Goal: Task Accomplishment & Management: Complete application form

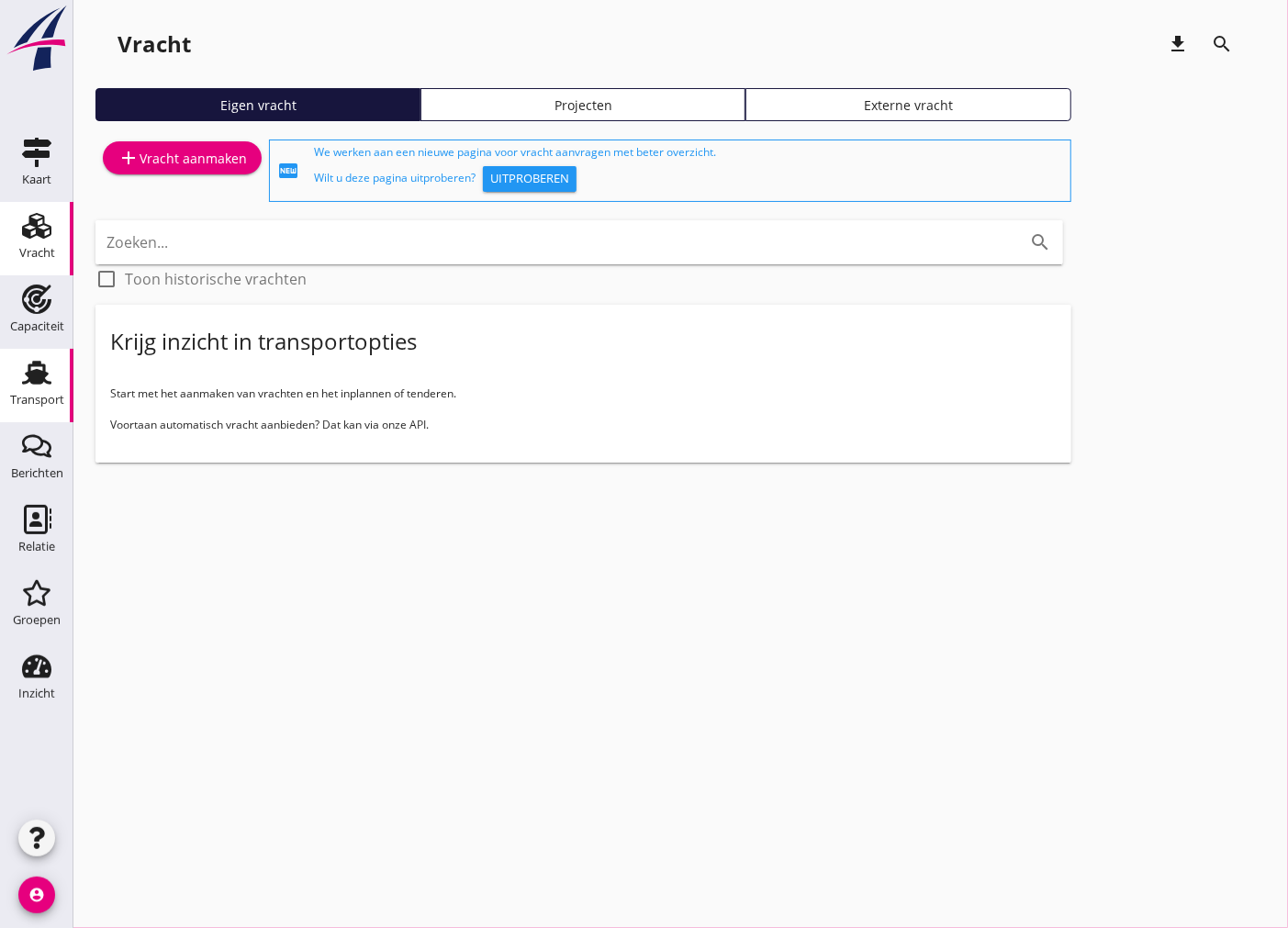
click at [53, 384] on div "Transport" at bounding box center [36, 373] width 44 height 30
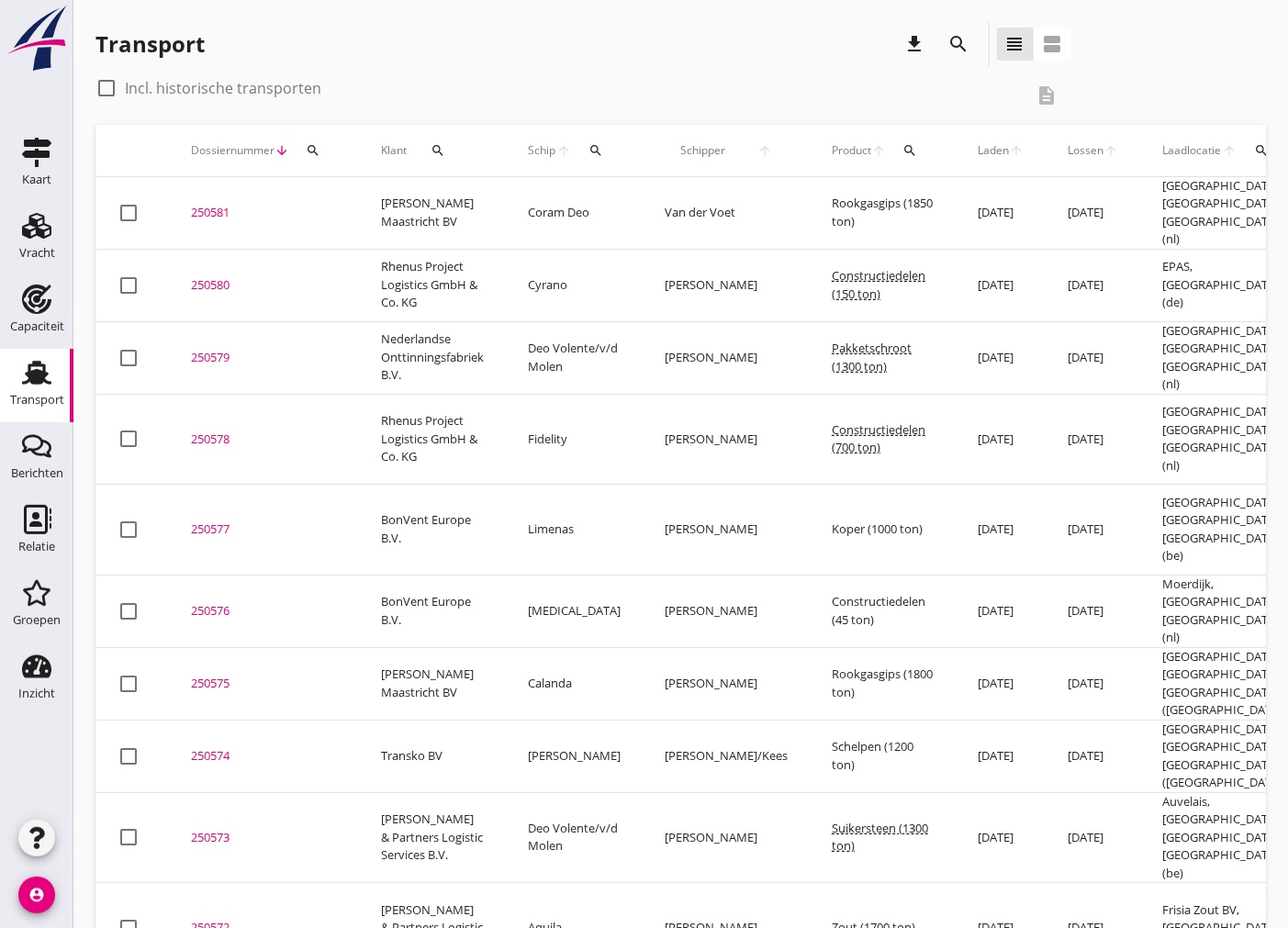
click at [437, 145] on icon "search" at bounding box center [438, 150] width 15 height 15
click at [456, 202] on input "Zoeken op opdrachtgever..." at bounding box center [517, 204] width 191 height 30
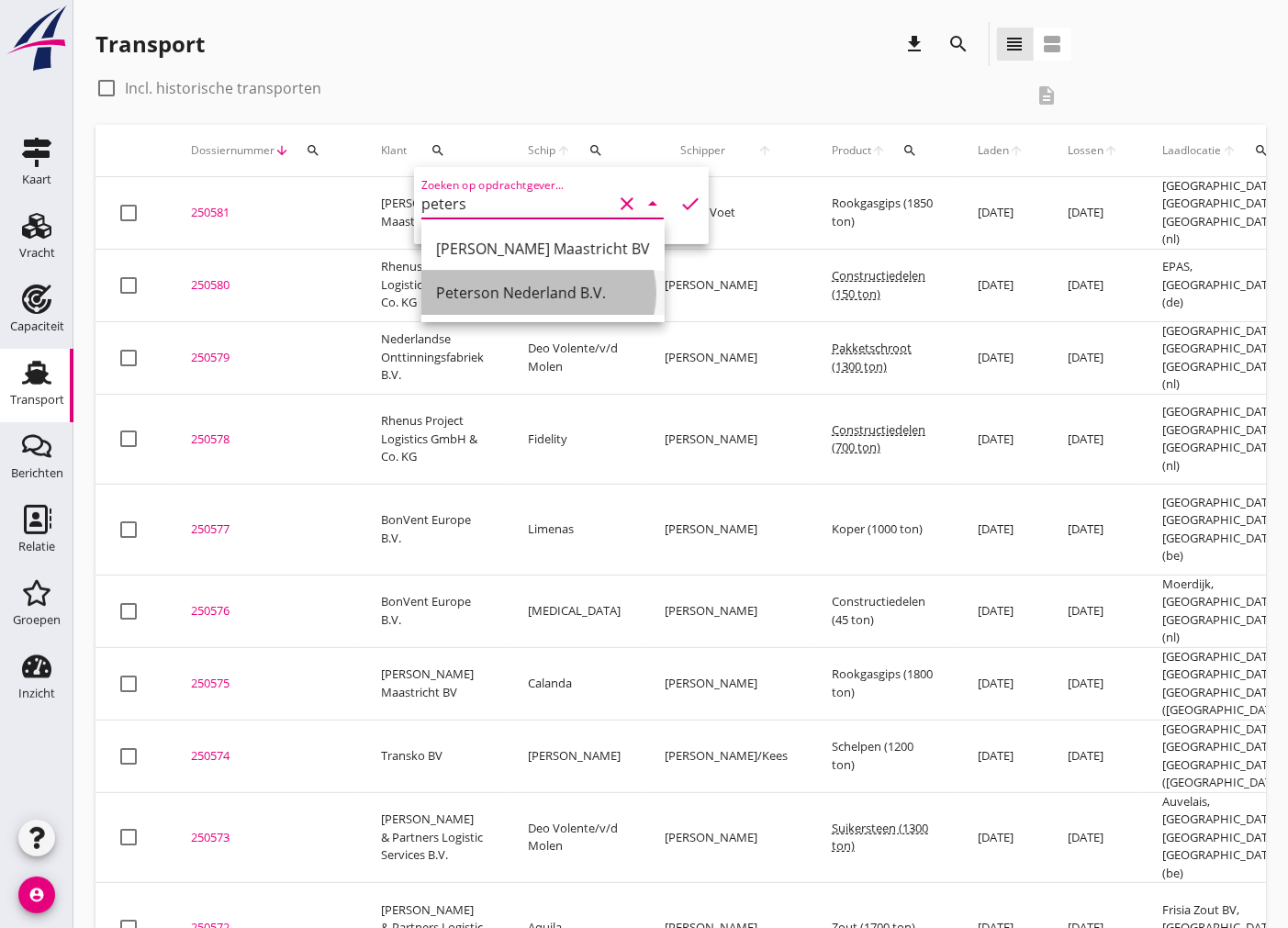
click at [588, 295] on div "Peterson Nederland B.V." at bounding box center [543, 293] width 214 height 22
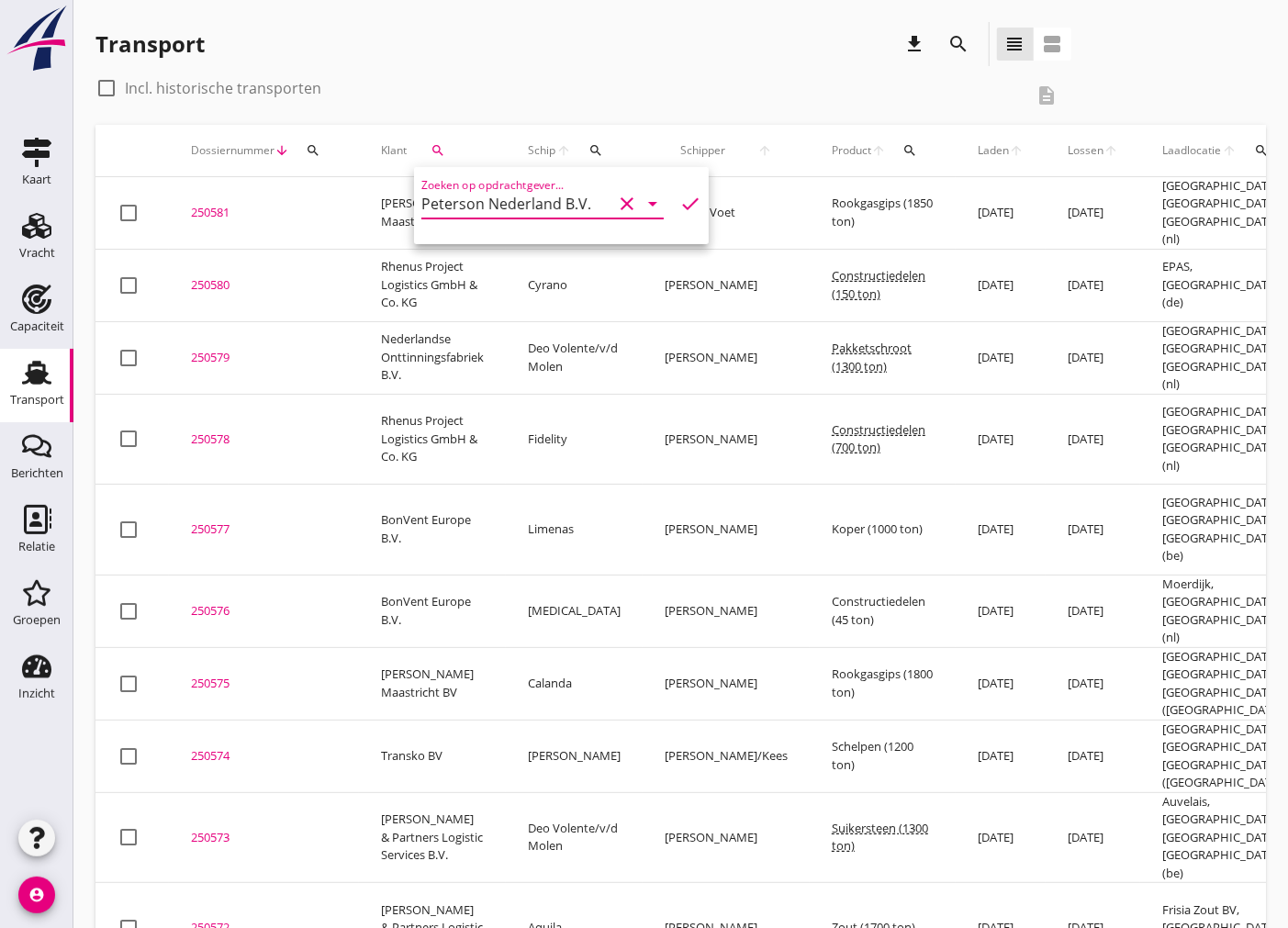
type input "Peterson Nederland B.V."
click at [679, 212] on icon "check" at bounding box center [690, 203] width 22 height 22
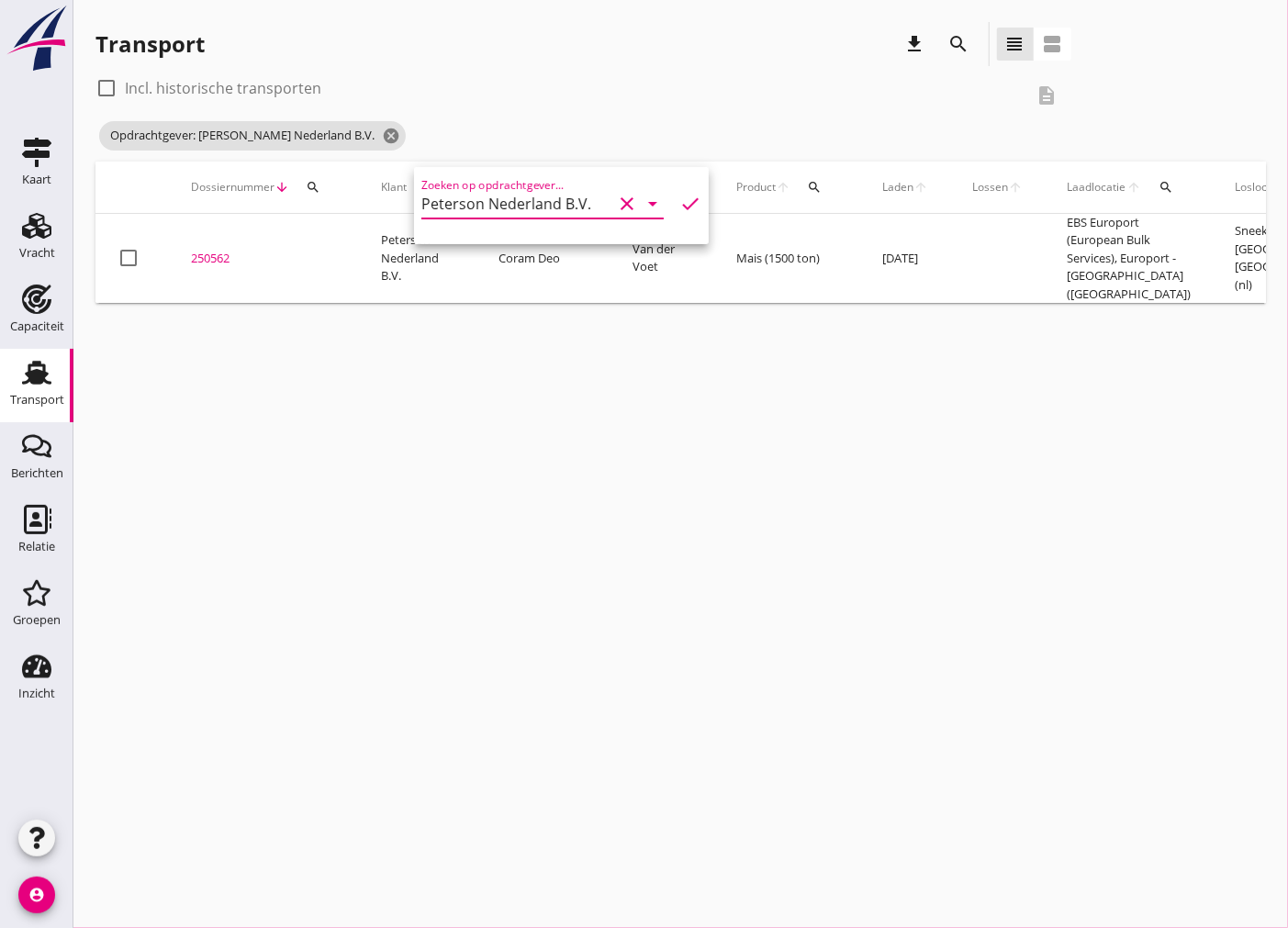
click at [87, 80] on div "Transport download search view_headline view_agenda check_box_outline_blank Inc…" at bounding box center [680, 163] width 1215 height 325
click at [98, 85] on div at bounding box center [107, 88] width 32 height 32
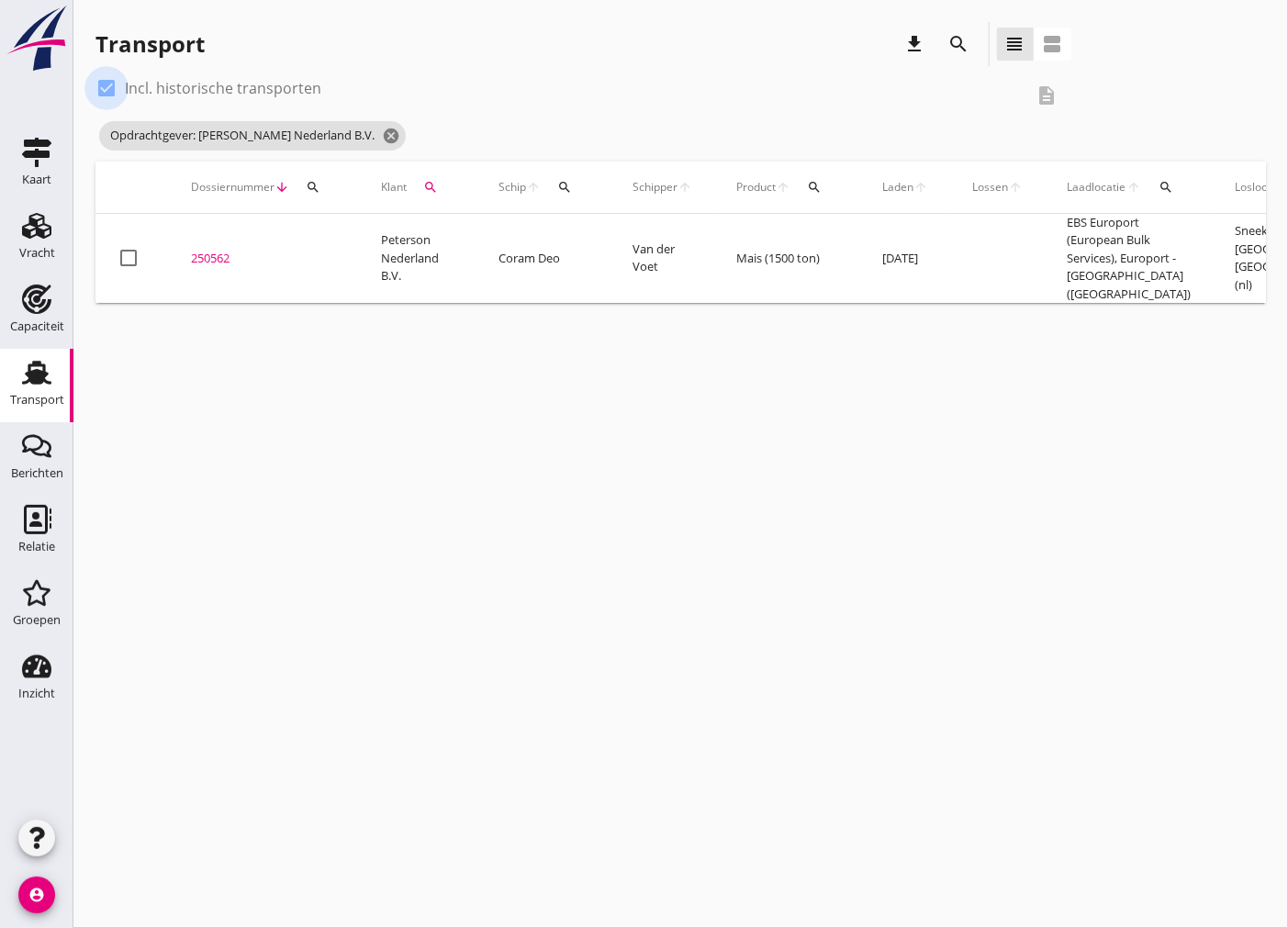
checkbox input "true"
click at [1164, 182] on icon "search" at bounding box center [1166, 188] width 15 height 15
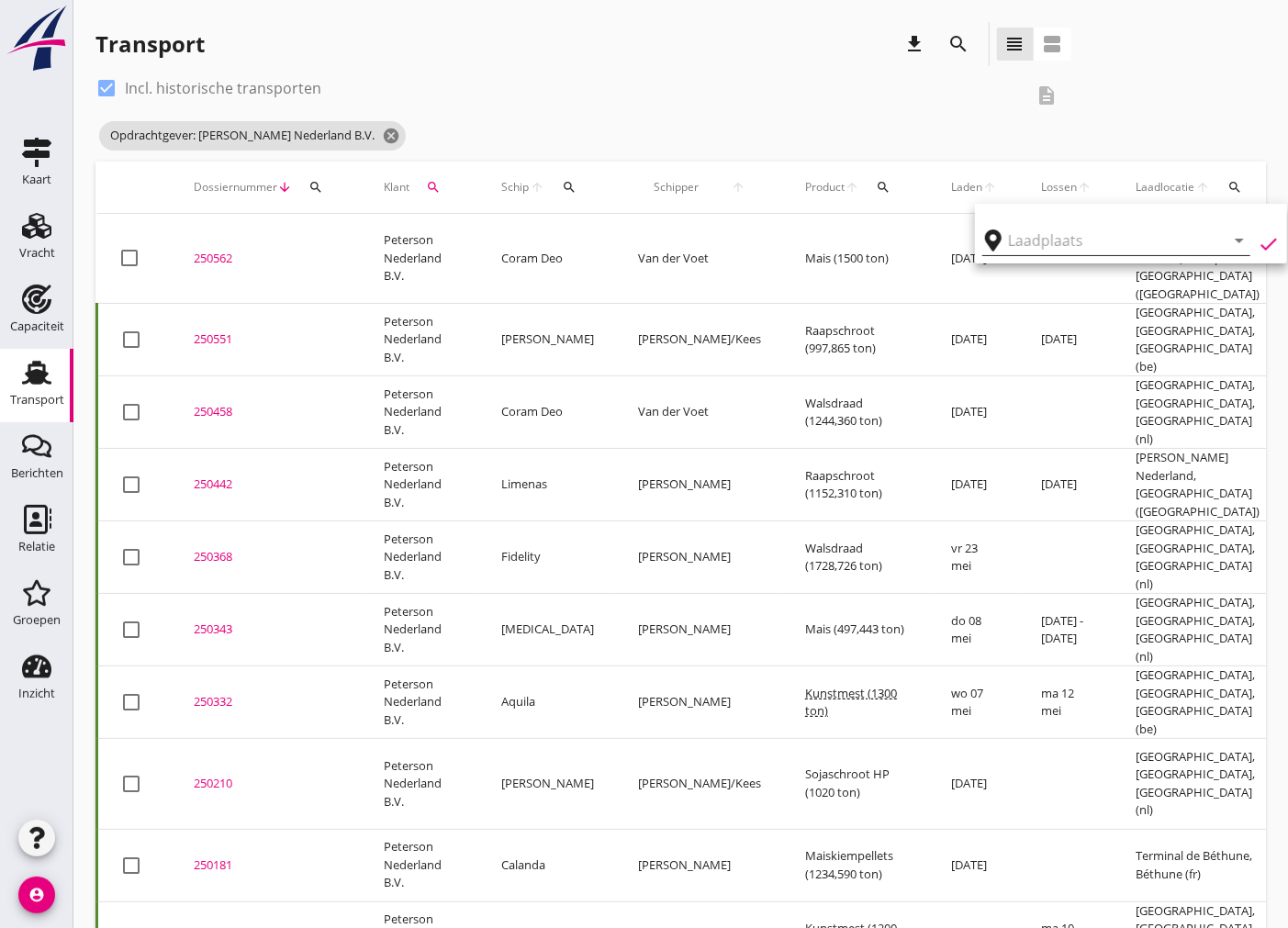
click at [1087, 233] on input "text" at bounding box center [1104, 241] width 191 height 30
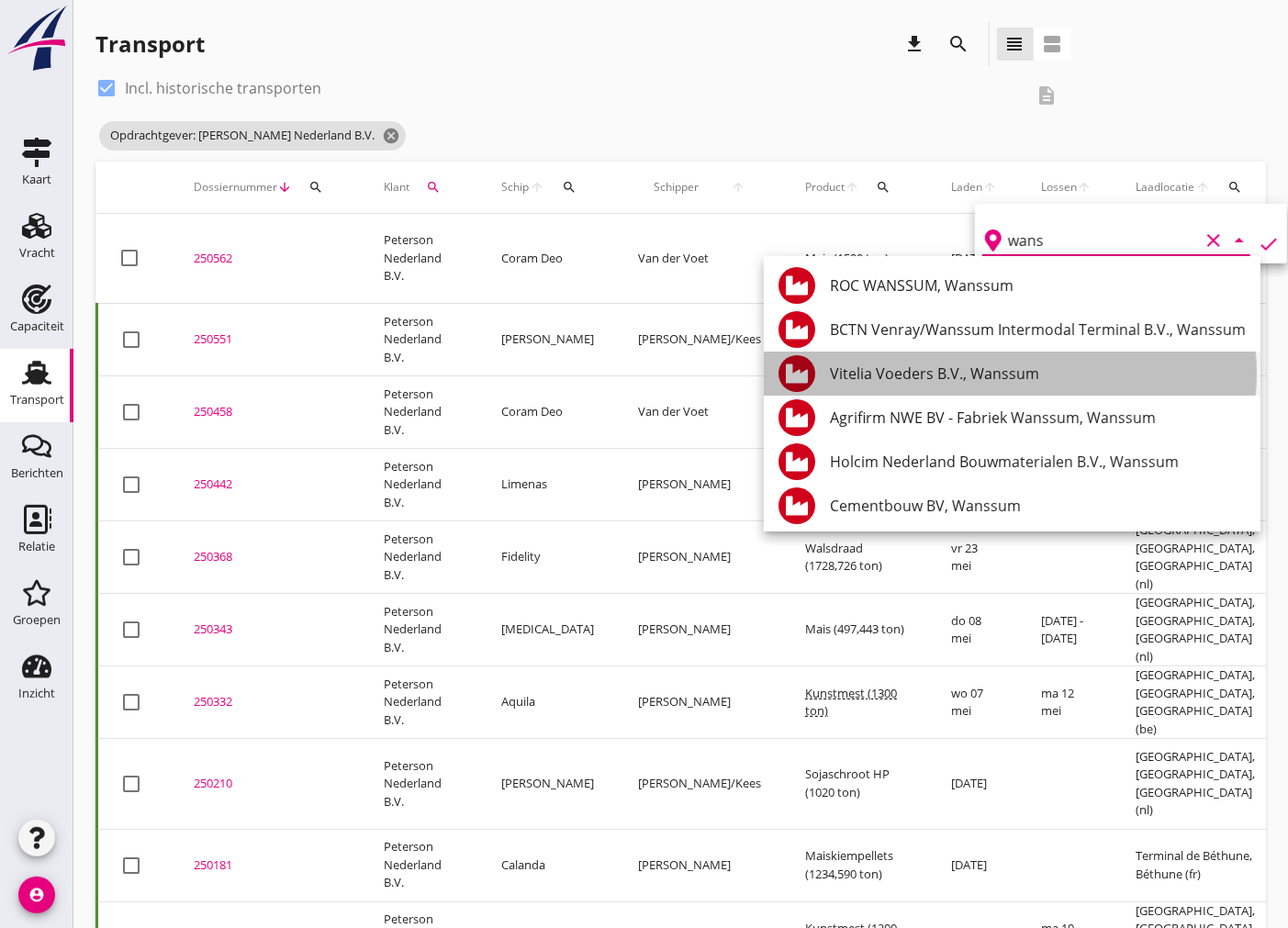
click at [1067, 364] on div "Vitelia Voeders B.V., Wanssum" at bounding box center [1038, 373] width 416 height 22
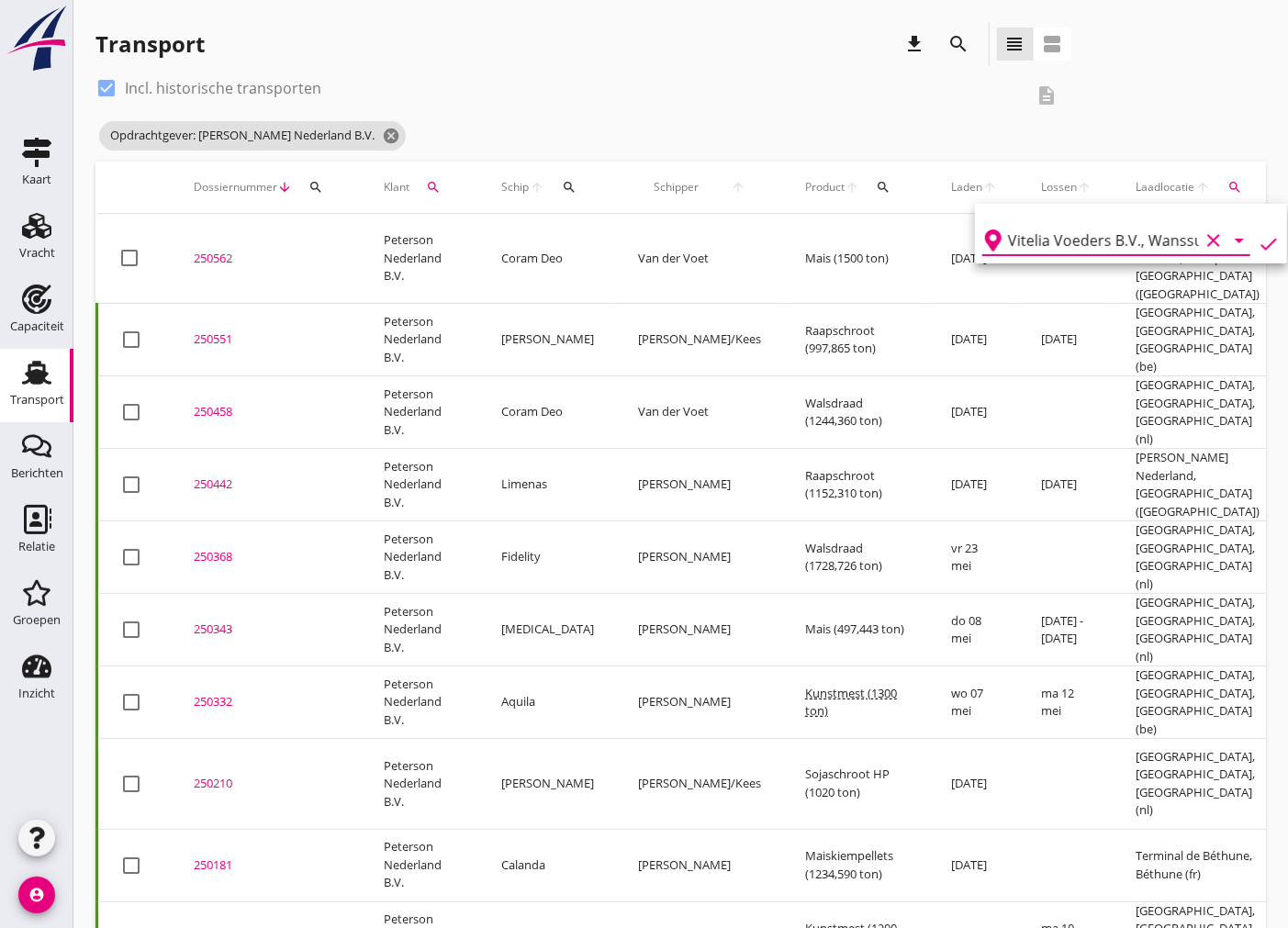
click at [1261, 236] on icon "check" at bounding box center [1269, 244] width 22 height 22
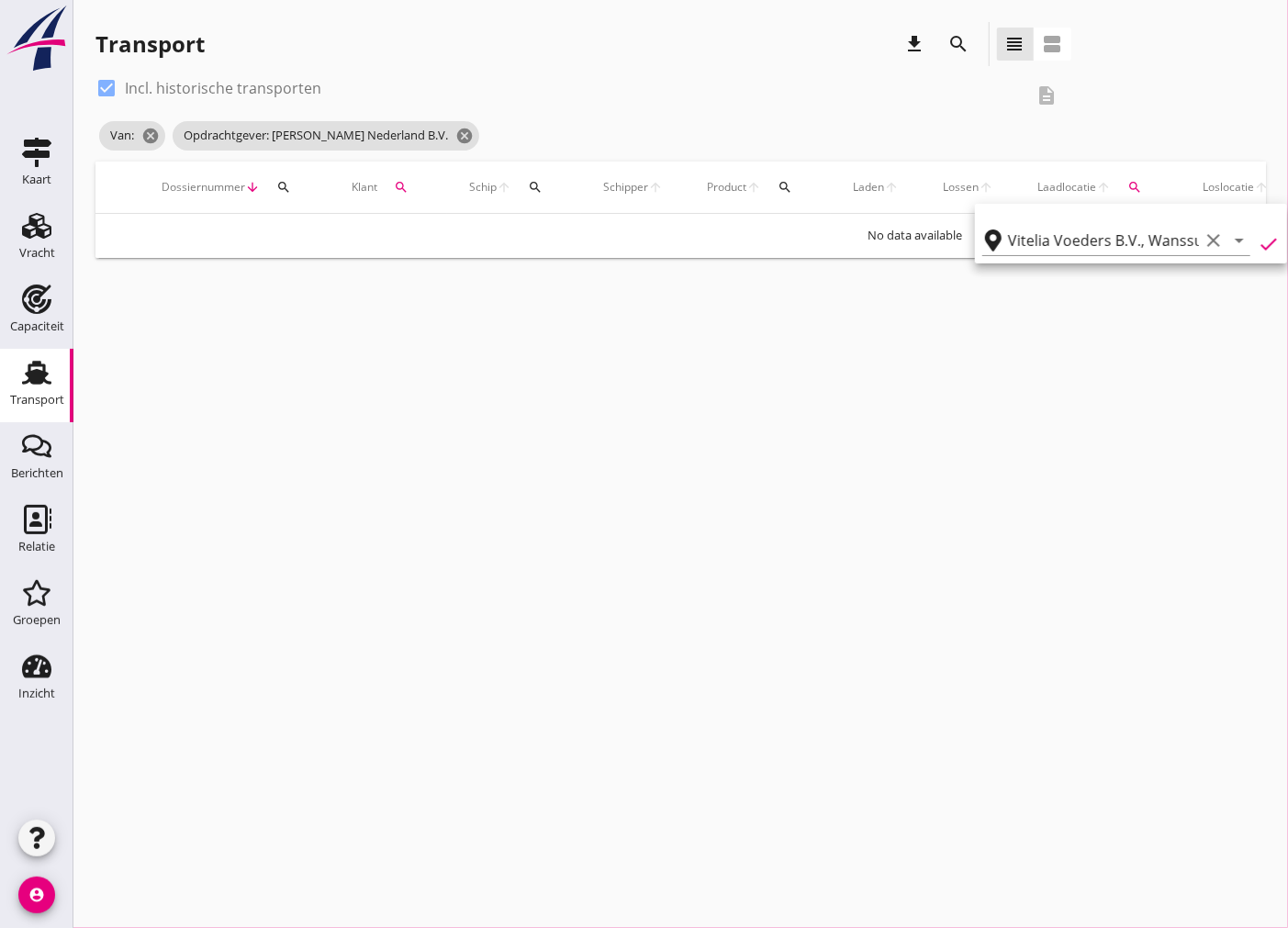
type input "Vitelia Voeders B.V."
click at [1203, 242] on icon "clear" at bounding box center [1214, 241] width 22 height 22
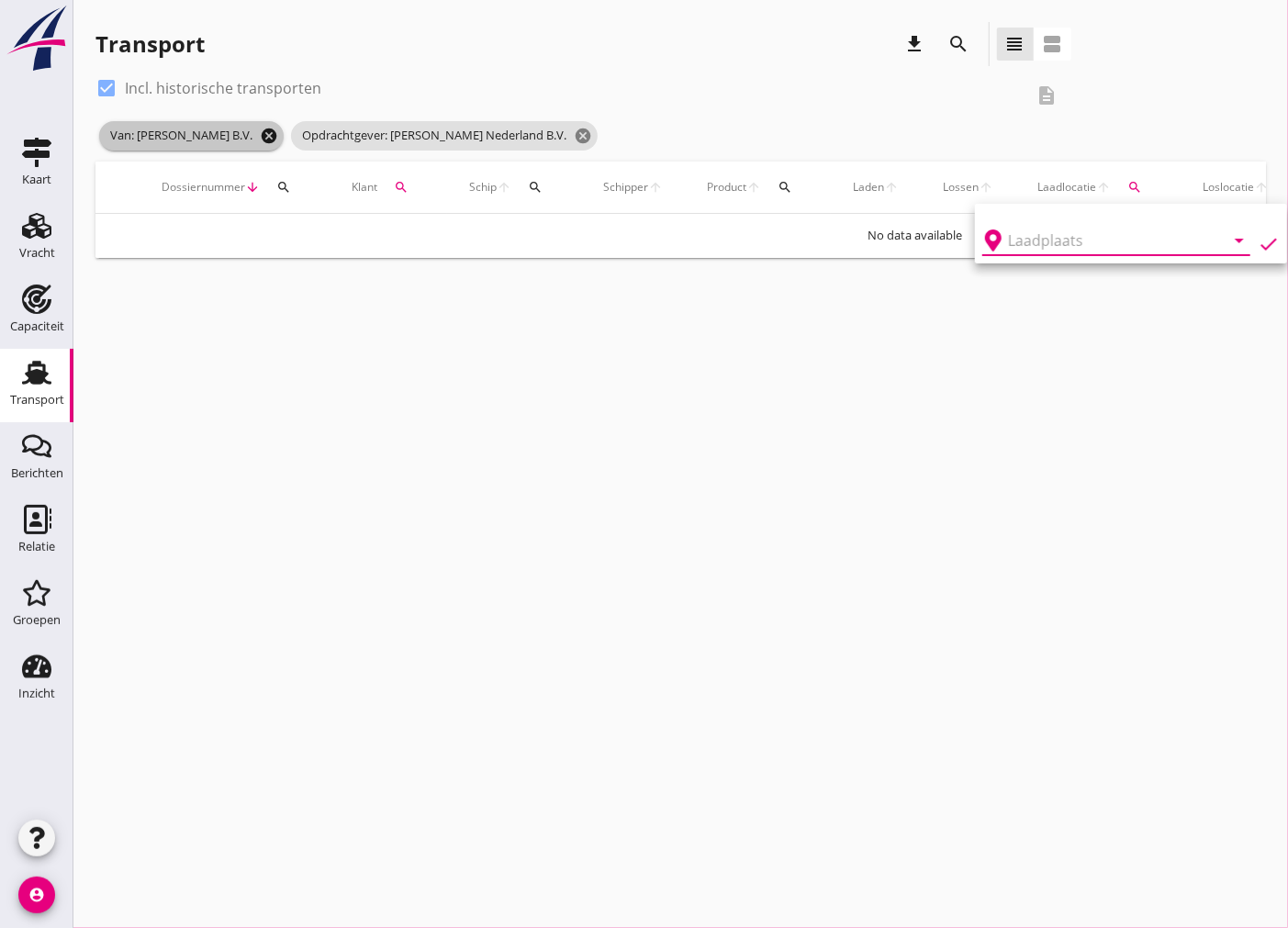
click at [264, 142] on icon "cancel" at bounding box center [269, 136] width 19 height 19
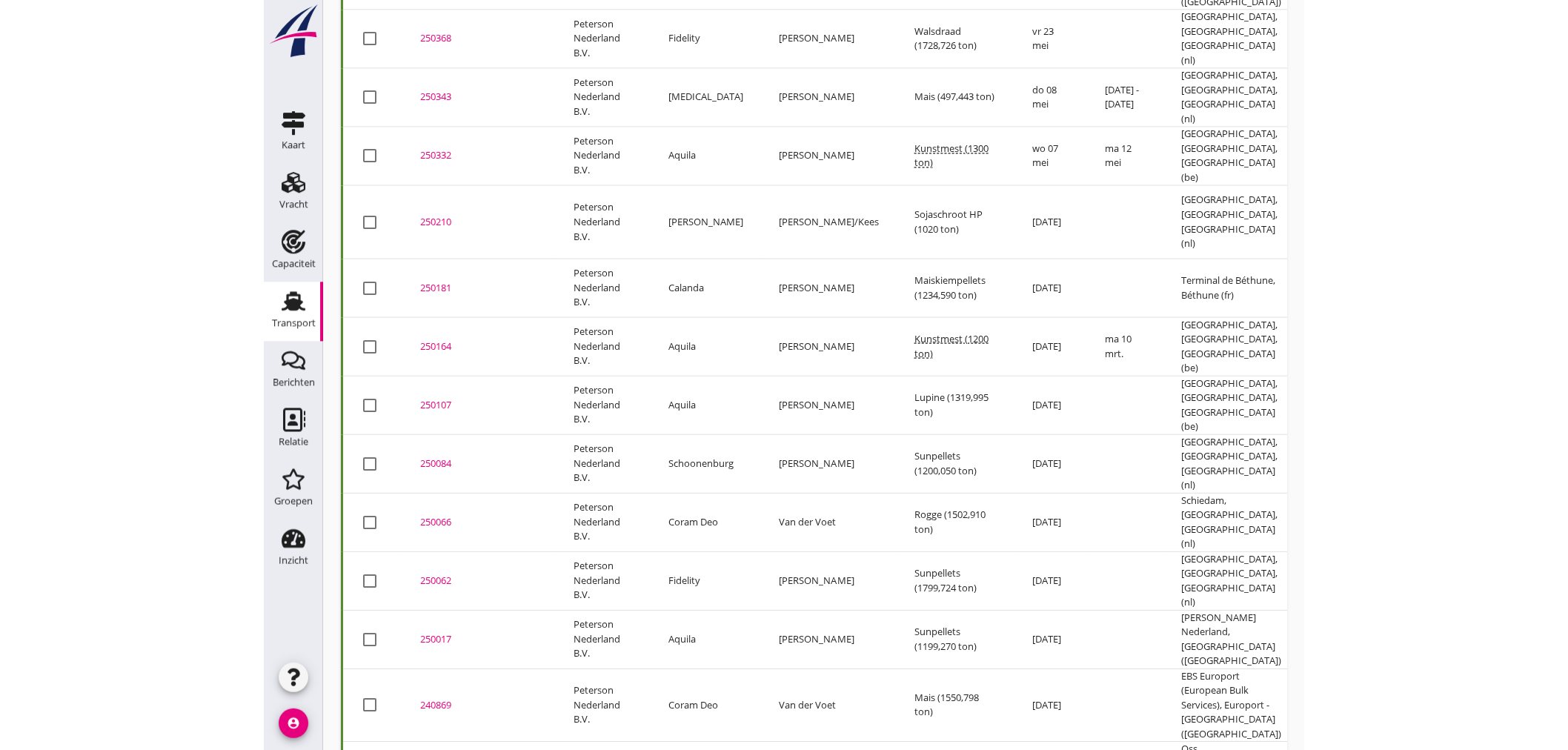
scroll to position [545, 0]
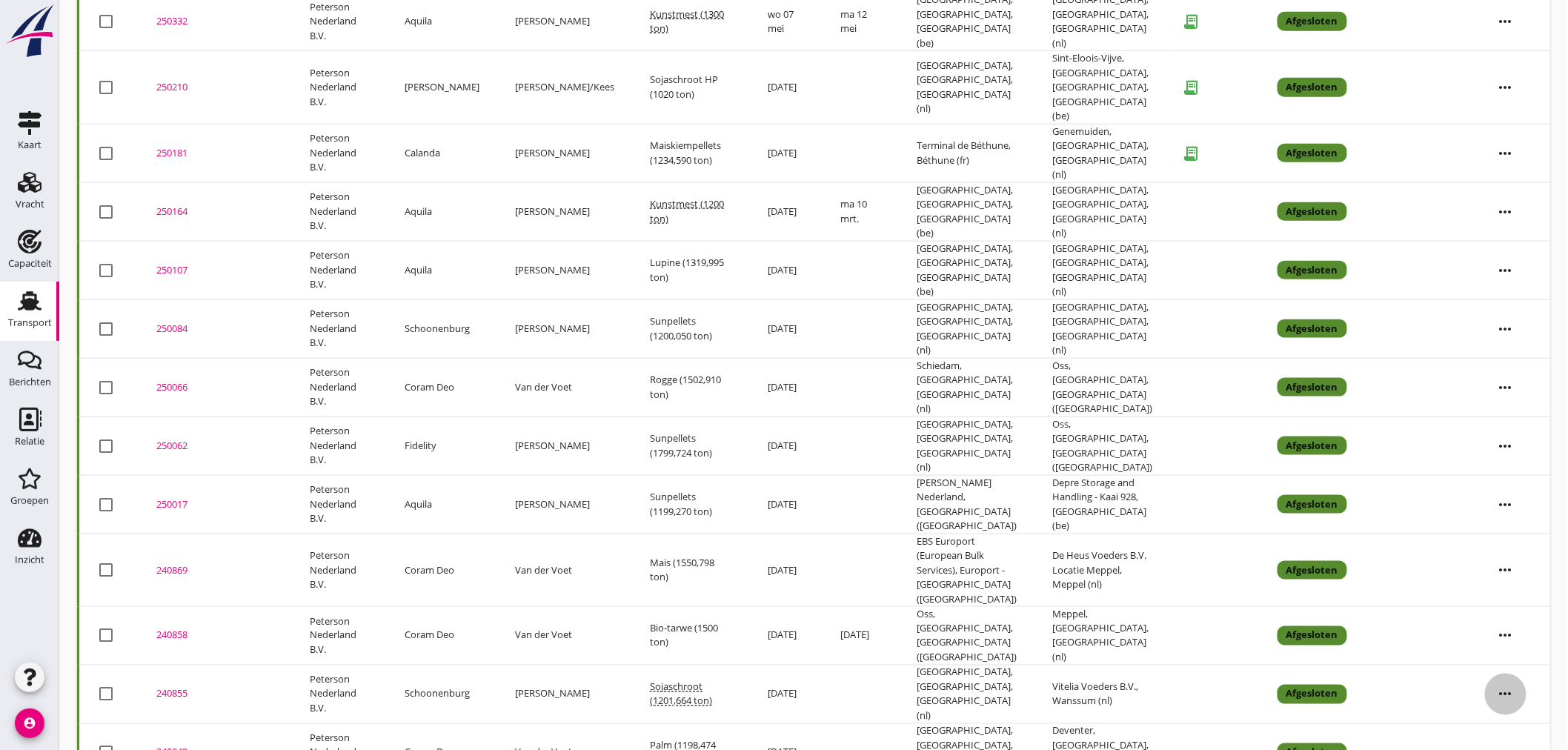
click at [1039, 674] on icon "more_horiz" at bounding box center [1505, 694] width 41 height 41
click at [1039, 682] on div "Vracht kopieeren" at bounding box center [1496, 682] width 106 height 18
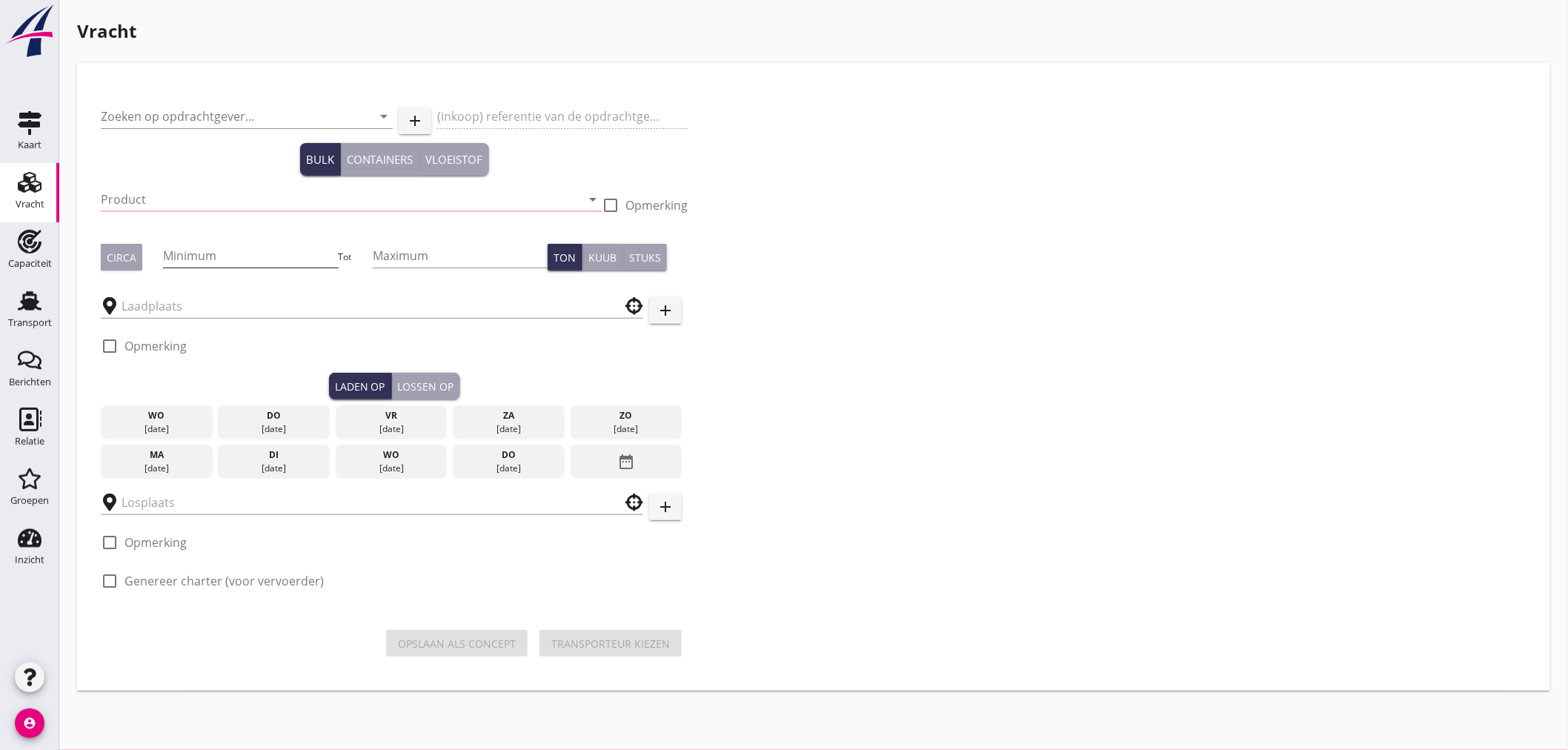
type input "Peterson Nederland B.V."
type input "Sojaschroot (1720)"
checkbox input "true"
type input "1200"
type input "[GEOGRAPHIC_DATA], [GEOGRAPHIC_DATA], [GEOGRAPHIC_DATA]"
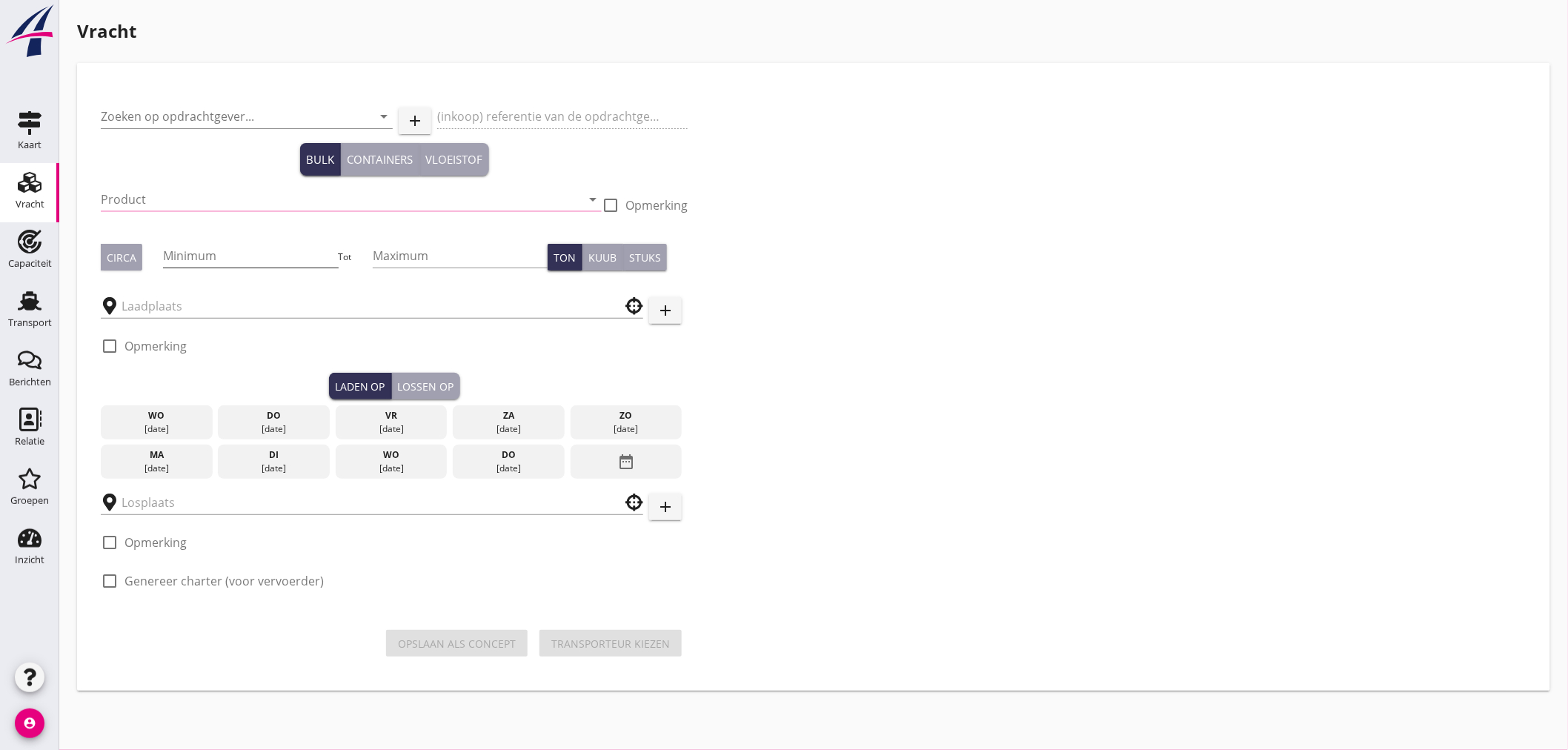
checkbox input "true"
type input "Vitelia Voeders B.V."
checkbox input "true"
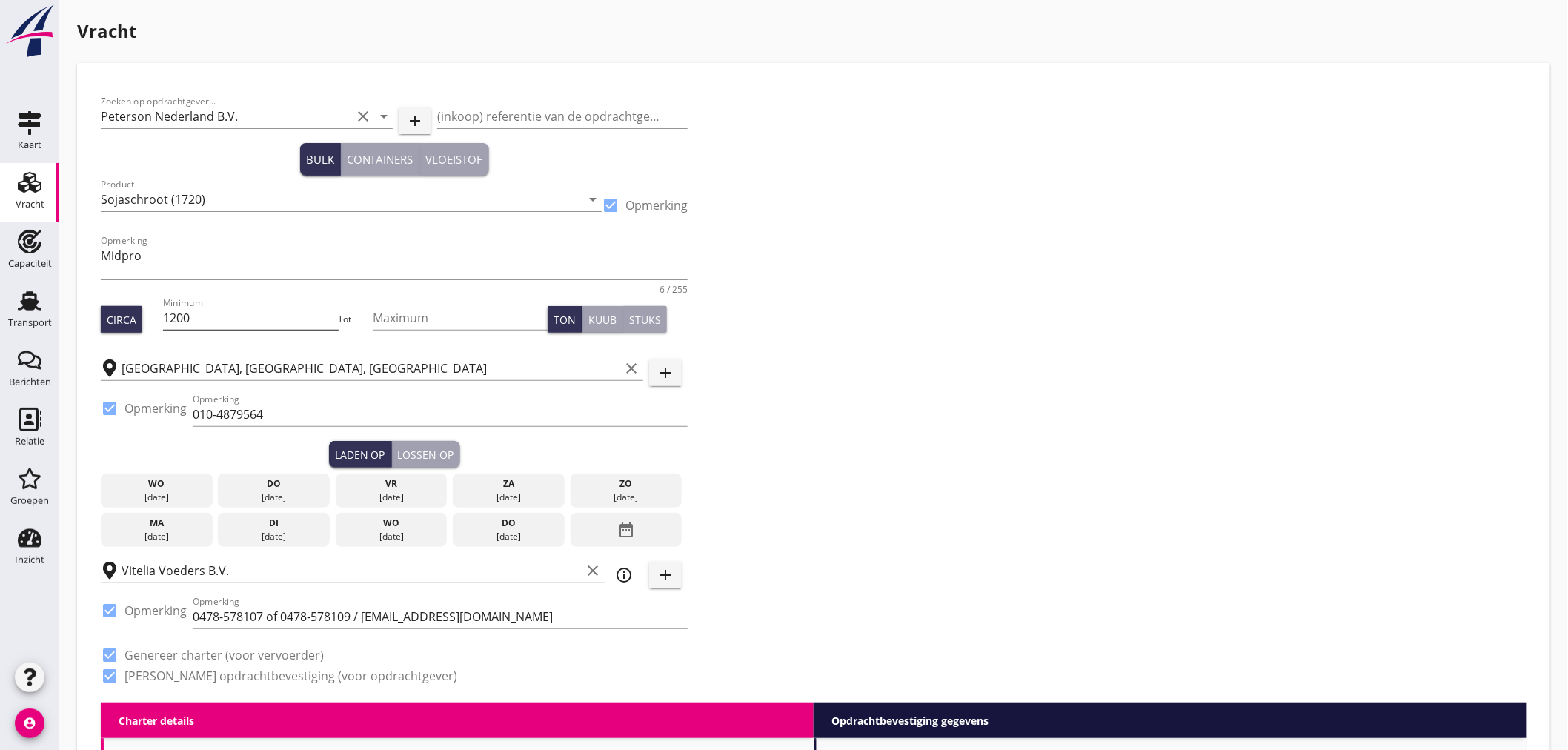
click at [225, 314] on input "1200" at bounding box center [250, 318] width 175 height 24
type input "11500"
type textarea "[GEOGRAPHIC_DATA] 1000ton € 10500,- [GEOGRAPHIC_DATA] 1200ton € 11500,-"
radio input "false"
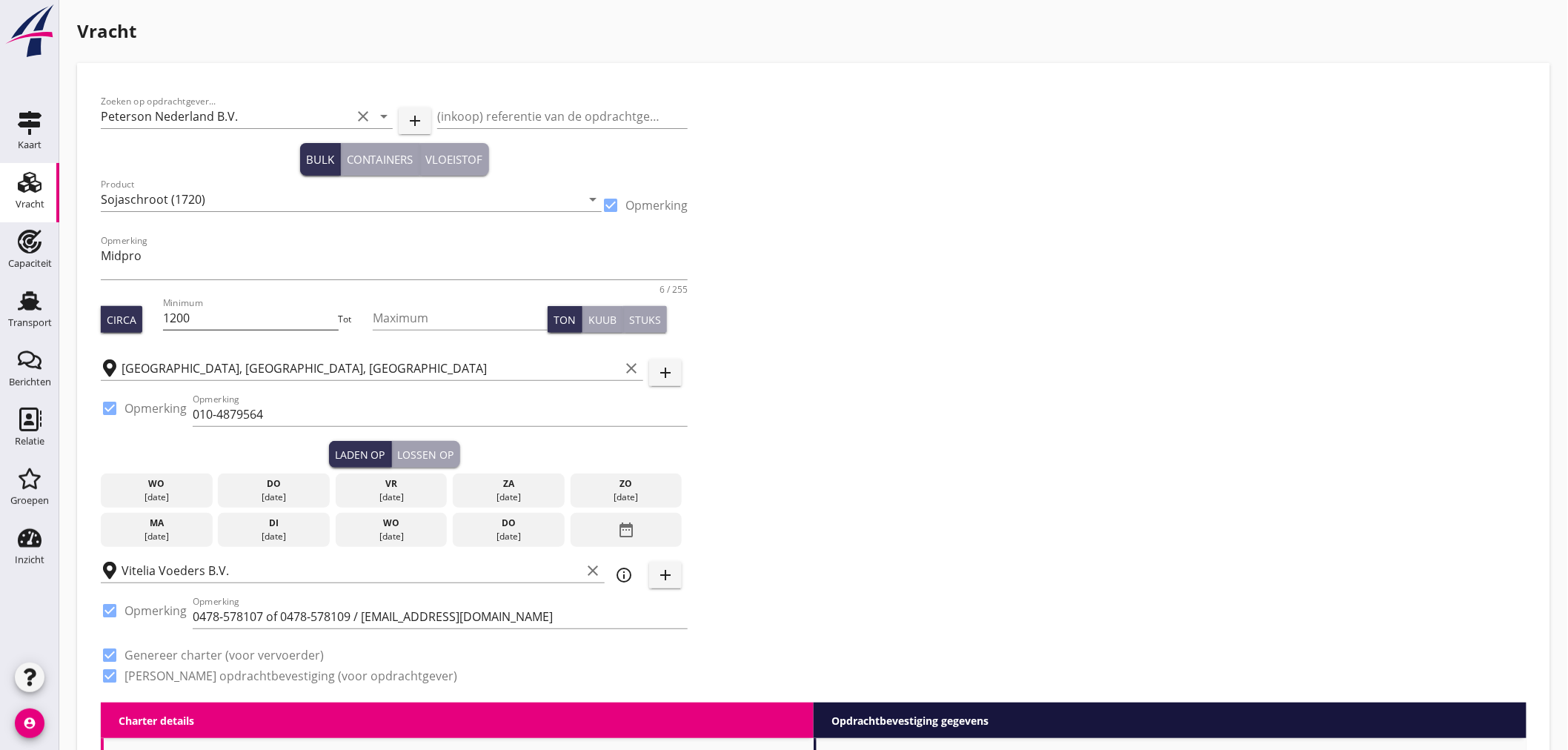
checkbox input "true"
type input "24"
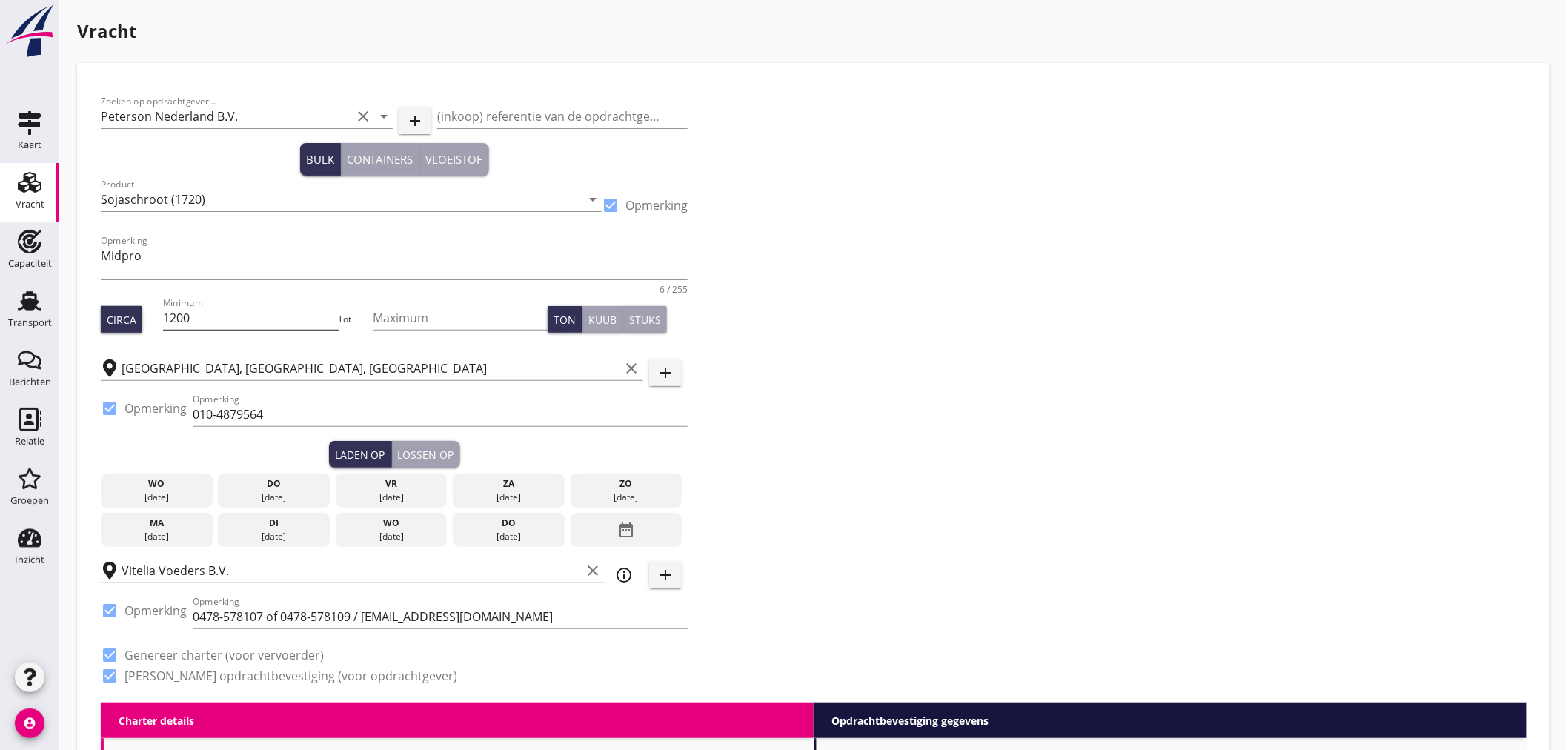
type input "5"
type input "14"
type input "11750"
type textarea "Indien 1000ton € 10750,- [GEOGRAPHIC_DATA] 1200ton € 11750,-"
radio input "false"
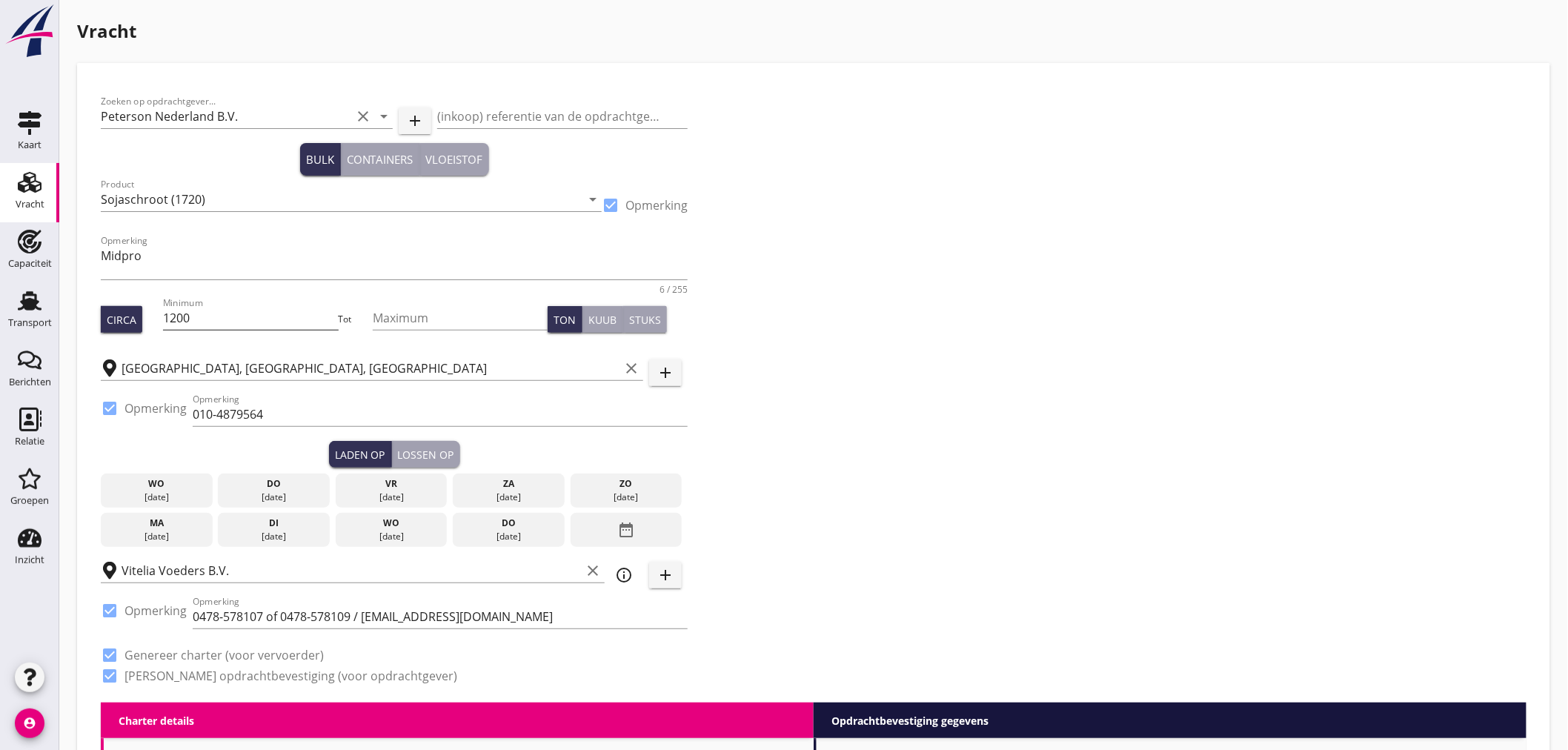
radio input "false"
checkbox input "true"
type input "24"
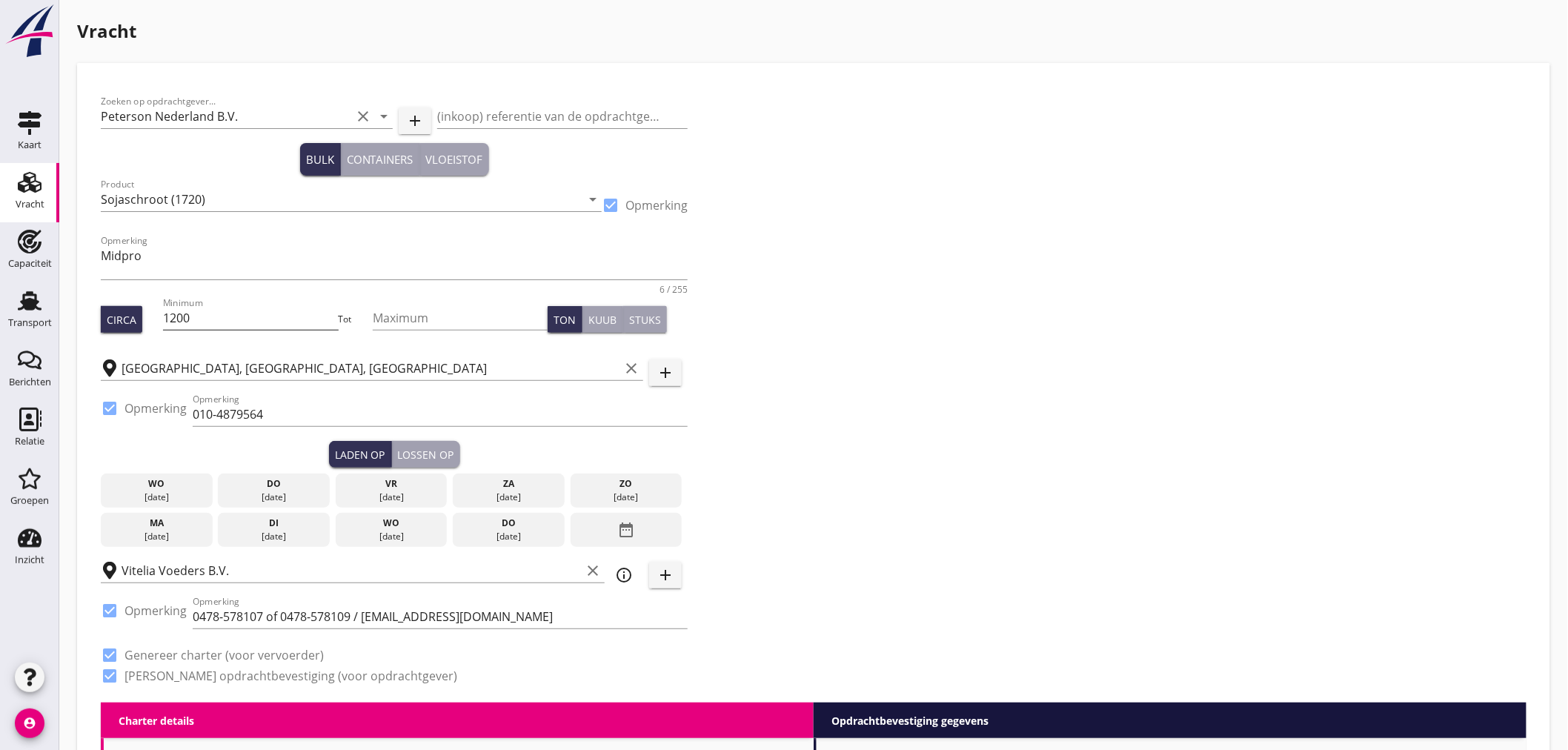
type input "24"
type input "14"
type input "1"
type input "1000"
click at [322, 413] on input "010-4879564" at bounding box center [440, 414] width 495 height 24
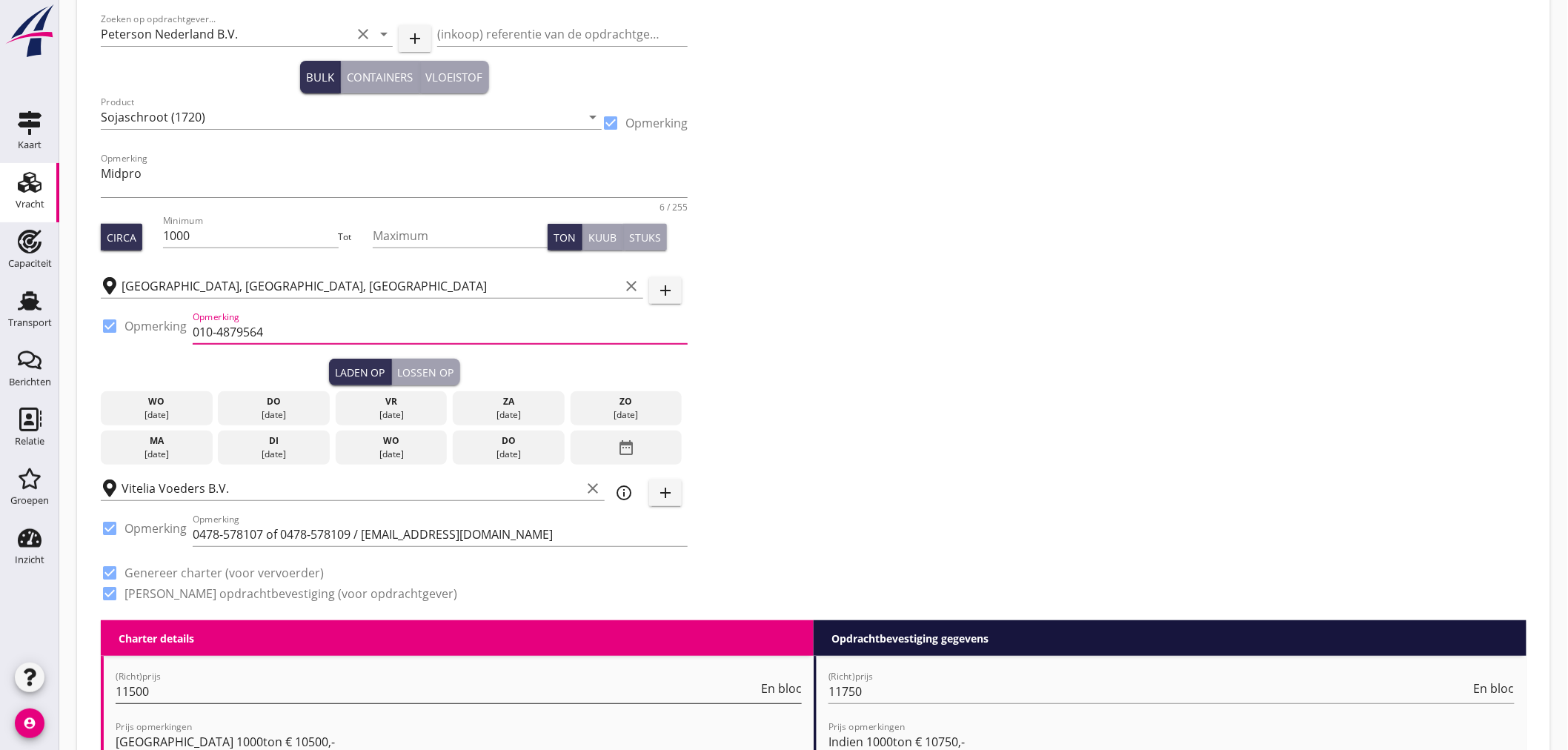
scroll to position [329, 0]
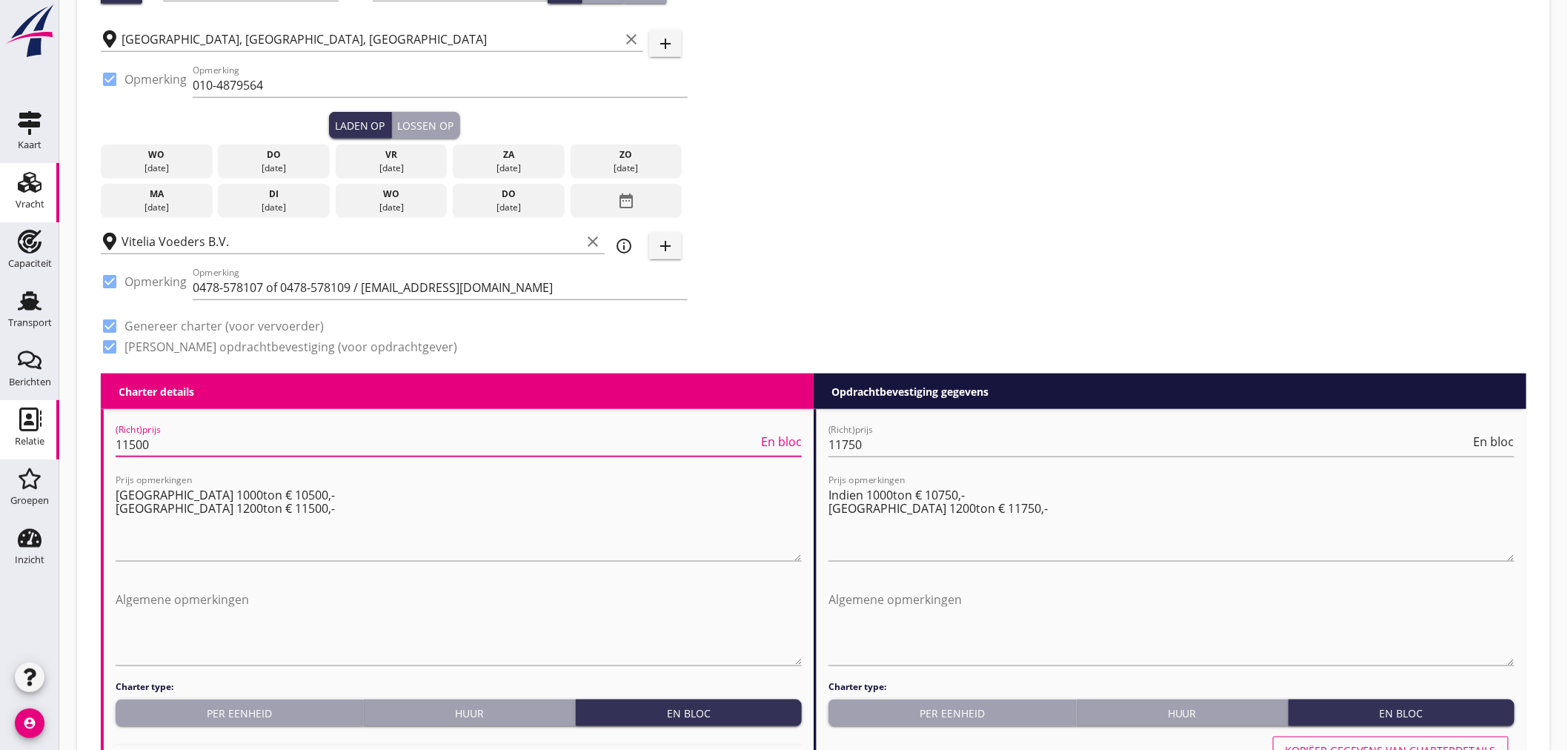
drag, startPoint x: 172, startPoint y: 446, endPoint x: 56, endPoint y: 446, distance: 116.0
type input "8000"
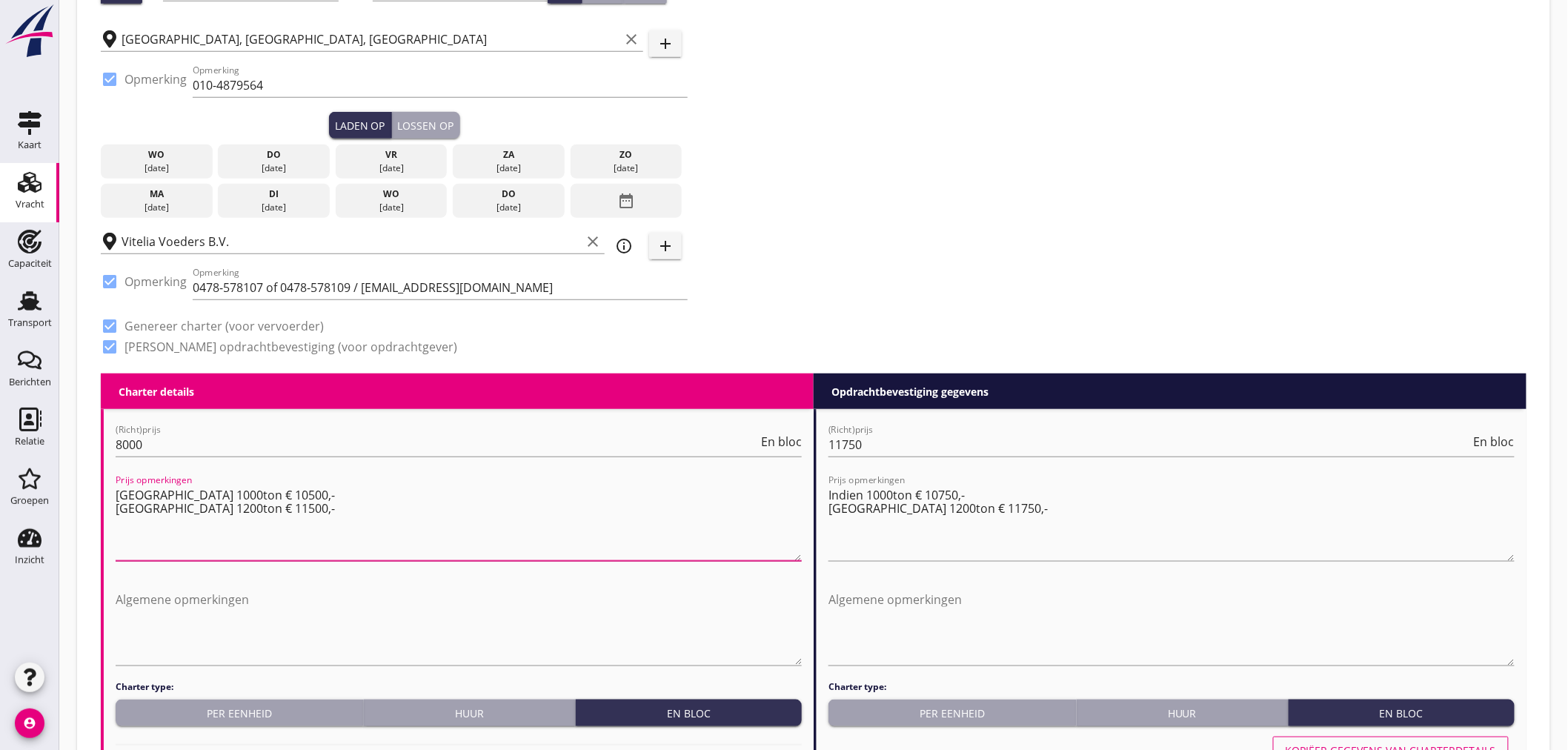
drag, startPoint x: 263, startPoint y: 520, endPoint x: 82, endPoint y: 487, distance: 184.0
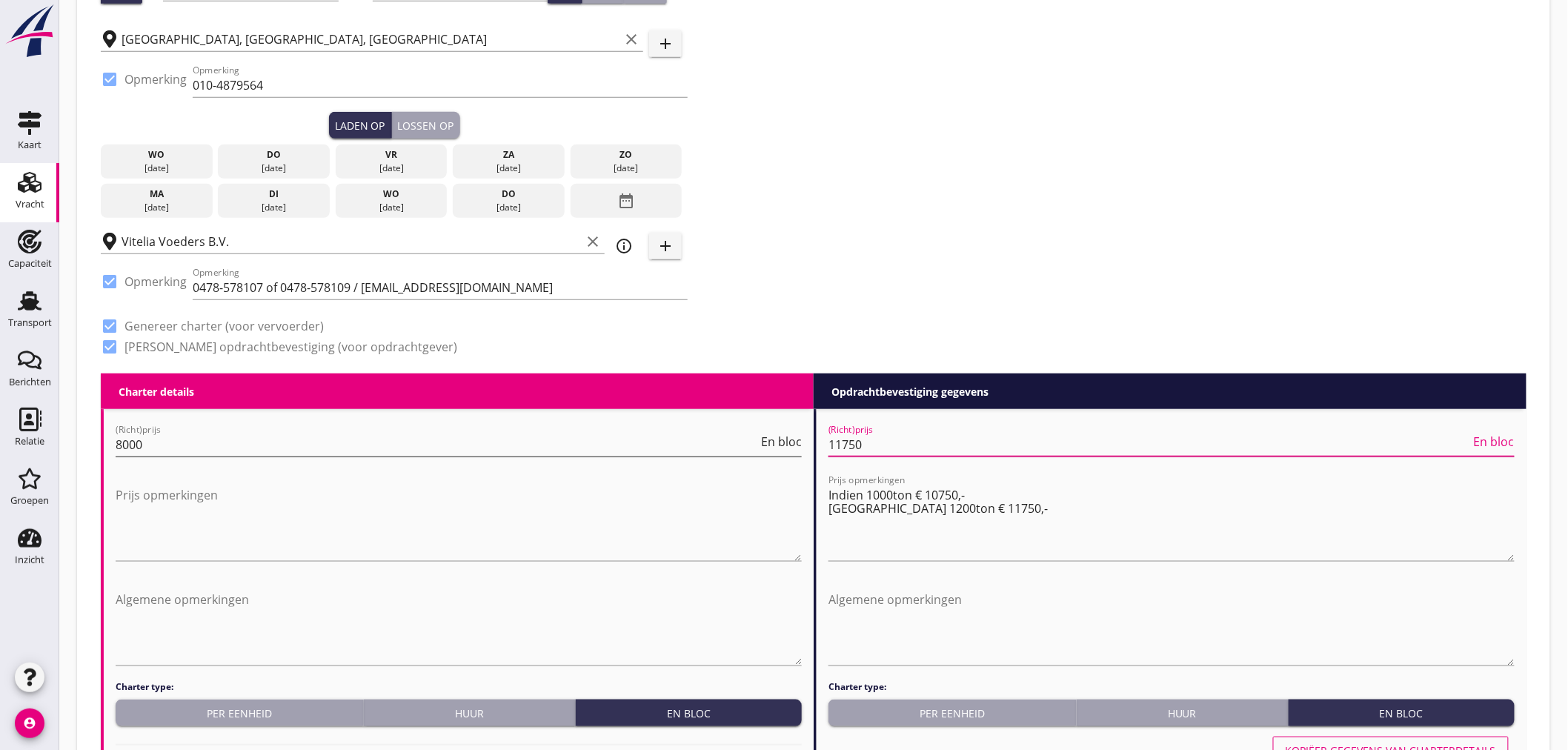
drag, startPoint x: 923, startPoint y: 438, endPoint x: 774, endPoint y: 441, distance: 149.0
type input "8000"
click at [880, 435] on input "11750" at bounding box center [1150, 445] width 643 height 24
drag, startPoint x: 873, startPoint y: 442, endPoint x: 745, endPoint y: 434, distance: 128.2
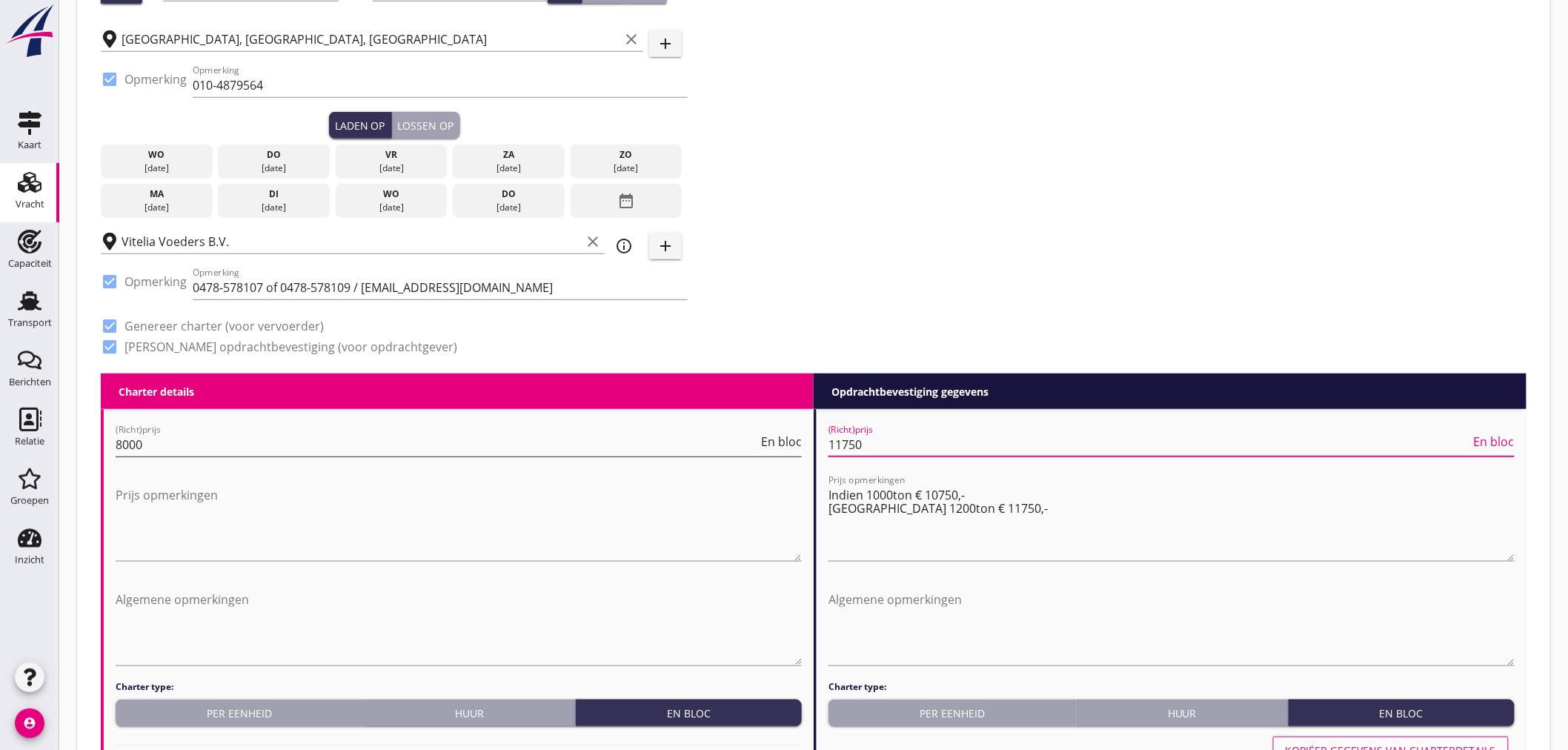
type input "8000"
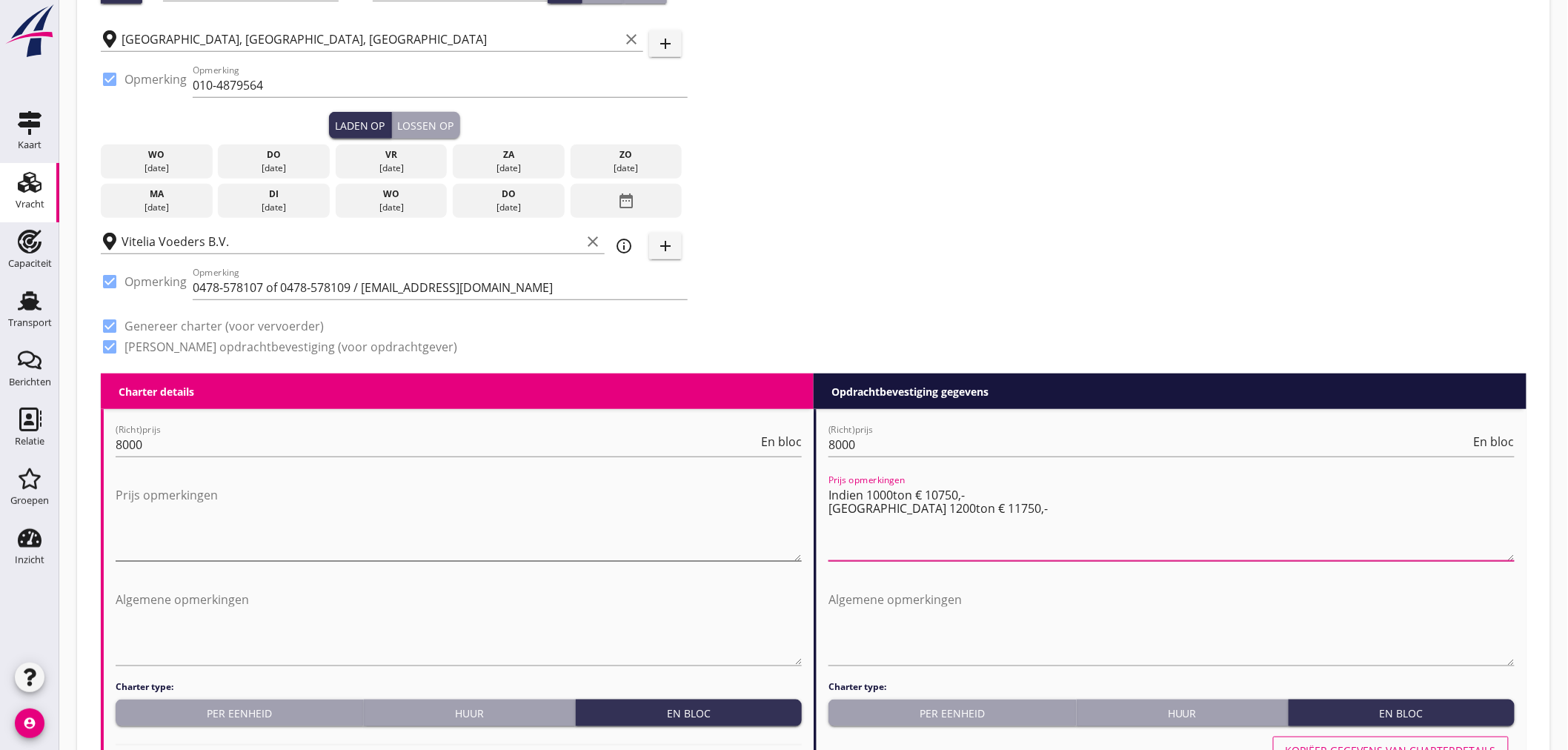
drag, startPoint x: 1024, startPoint y: 510, endPoint x: 779, endPoint y: 485, distance: 246.3
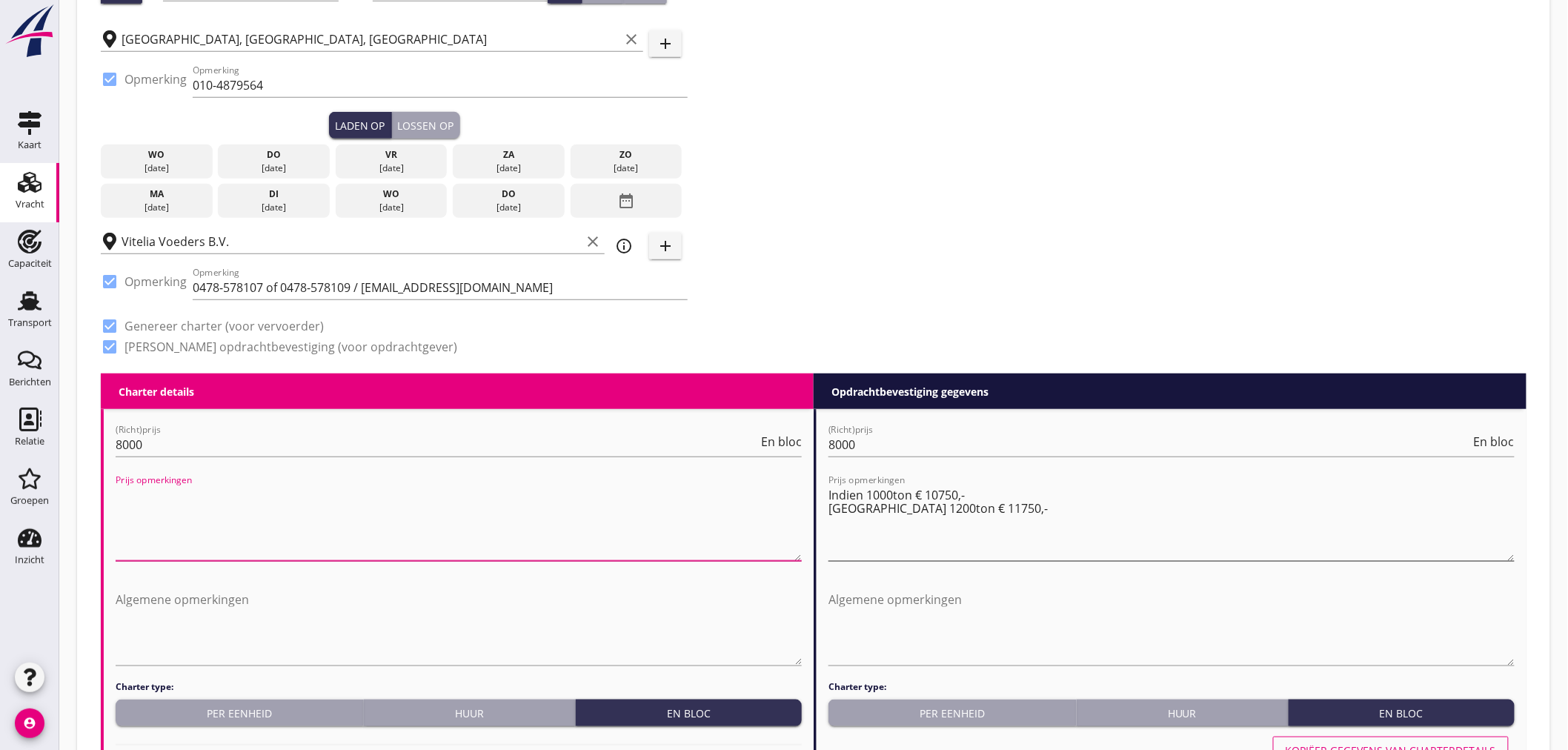
click at [965, 512] on textarea "Indien 1000ton € 10750,- [GEOGRAPHIC_DATA] 1200ton € 11750,-" at bounding box center [1171, 522] width 686 height 78
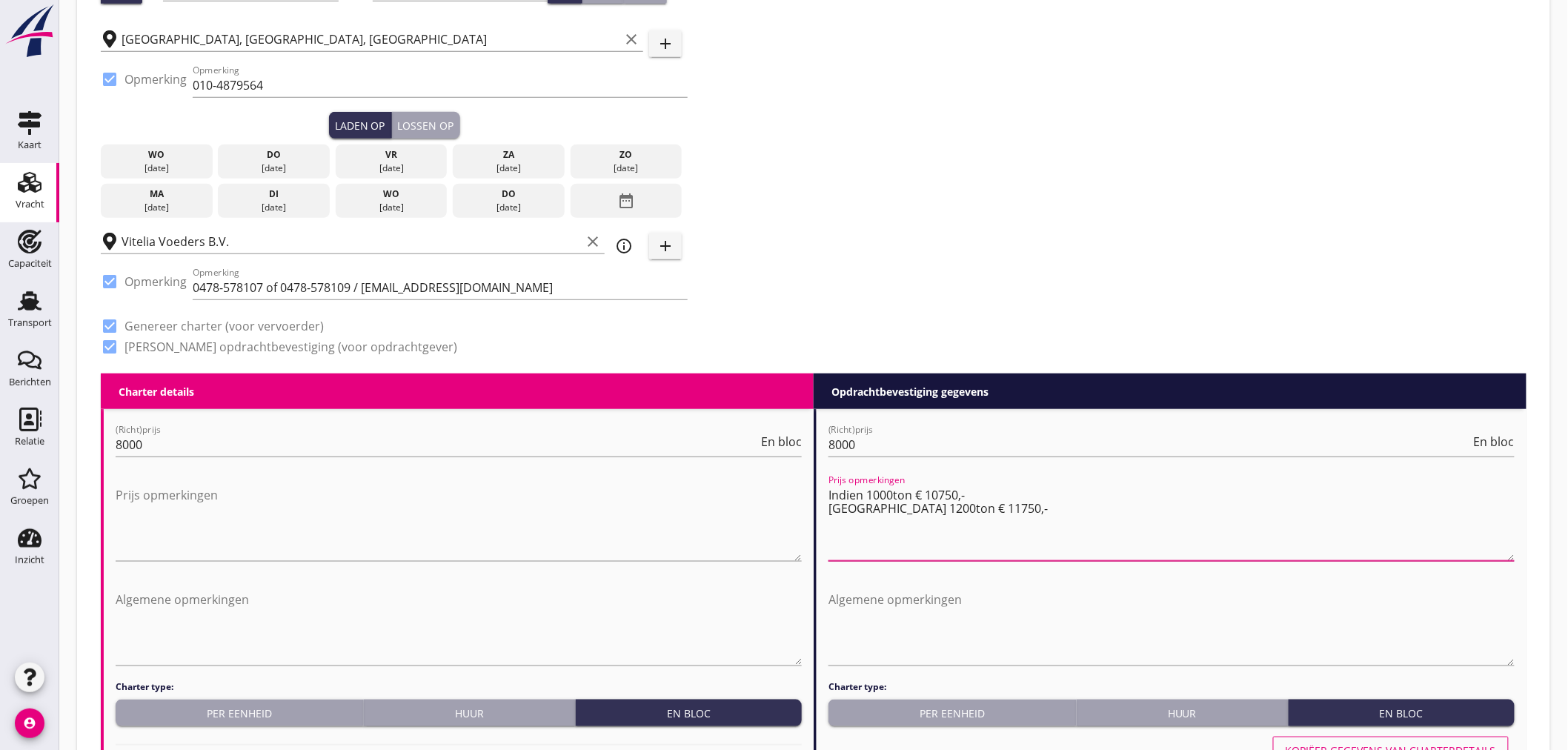
drag, startPoint x: 966, startPoint y: 512, endPoint x: 803, endPoint y: 495, distance: 163.9
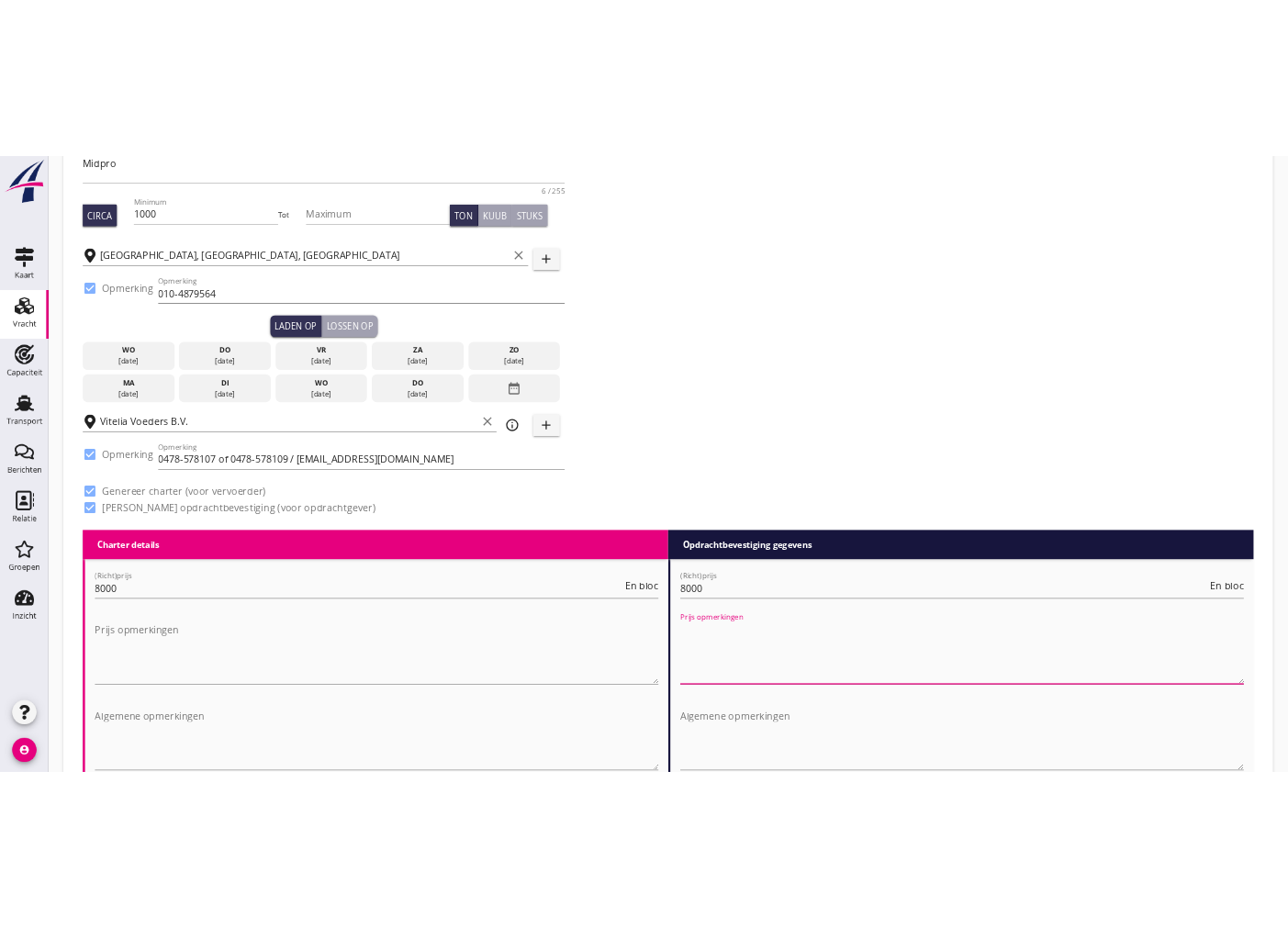
scroll to position [102, 0]
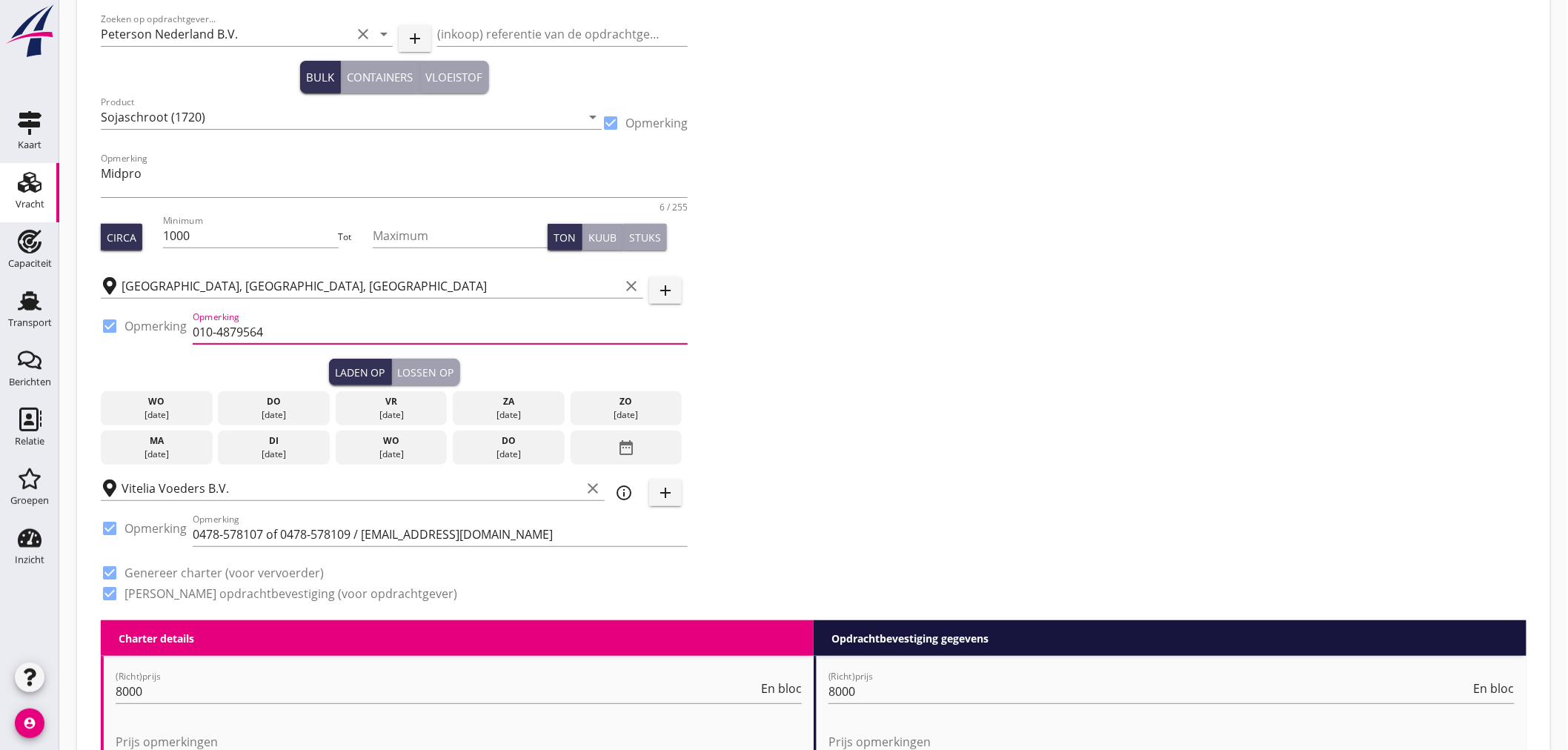
click at [270, 330] on input "010-4879564" at bounding box center [440, 332] width 495 height 24
drag, startPoint x: 293, startPoint y: 340, endPoint x: 171, endPoint y: 339, distance: 122.0
click at [171, 339] on div "check_box Opmerking Opmerking 010-4879564" at bounding box center [394, 333] width 587 height 50
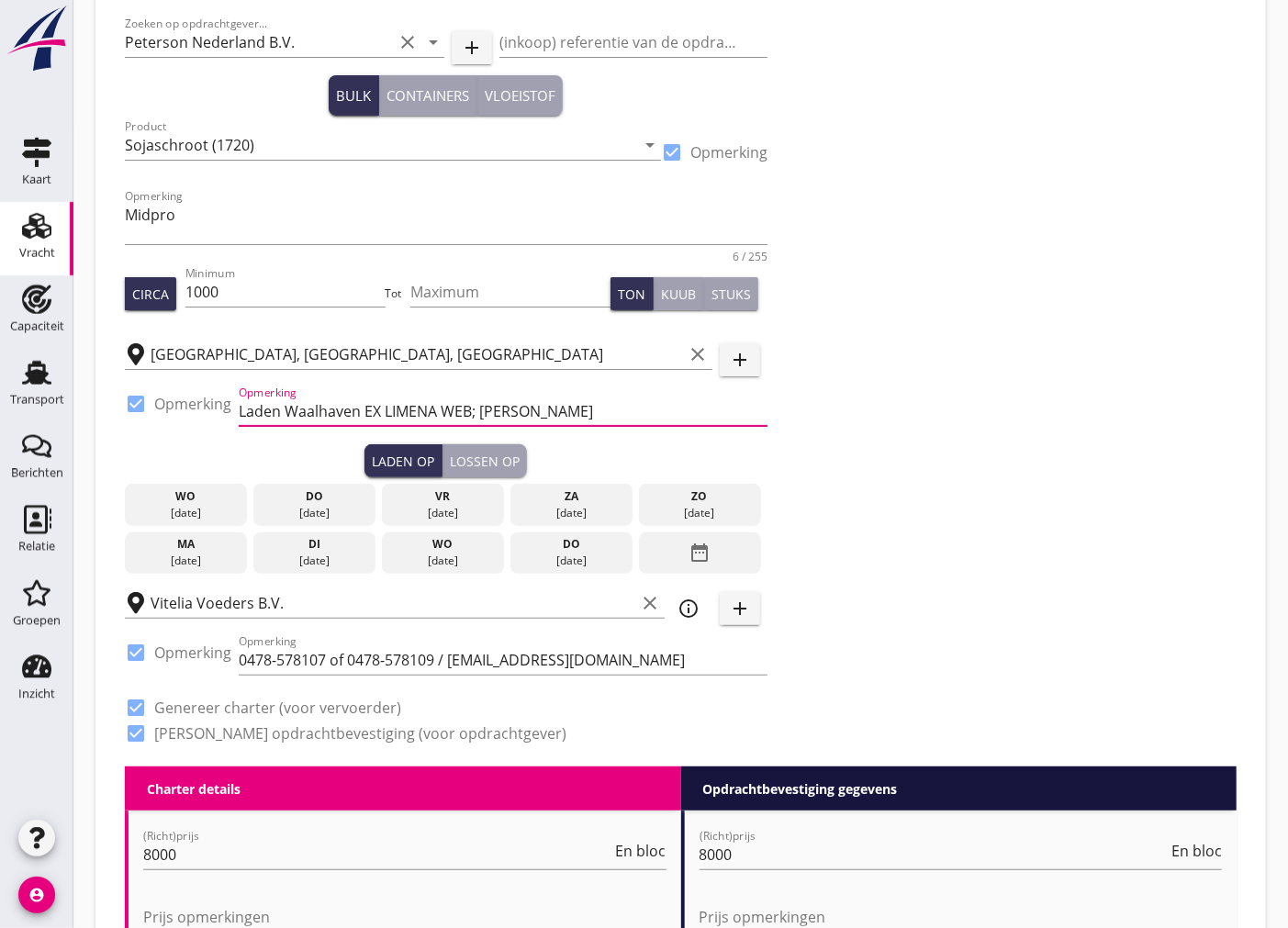
paste input "[PHONE_NUMBER]"
click at [662, 408] on input "Laden Waalhaven EX LIMENA WEB; [PERSON_NAME] [PHONE_NUMBER]" at bounding box center [503, 412] width 529 height 30
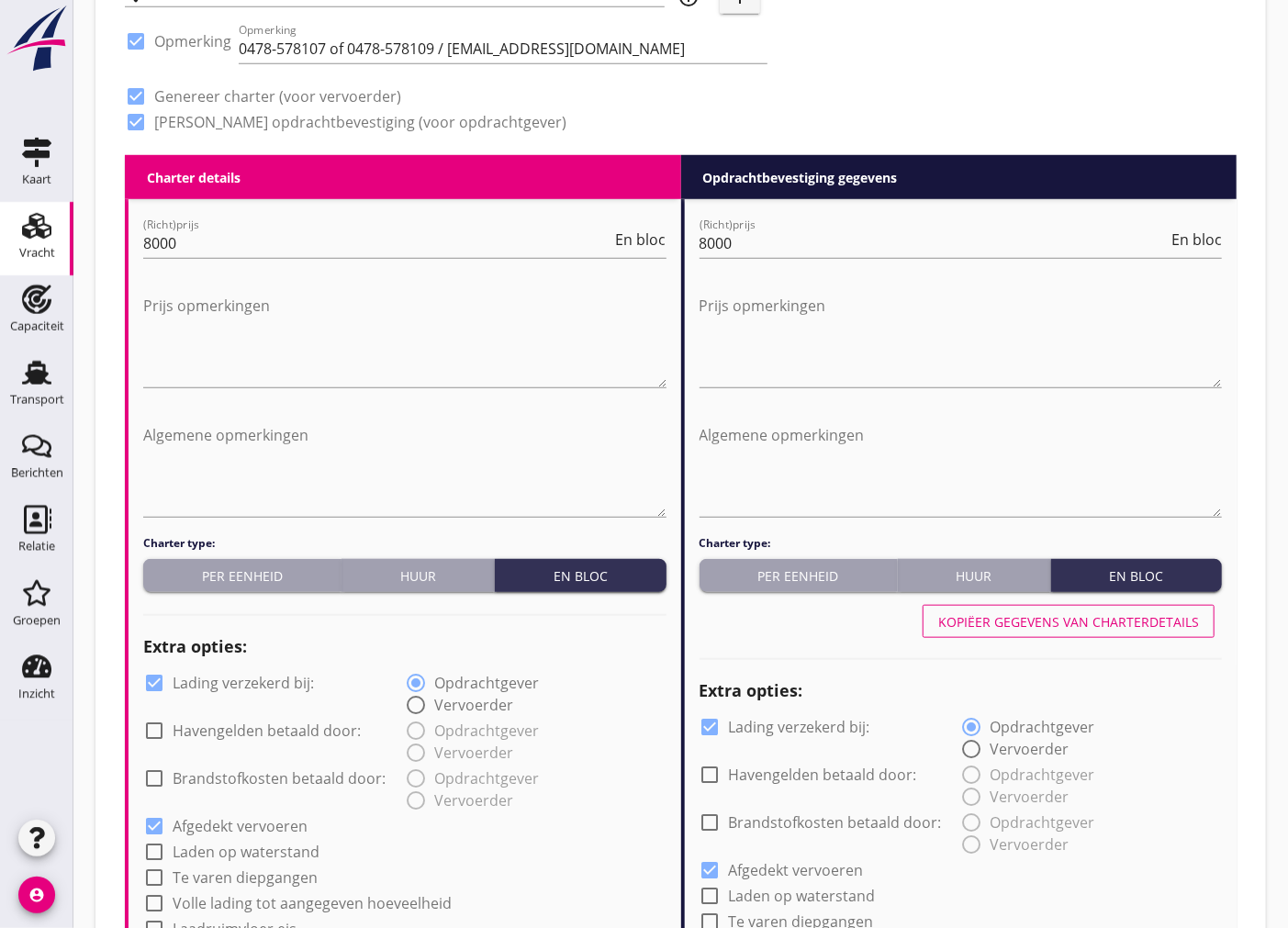
scroll to position [918, 0]
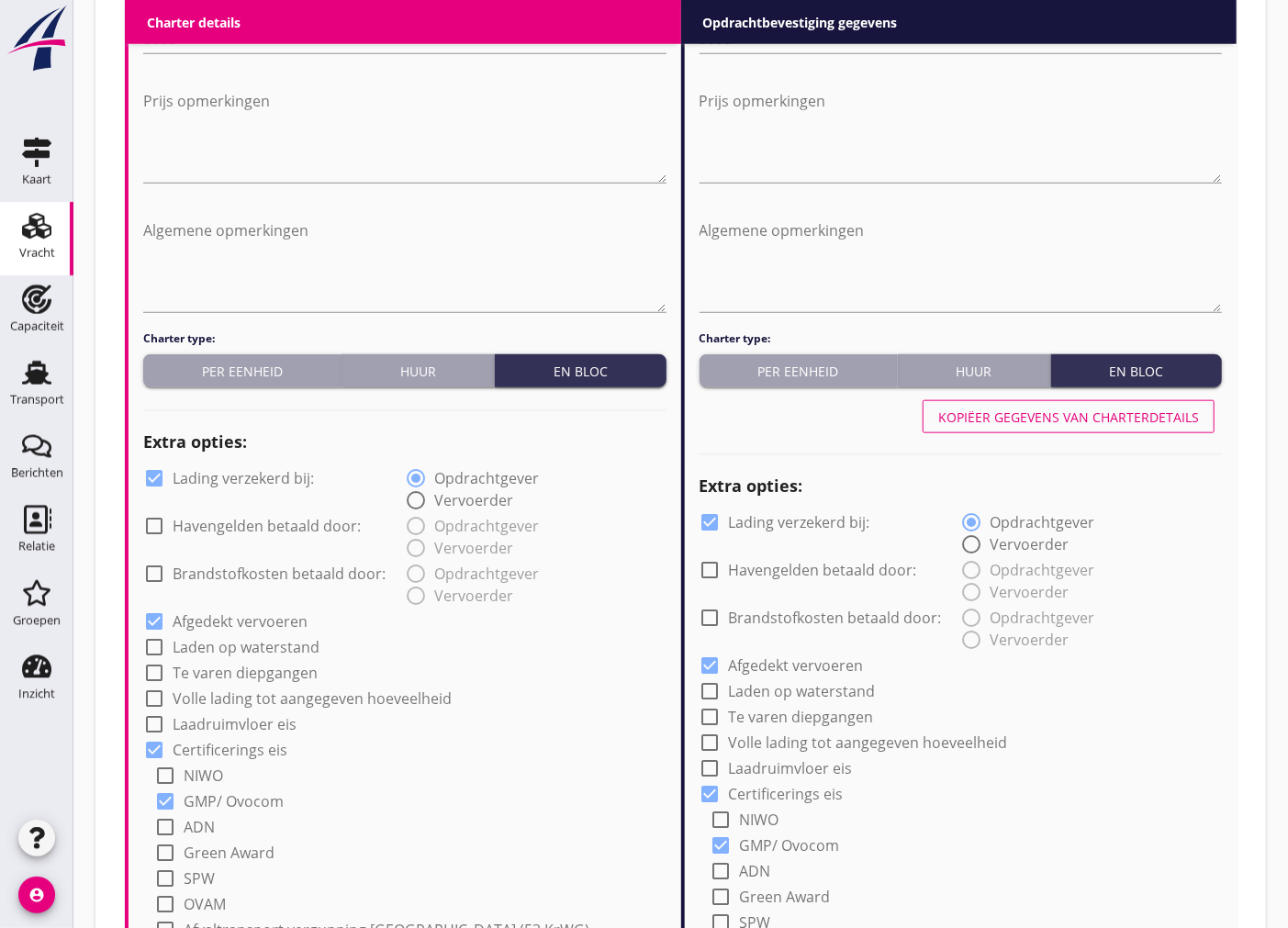
type input "Laden Waalhaven EX LIMENA WEB; [PERSON_NAME] [PHONE_NUMBER]"
click at [151, 474] on div at bounding box center [154, 478] width 32 height 32
checkbox input "false"
click at [712, 521] on div at bounding box center [711, 522] width 32 height 32
checkbox input "false"
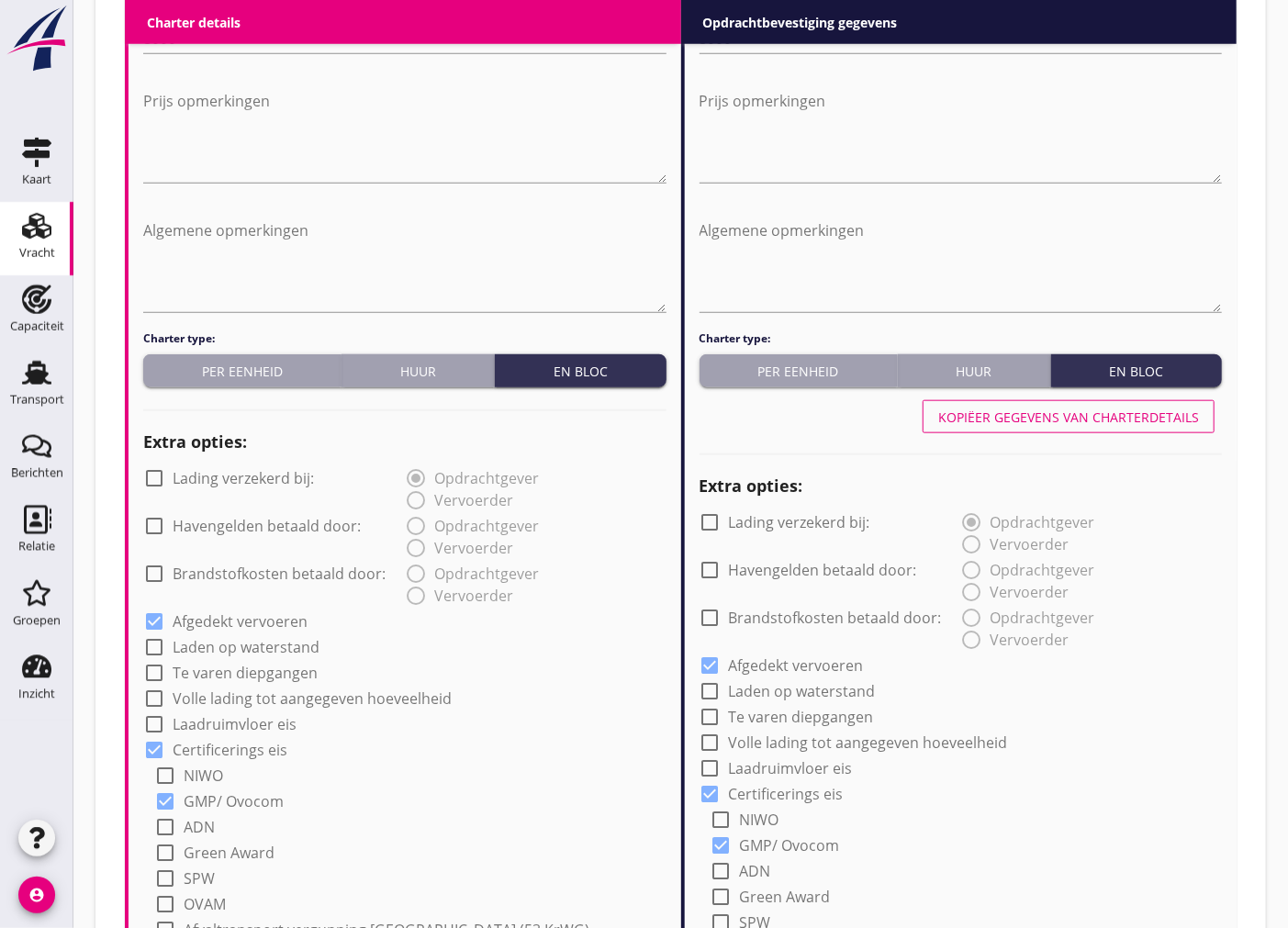
scroll to position [1121, 0]
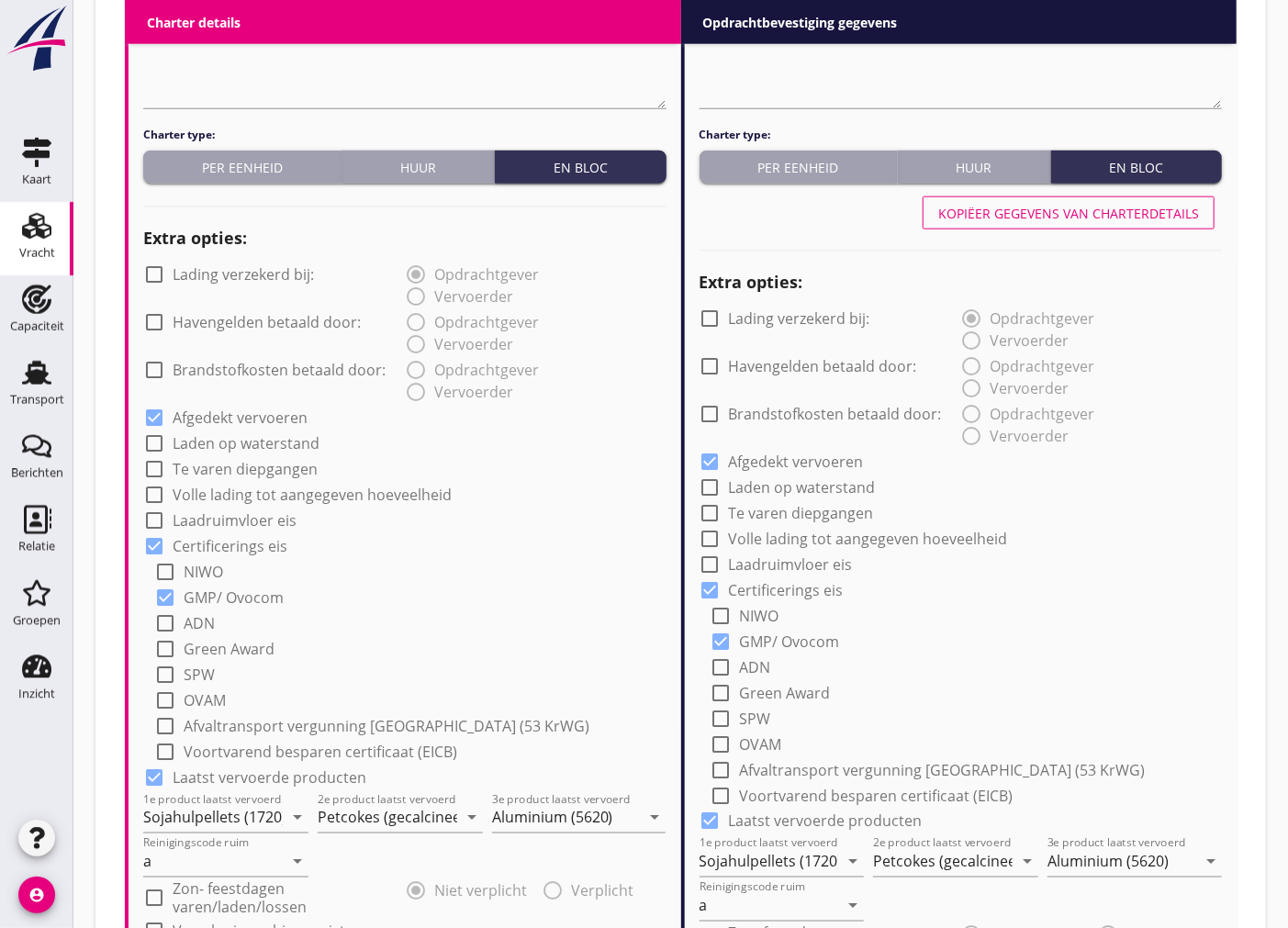
click at [710, 613] on div at bounding box center [722, 616] width 32 height 32
checkbox input "true"
click at [163, 569] on div at bounding box center [165, 572] width 32 height 32
click at [161, 570] on div at bounding box center [165, 572] width 32 height 32
checkbox input "false"
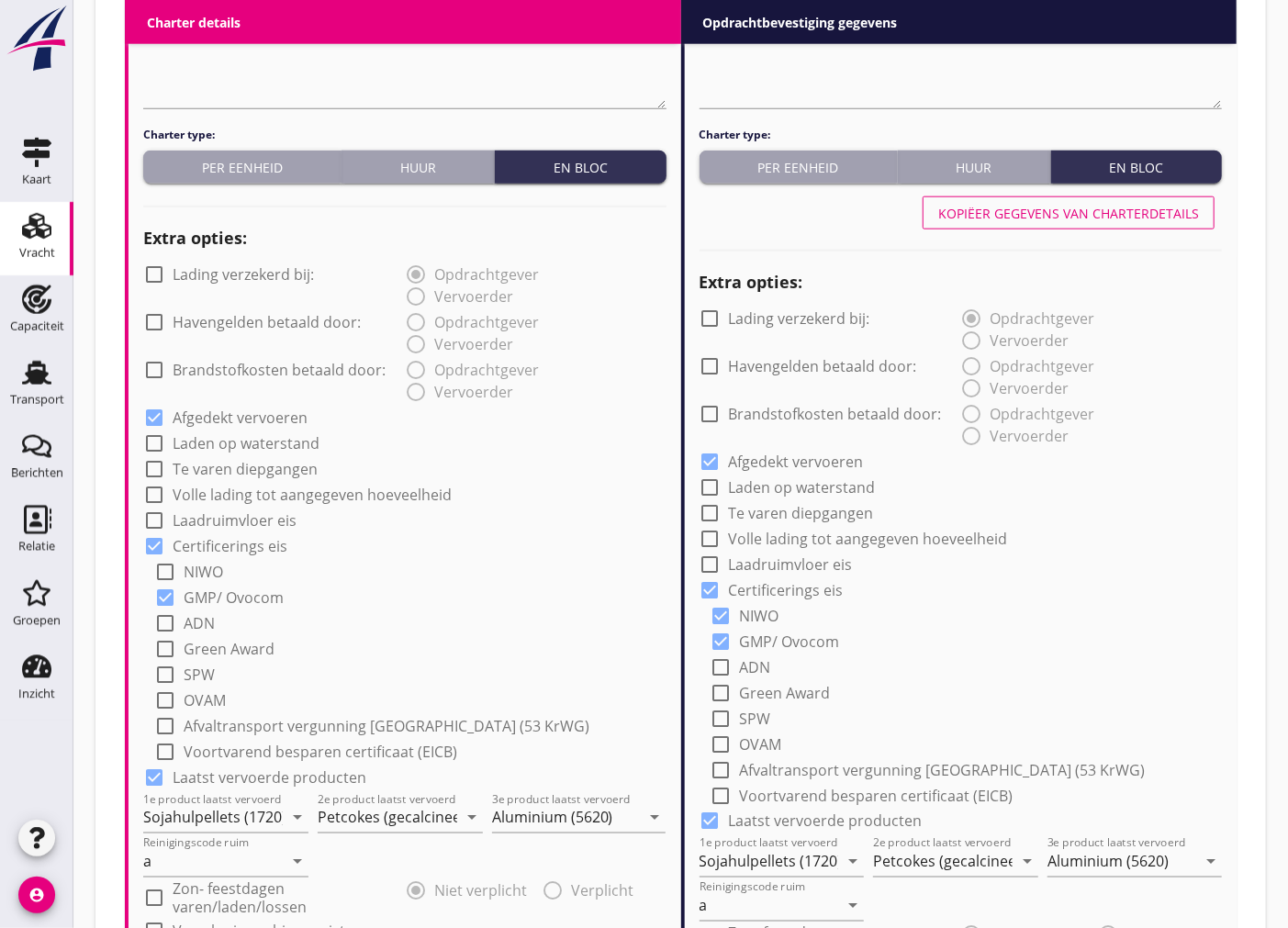
click at [704, 589] on div at bounding box center [711, 590] width 32 height 32
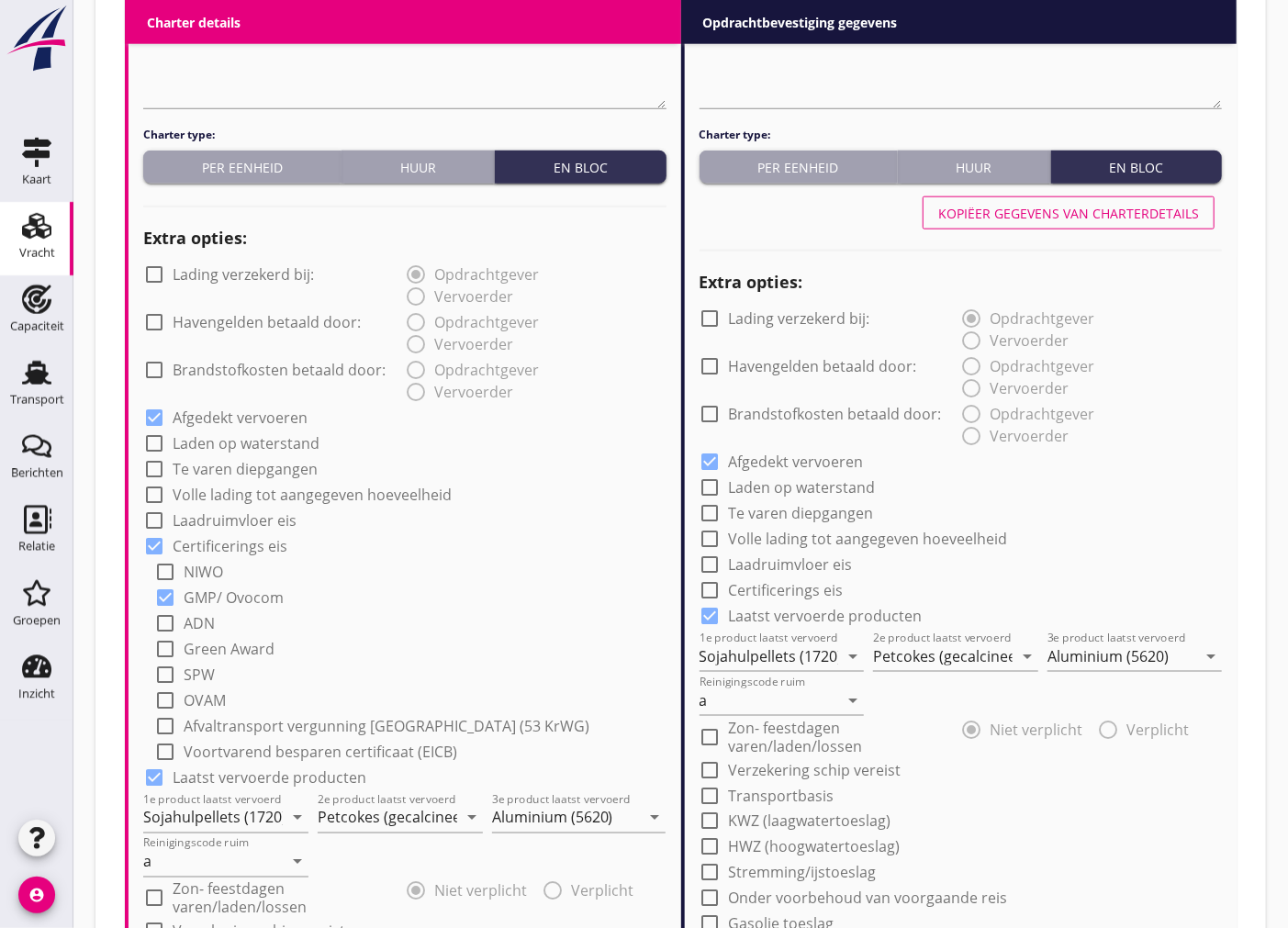
click at [707, 591] on div at bounding box center [711, 590] width 32 height 32
checkbox input "true"
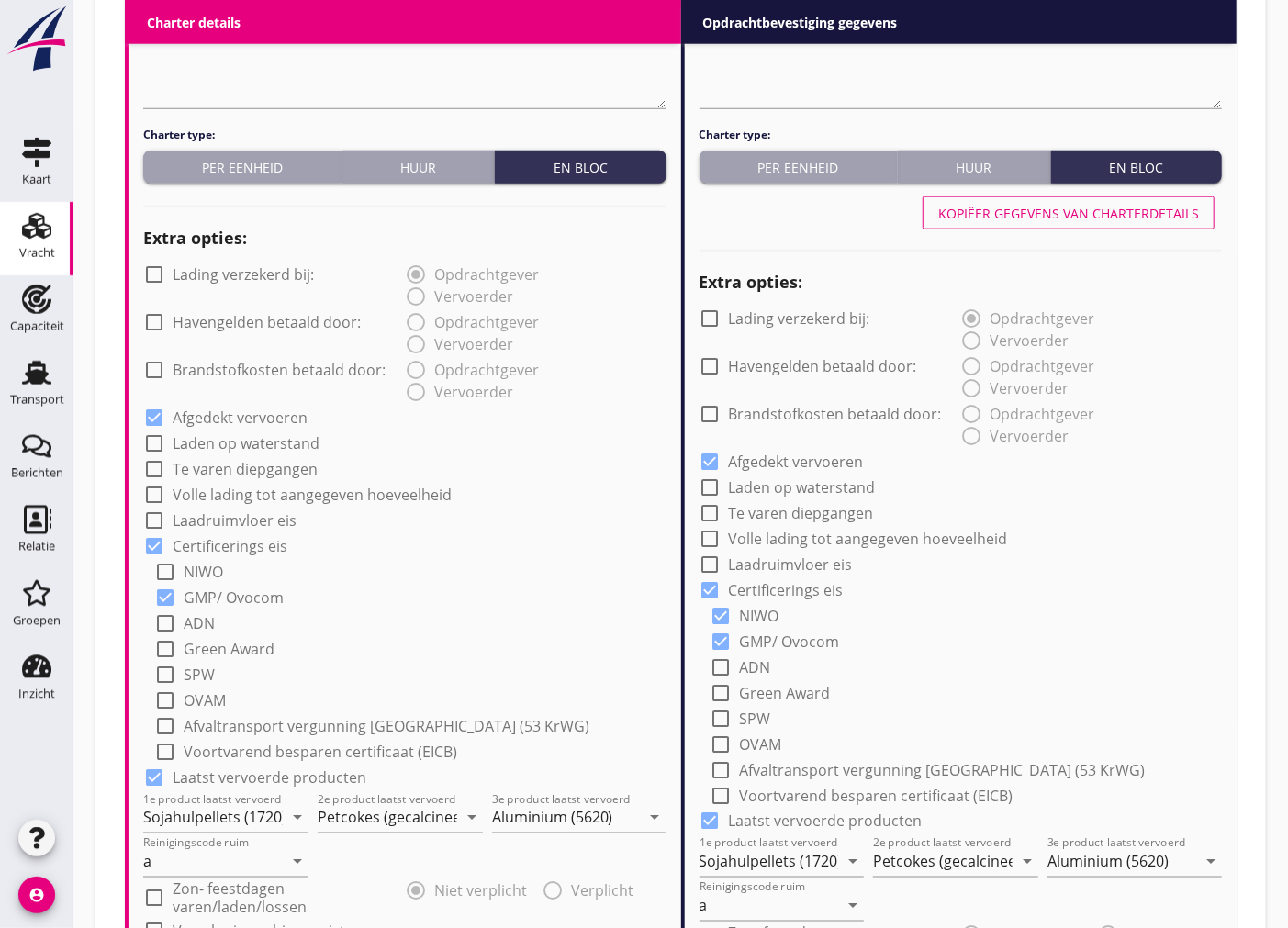
click at [718, 616] on div at bounding box center [722, 616] width 32 height 32
checkbox input "false"
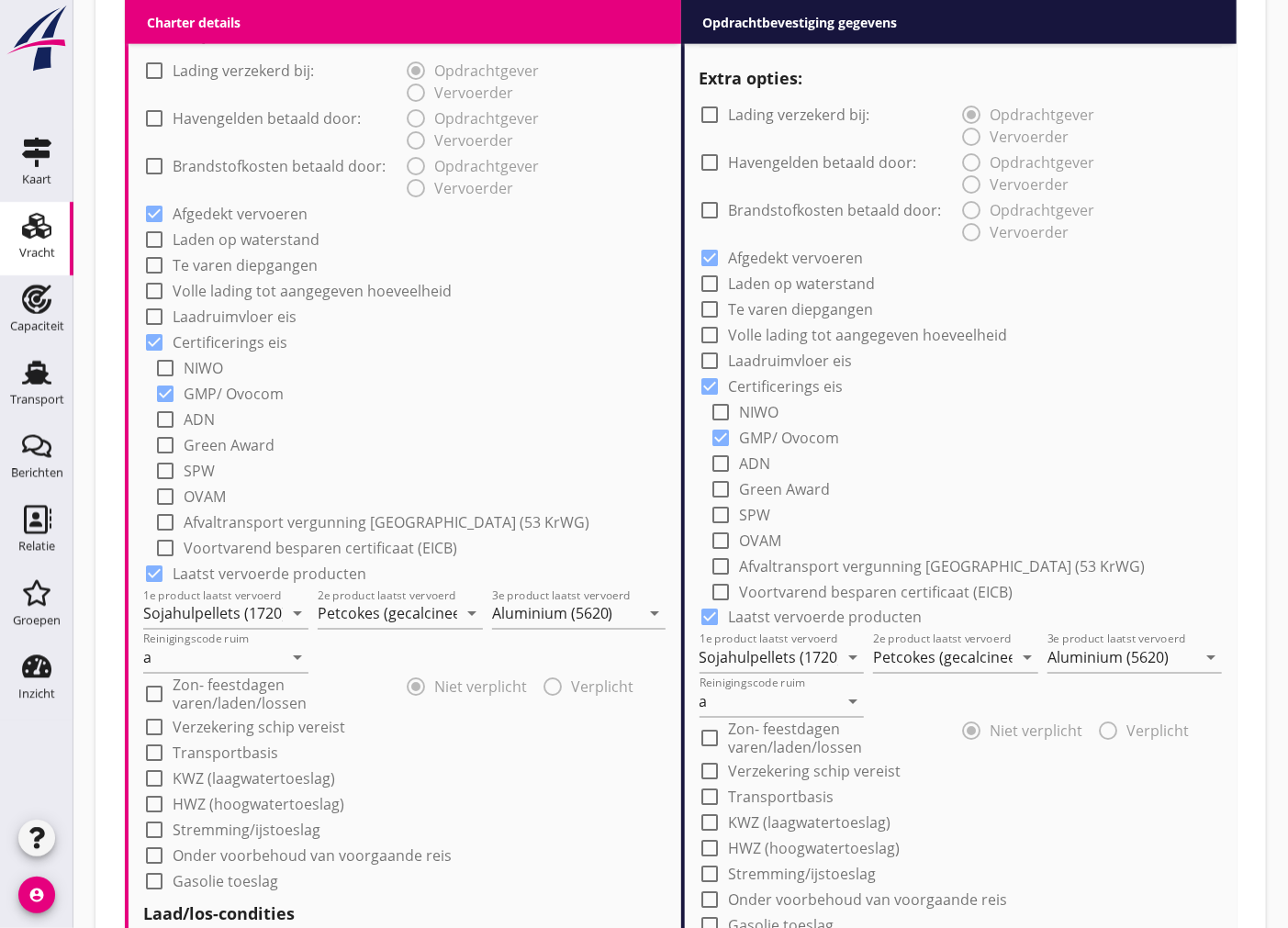
scroll to position [1427, 0]
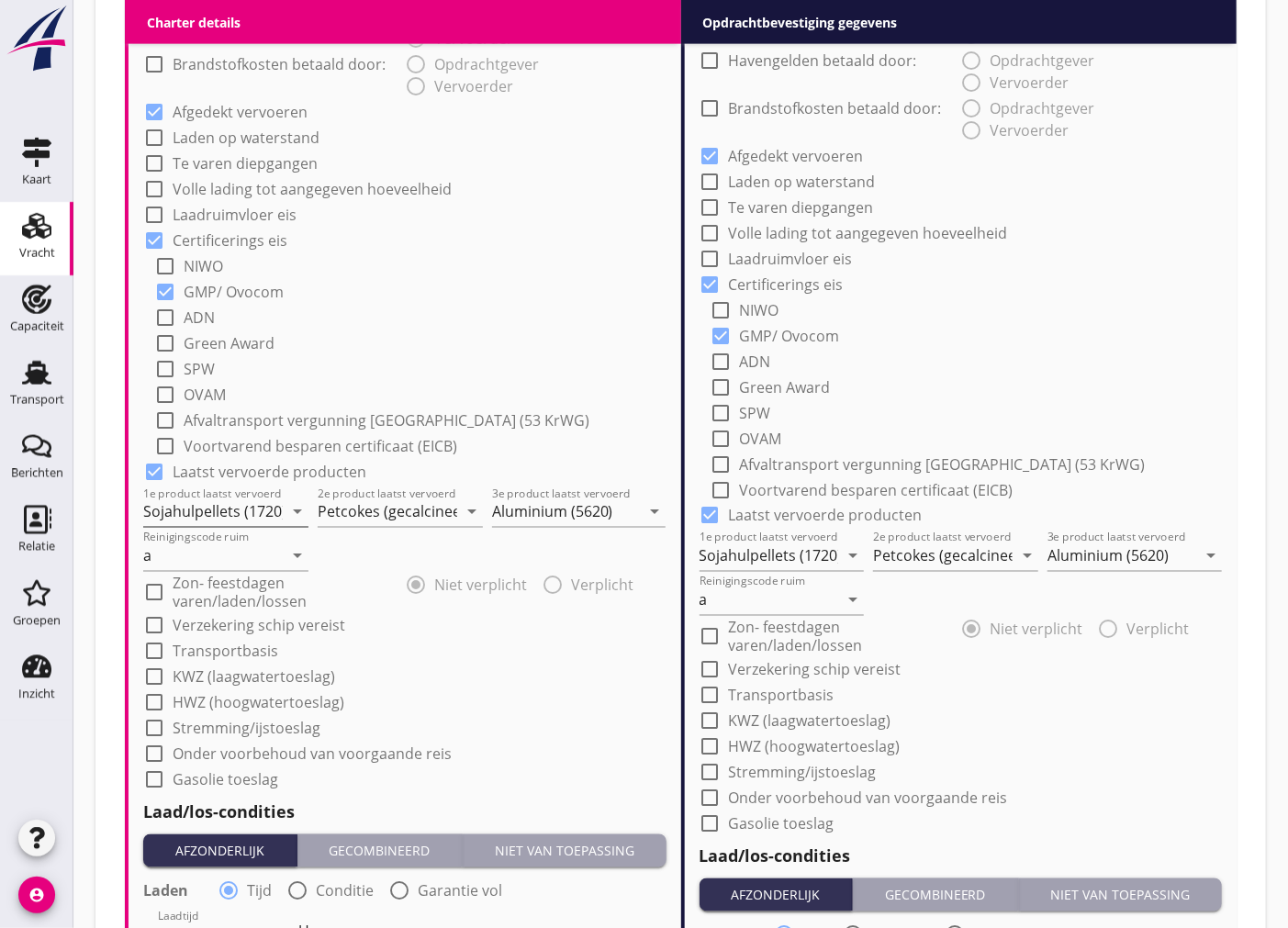
click at [286, 521] on div "1e product laatst vervoerd Sojahulpellets (1720) arrow_drop_down" at bounding box center [226, 512] width 165 height 30
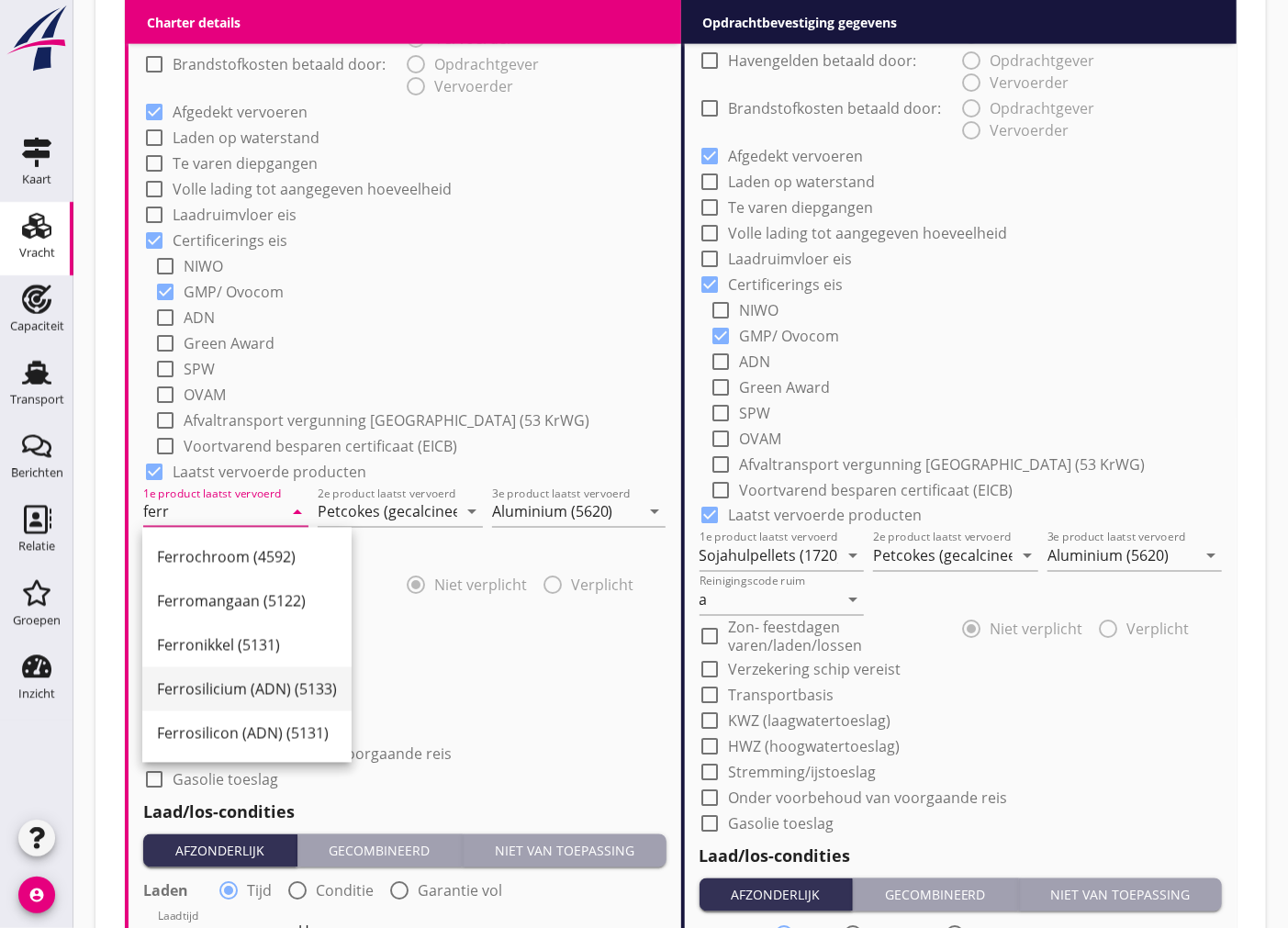
scroll to position [1529, 0]
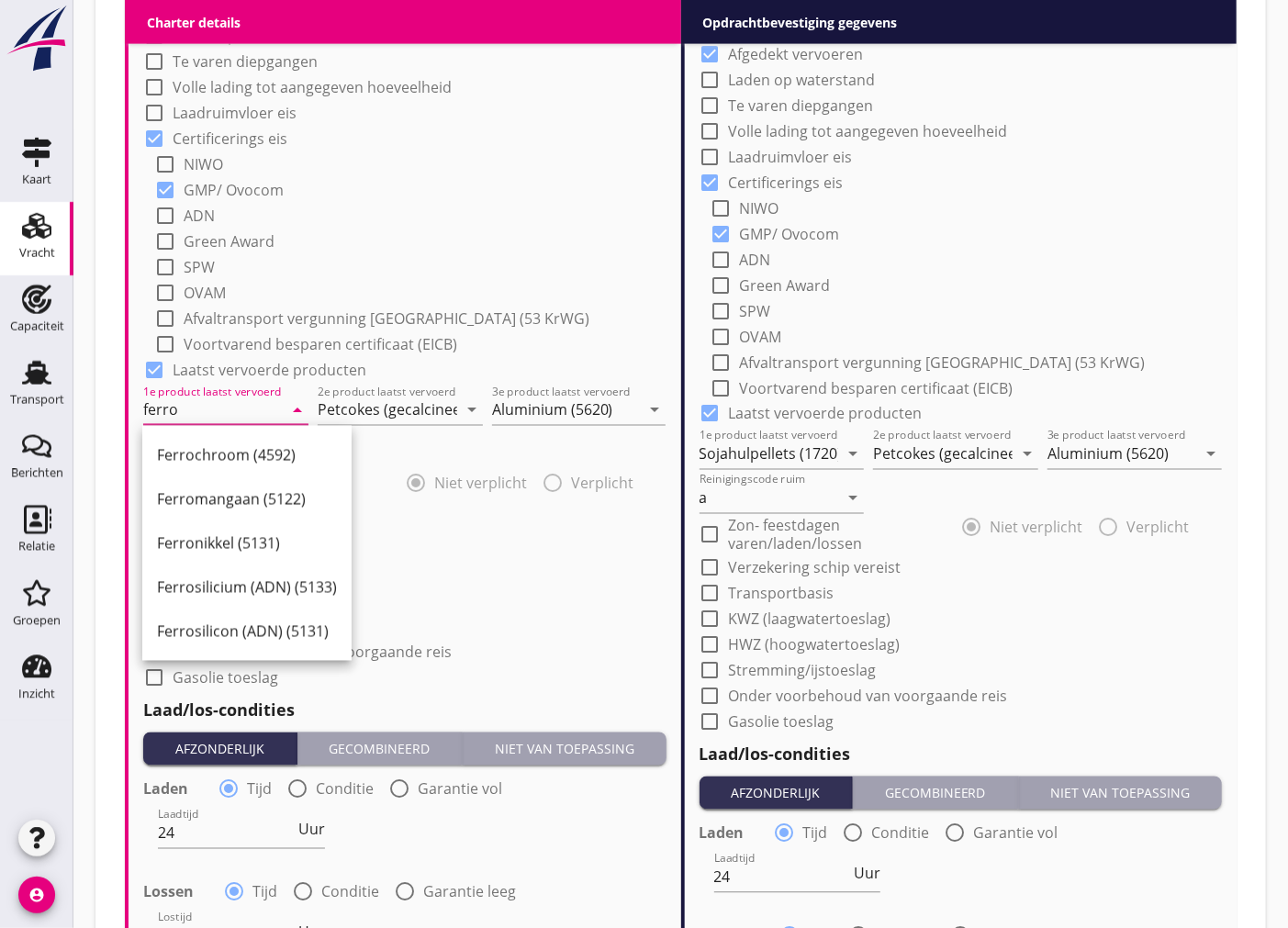
drag, startPoint x: 232, startPoint y: 462, endPoint x: 284, endPoint y: 448, distance: 53.9
click at [232, 462] on div "Ferrochroom (4592)" at bounding box center [247, 455] width 180 height 22
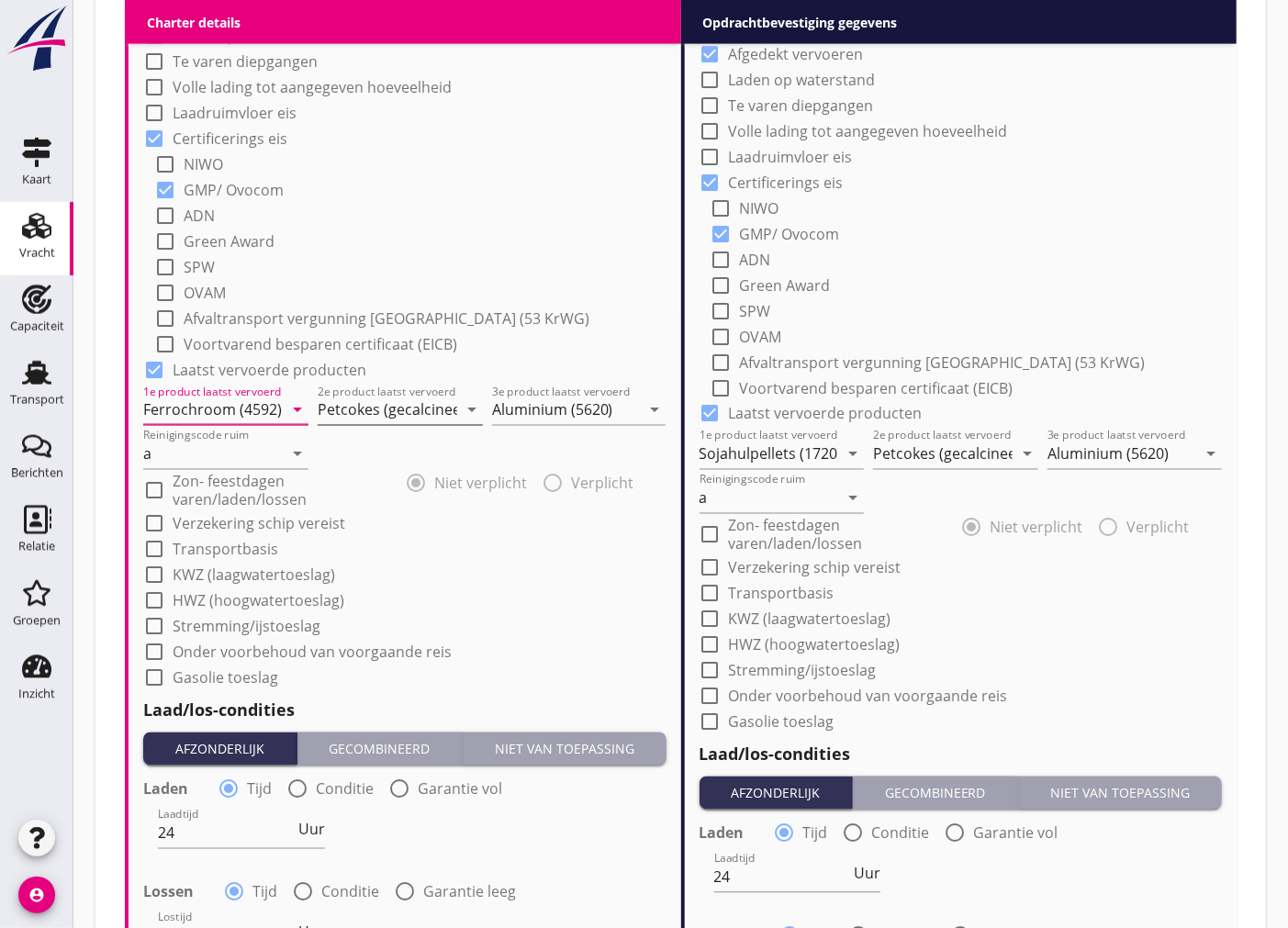
type input "Ferrochroom (4592)"
click at [376, 424] on div "2e product laatst vervoerd Petcokes (gecalcineerd) (3491) arrow_drop_down" at bounding box center [401, 411] width 165 height 30
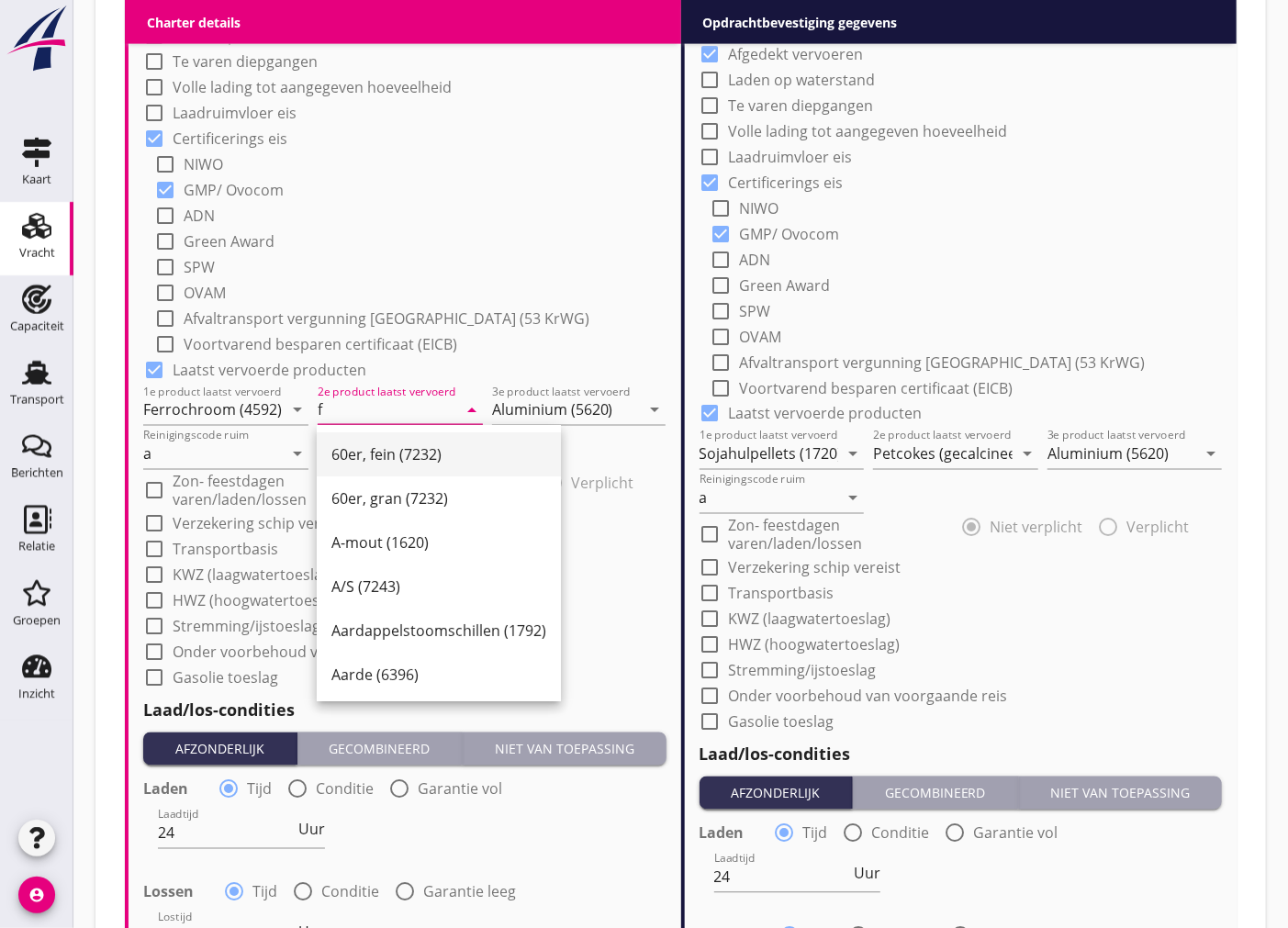
scroll to position [0, 0]
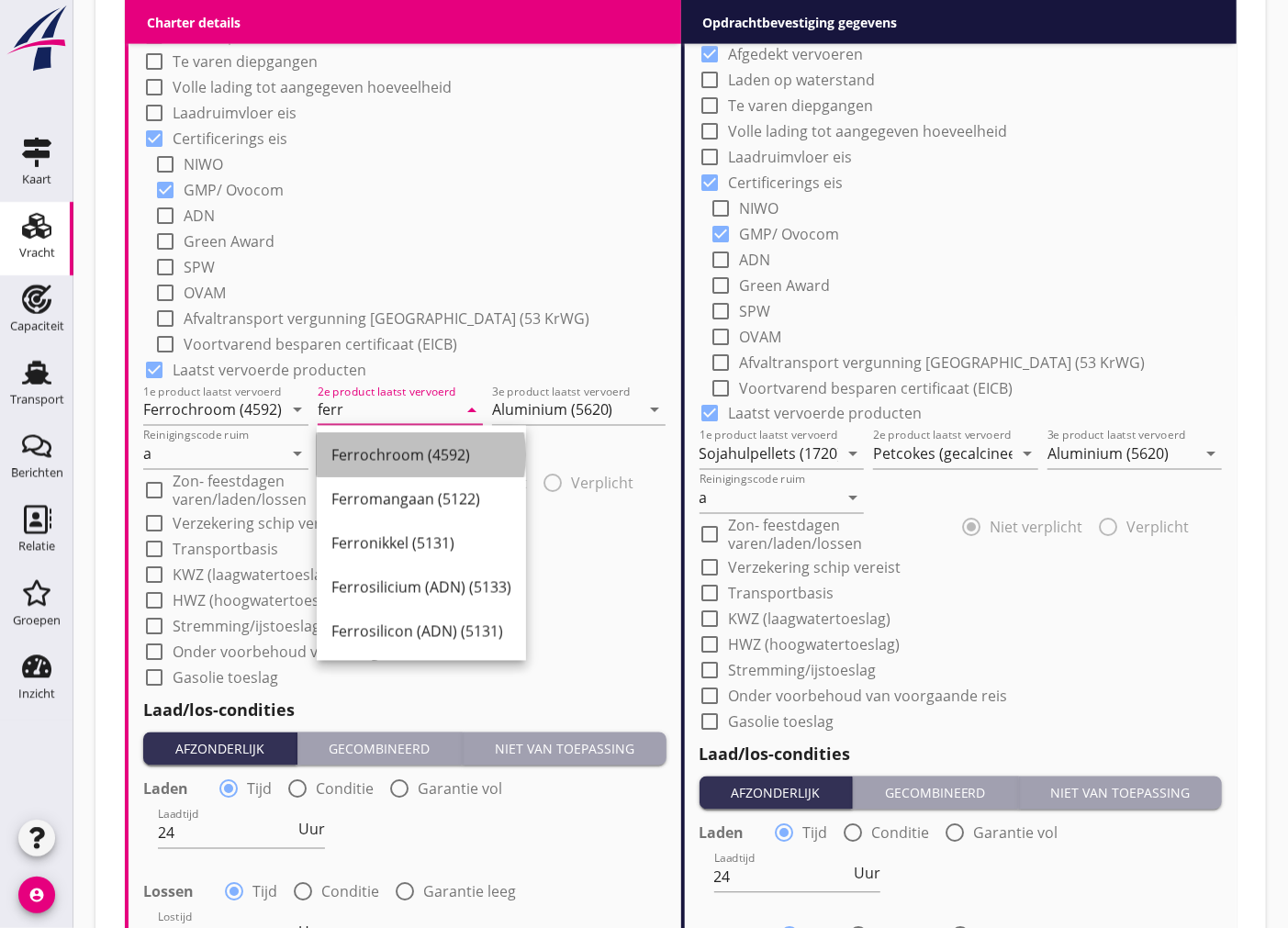
click at [379, 433] on div "Ferrochroom (4592)" at bounding box center [422, 454] width 180 height 44
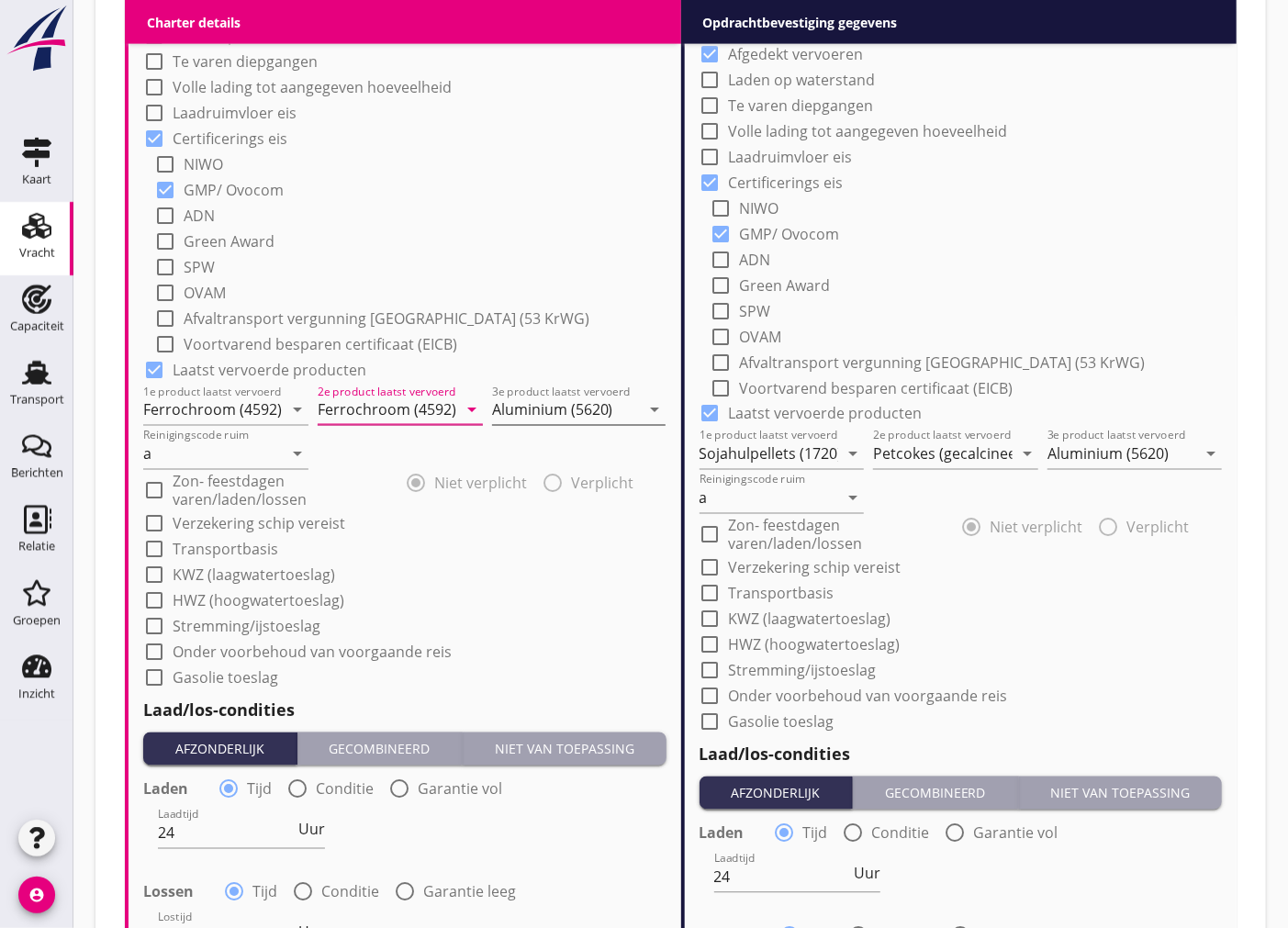
type input "Ferrochroom (4592)"
click at [567, 416] on input "Aluminium (5620)" at bounding box center [567, 411] width 149 height 30
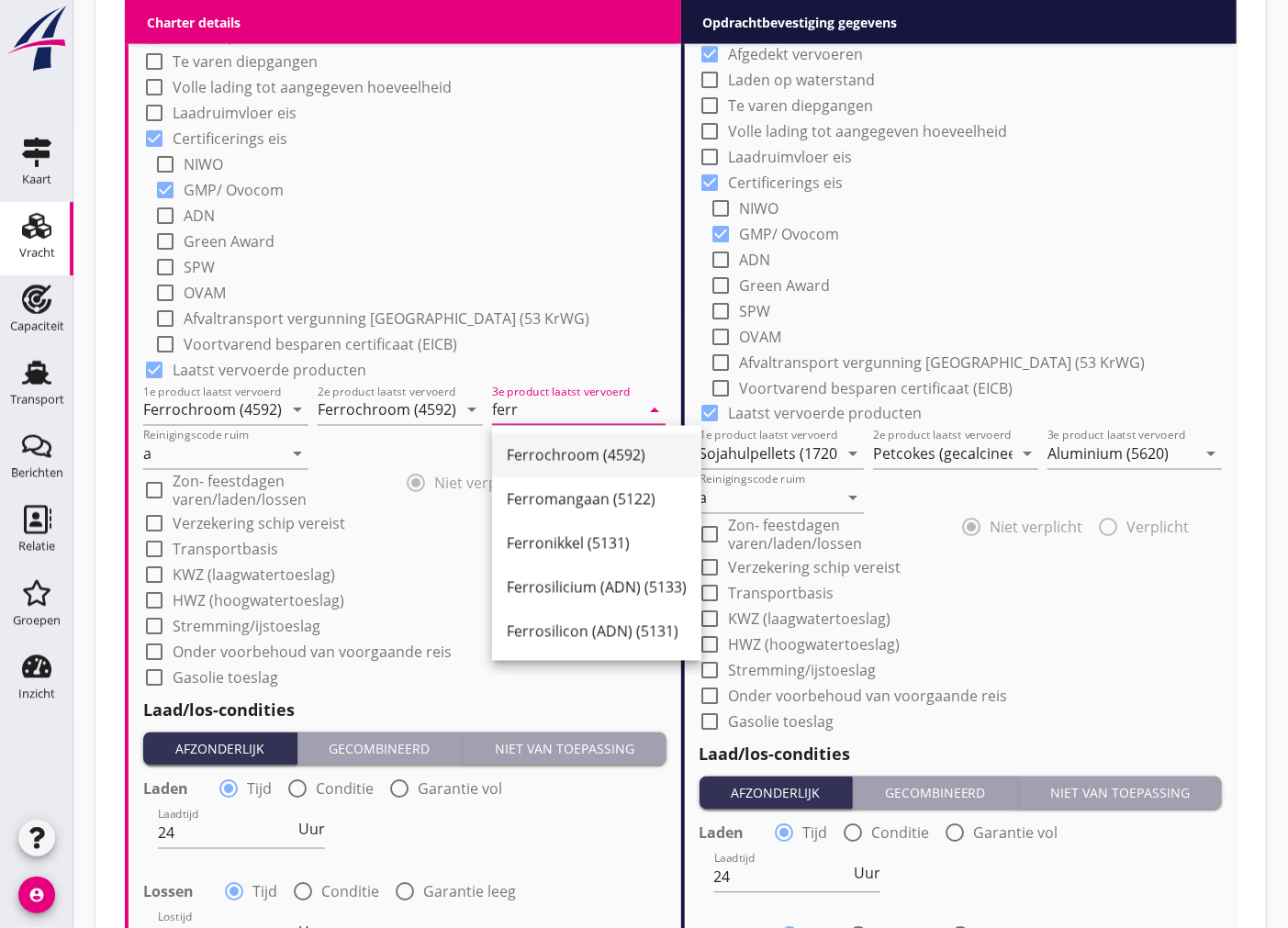
click at [560, 464] on div "Ferrochroom (4592)" at bounding box center [597, 455] width 180 height 22
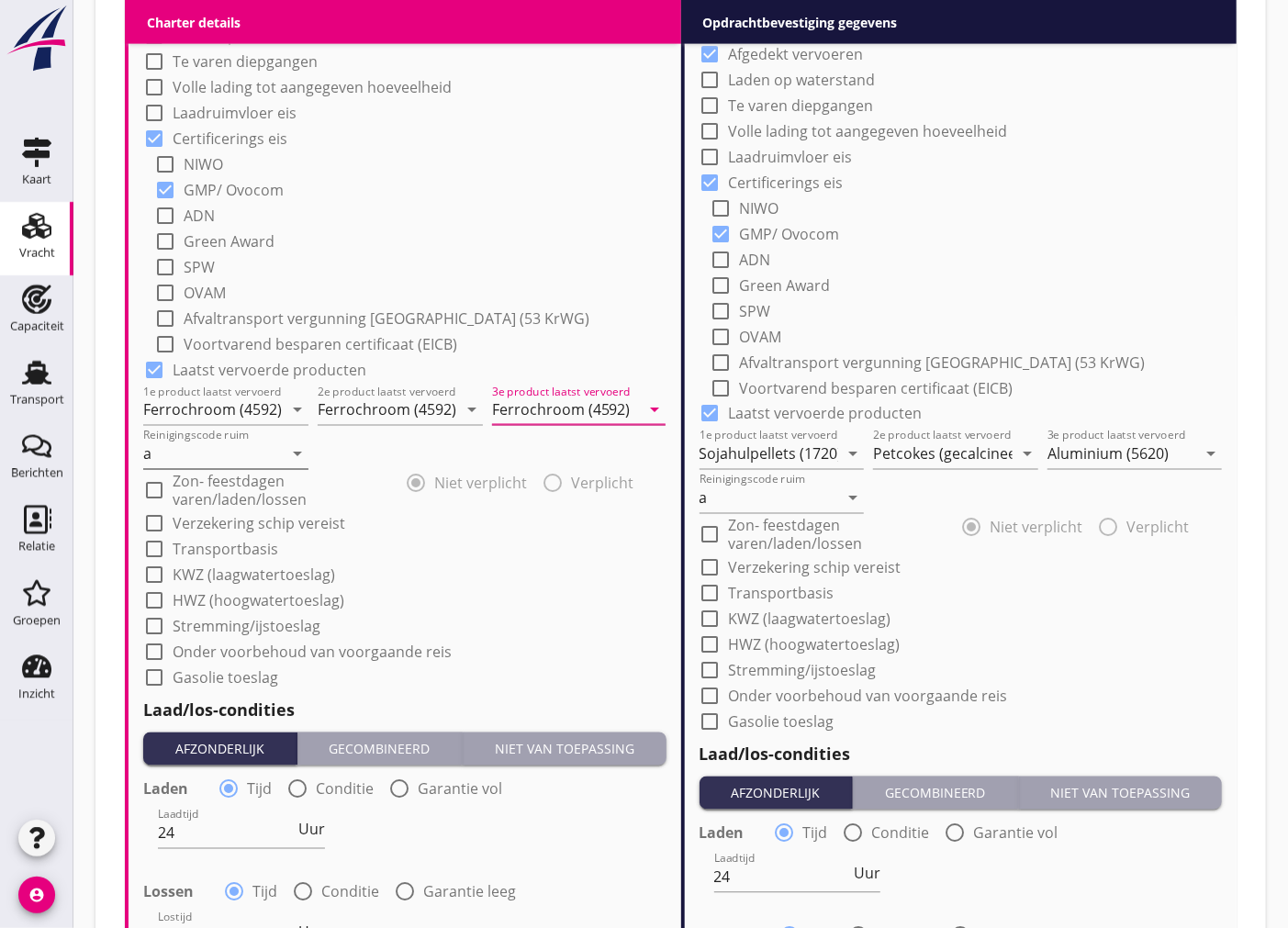
type input "Ferrochroom (4592)"
click at [198, 447] on input "a" at bounding box center [213, 454] width 139 height 30
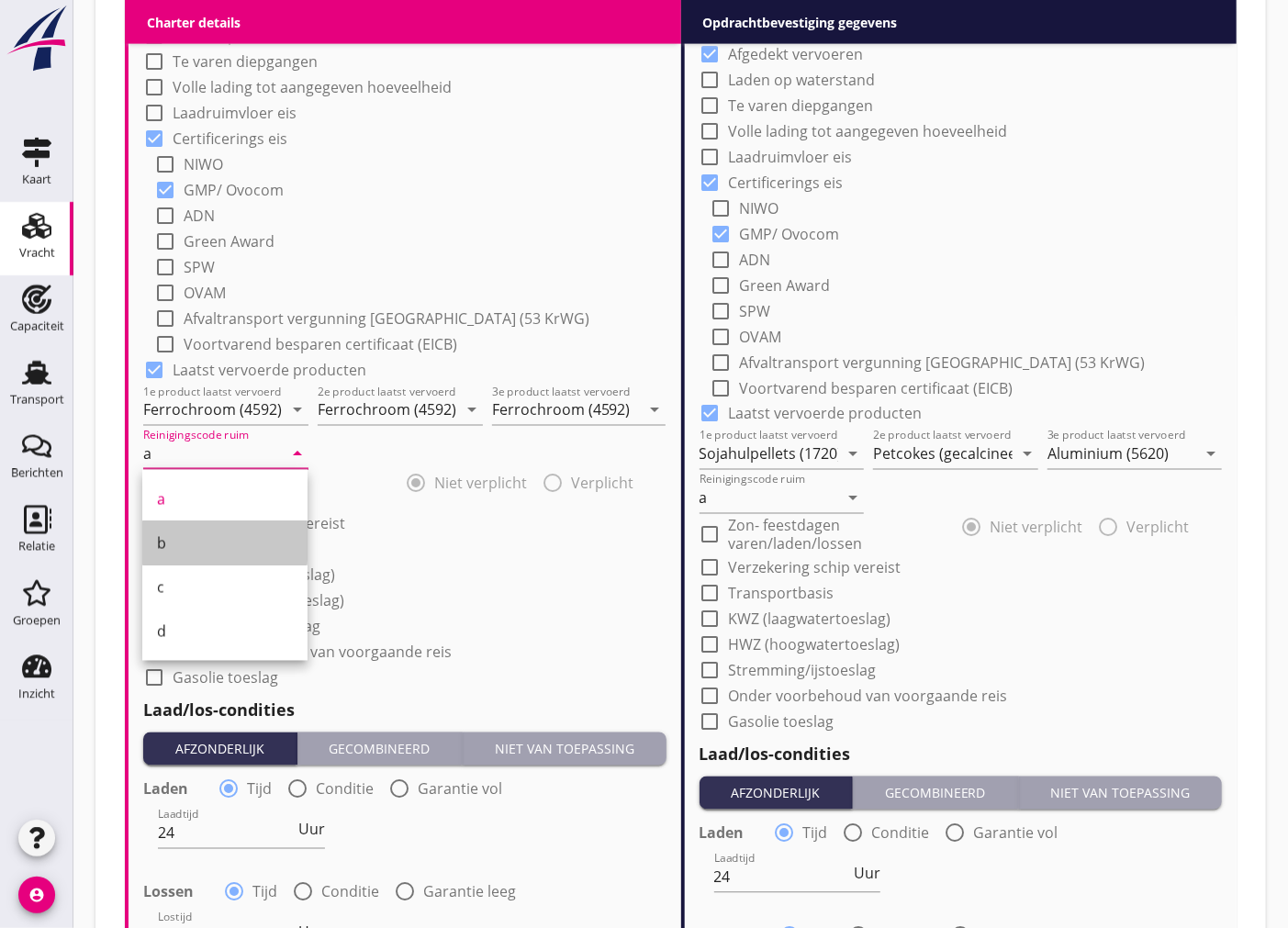
click at [218, 542] on div "b" at bounding box center [225, 543] width 136 height 22
type input "b"
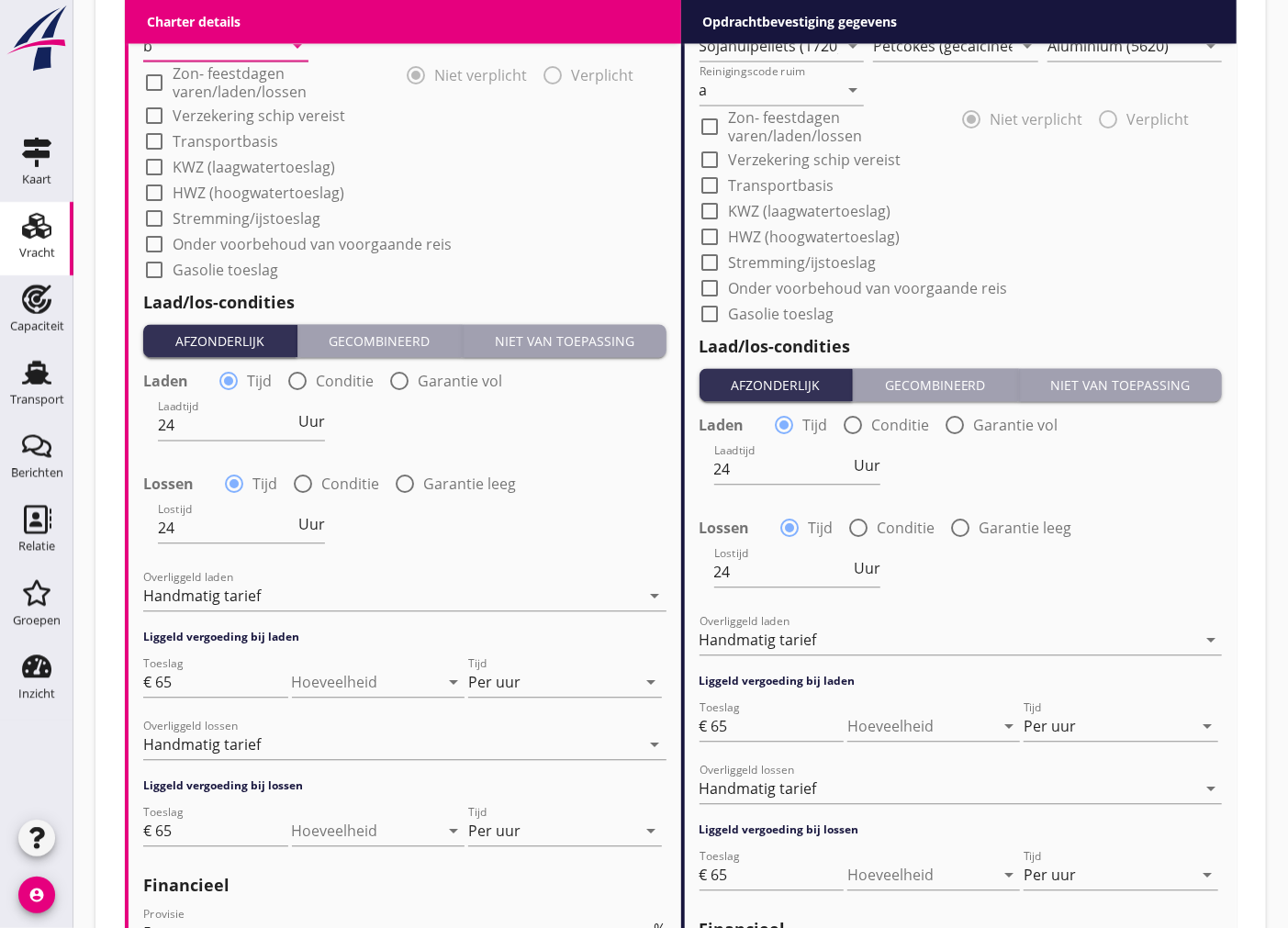
scroll to position [2039, 0]
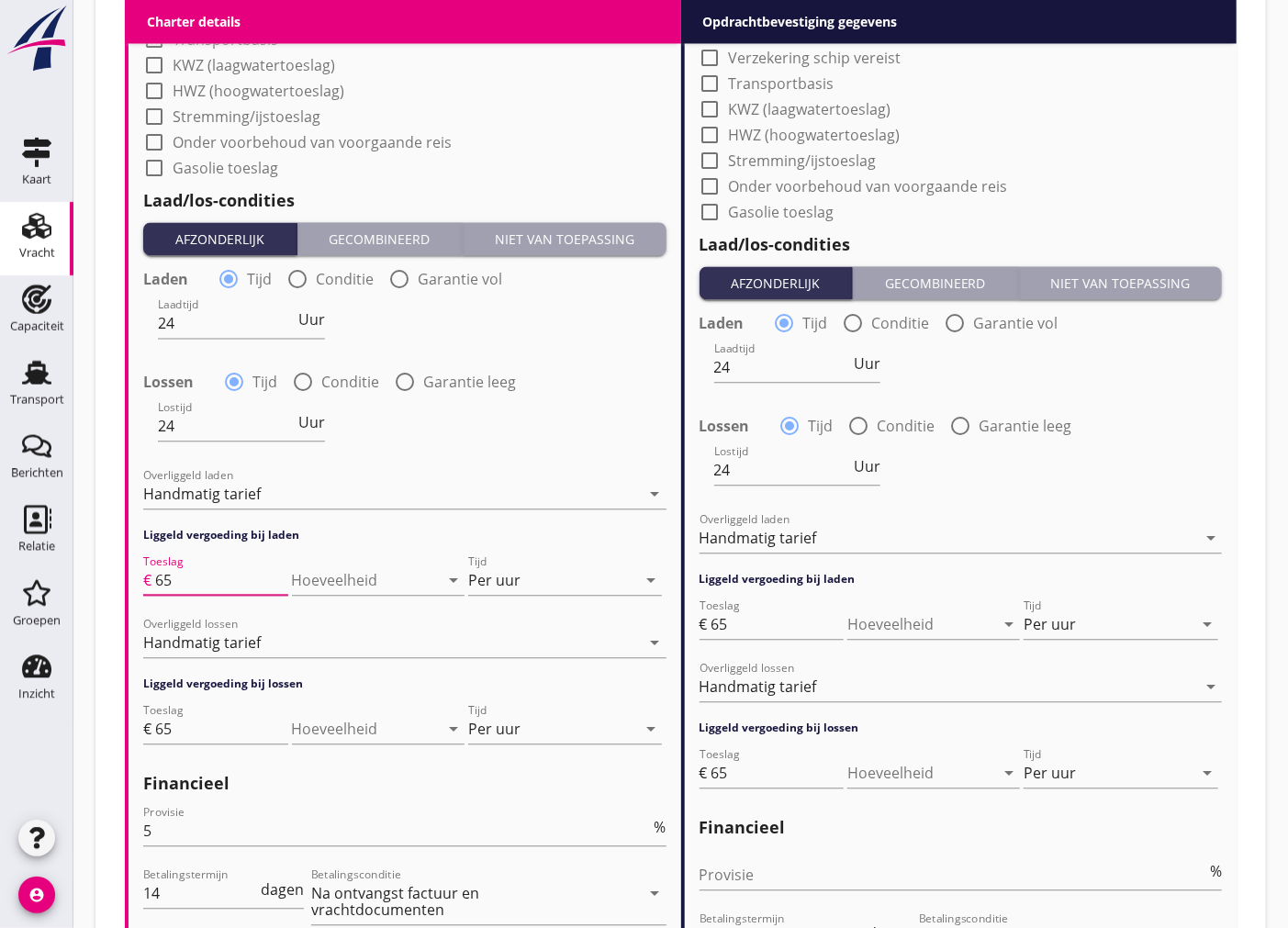
drag, startPoint x: 204, startPoint y: 574, endPoint x: 138, endPoint y: 582, distance: 66.5
type input "50"
click at [350, 494] on div "Handmatig tarief" at bounding box center [391, 494] width 497 height 30
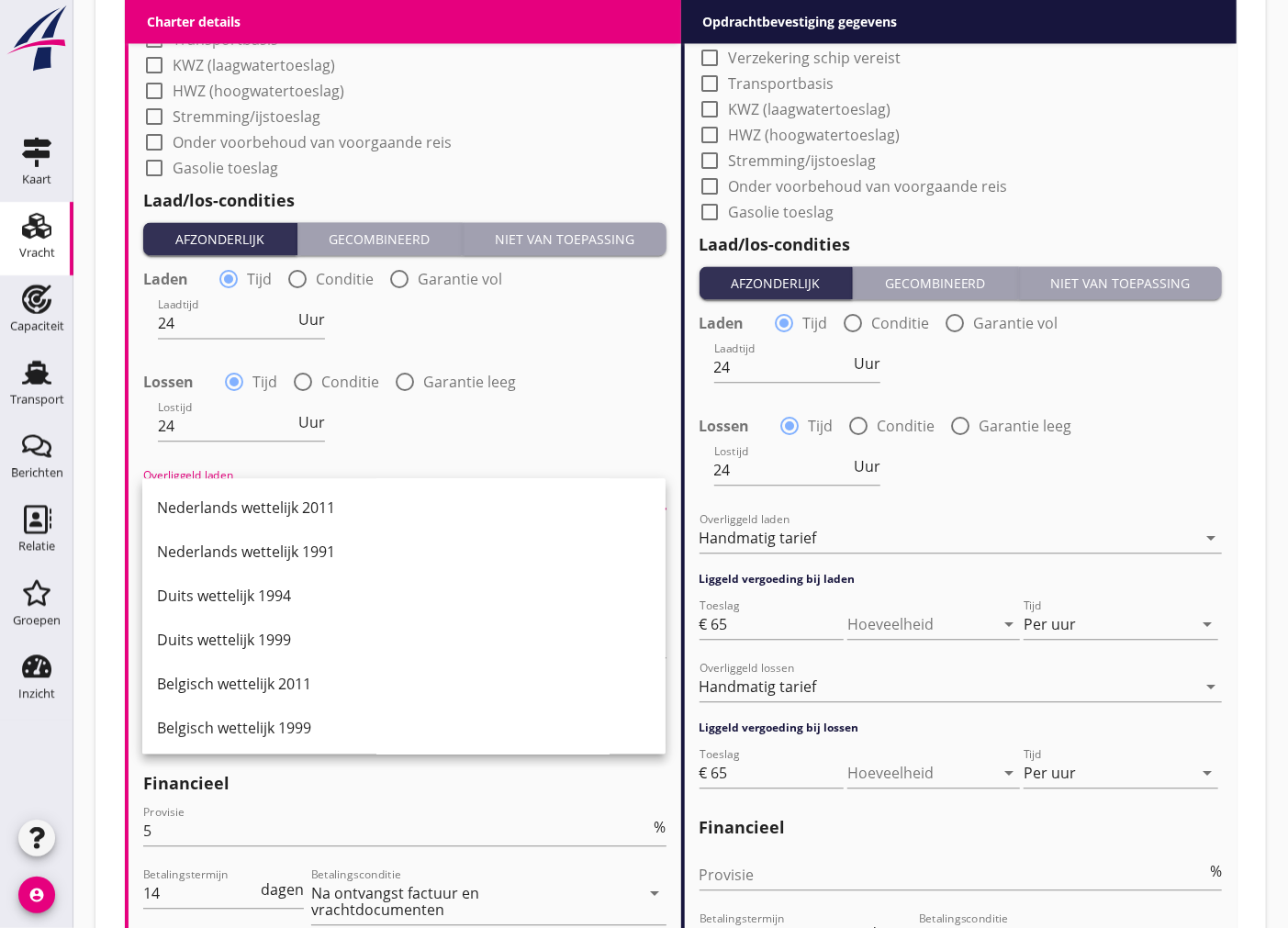
click at [440, 431] on div "Lostijd 24 Uur" at bounding box center [404, 427] width 527 height 66
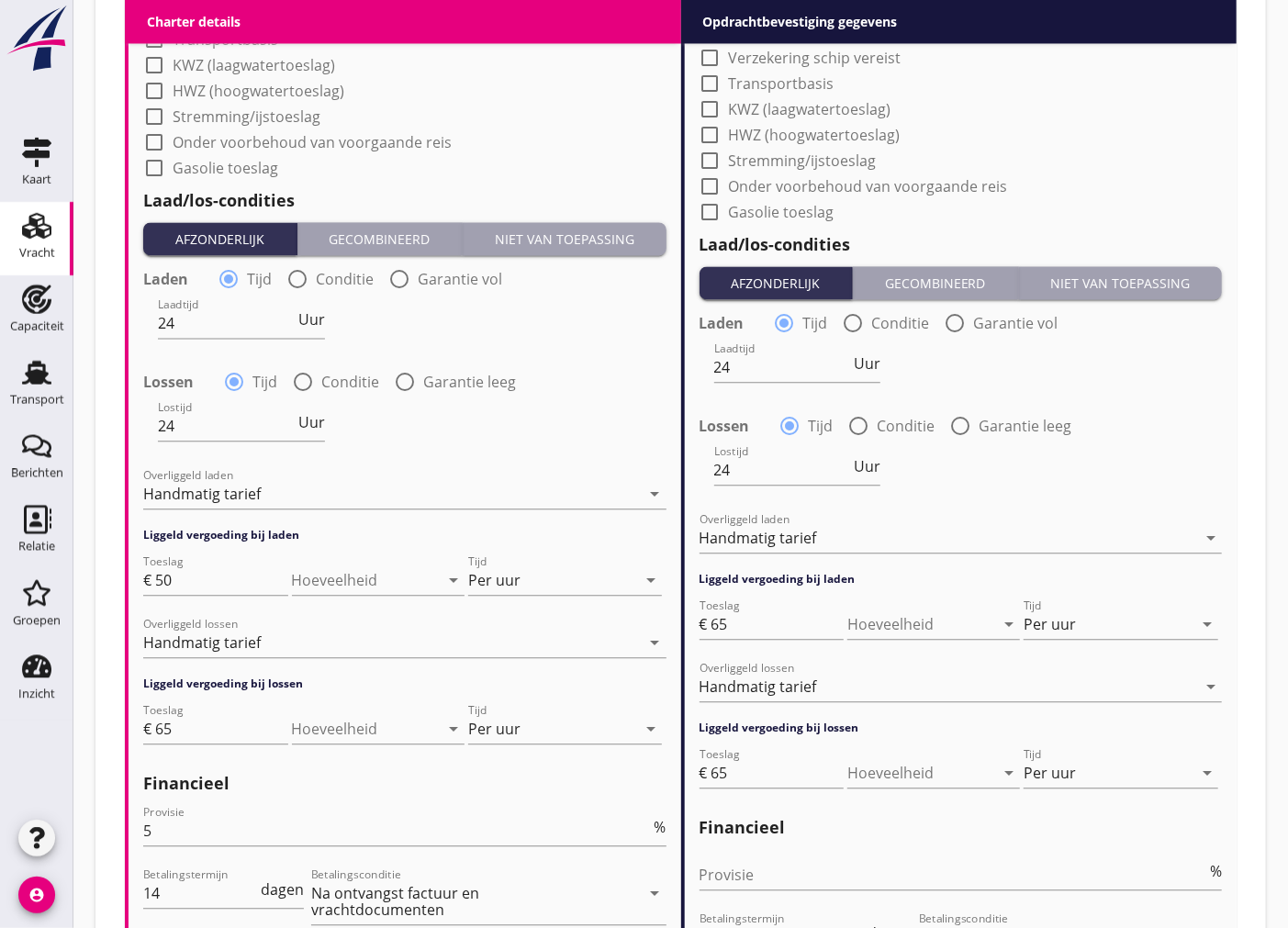
click at [305, 275] on div at bounding box center [297, 280] width 32 height 32
radio input "false"
radio input "true"
click at [320, 327] on div at bounding box center [271, 323] width 227 height 30
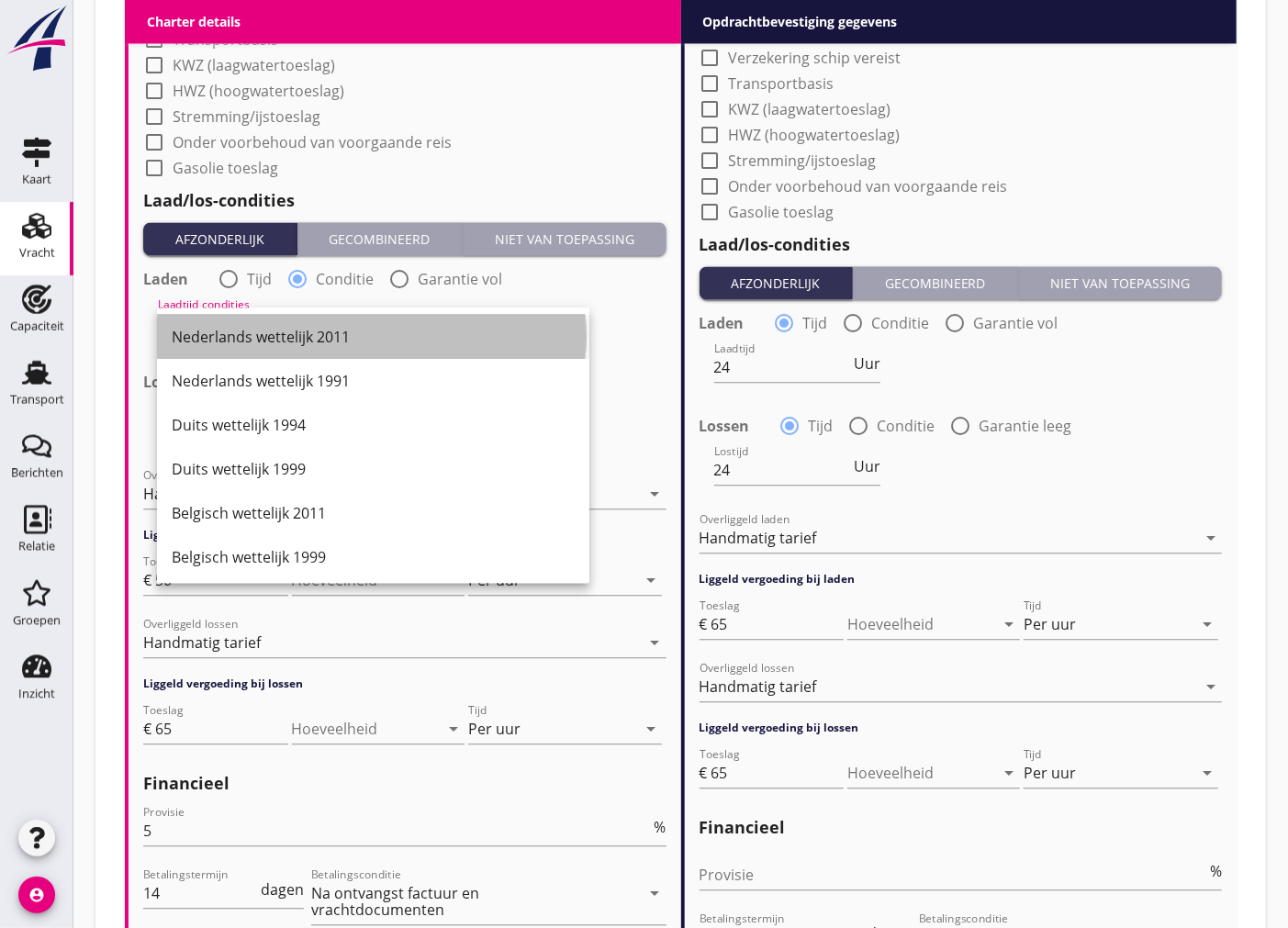
click at [306, 344] on div "Nederlands wettelijk 2011" at bounding box center [374, 337] width 403 height 22
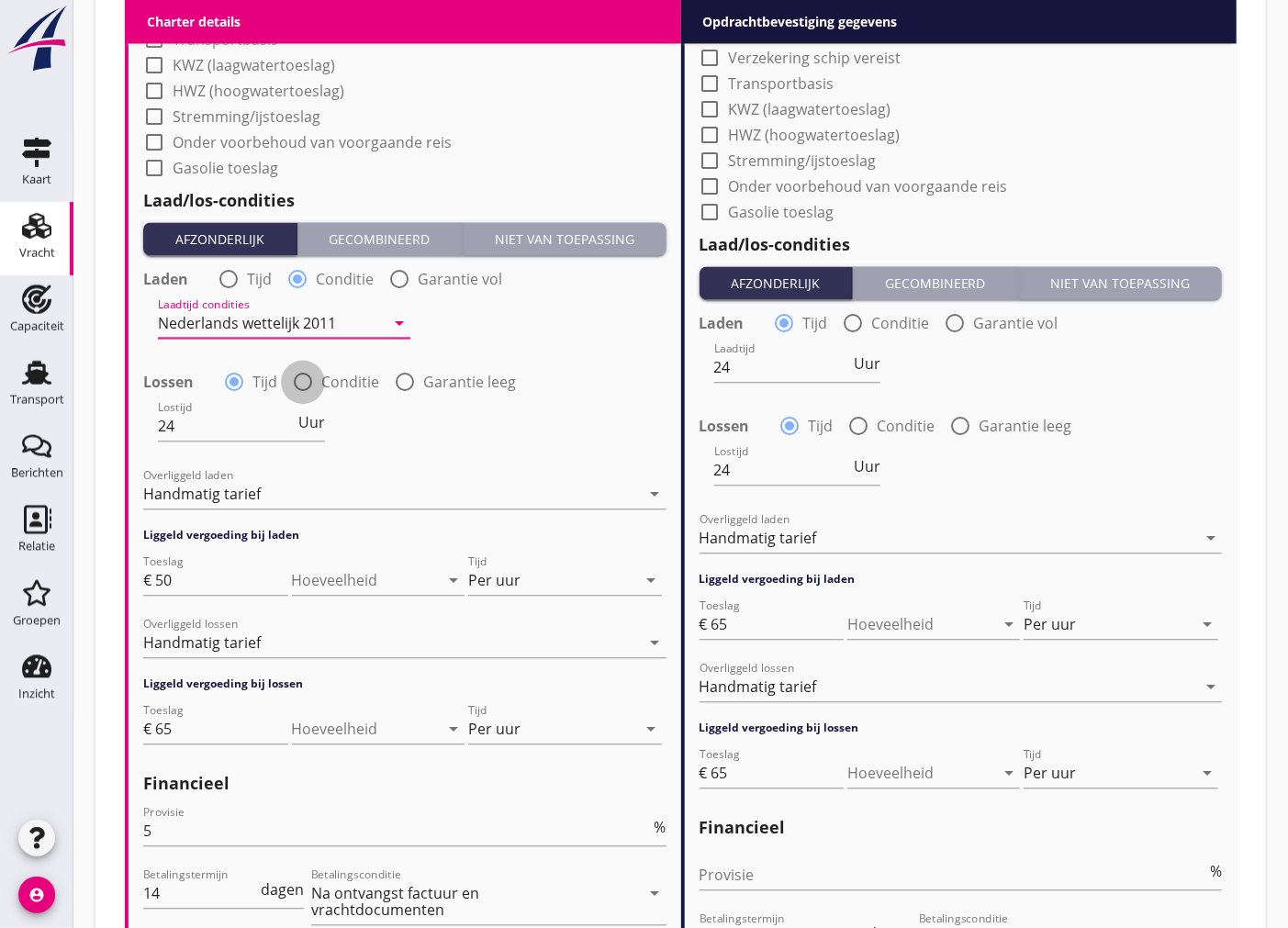
click at [312, 386] on div at bounding box center [303, 382] width 32 height 32
radio input "false"
radio input "true"
click at [309, 415] on div at bounding box center [271, 426] width 227 height 30
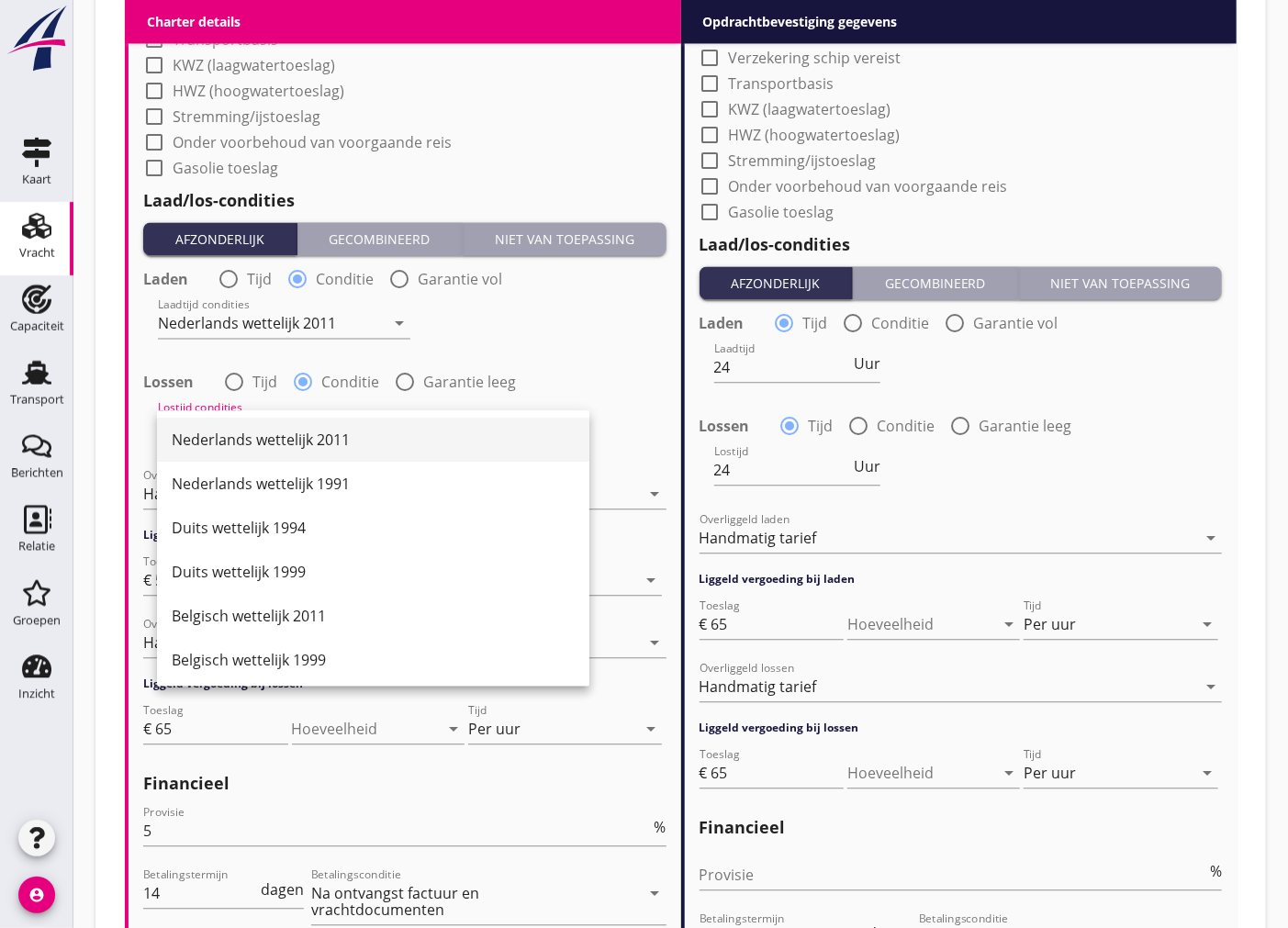
click at [300, 444] on div "Nederlands wettelijk 2011" at bounding box center [374, 439] width 403 height 22
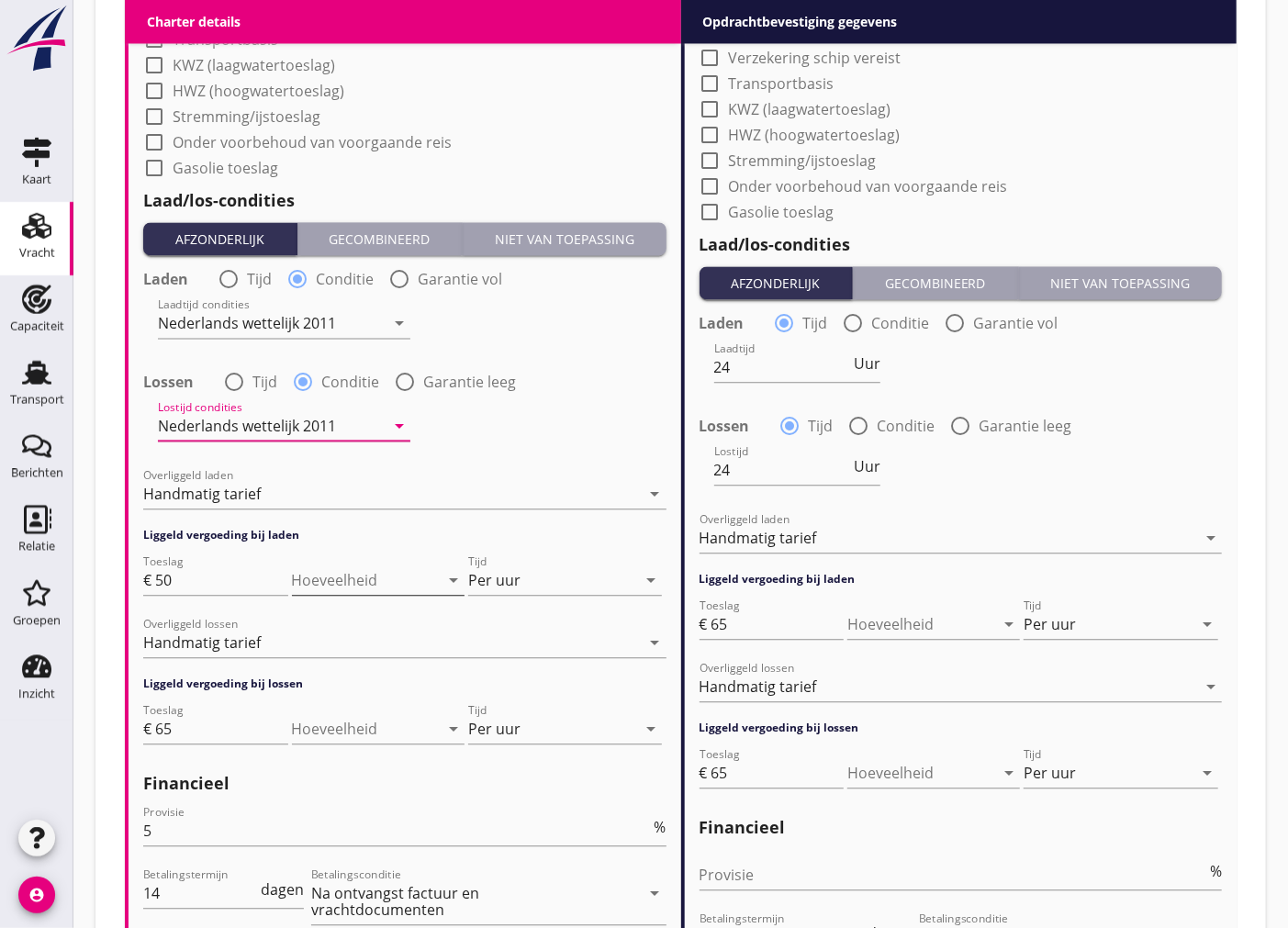
scroll to position [2141, 0]
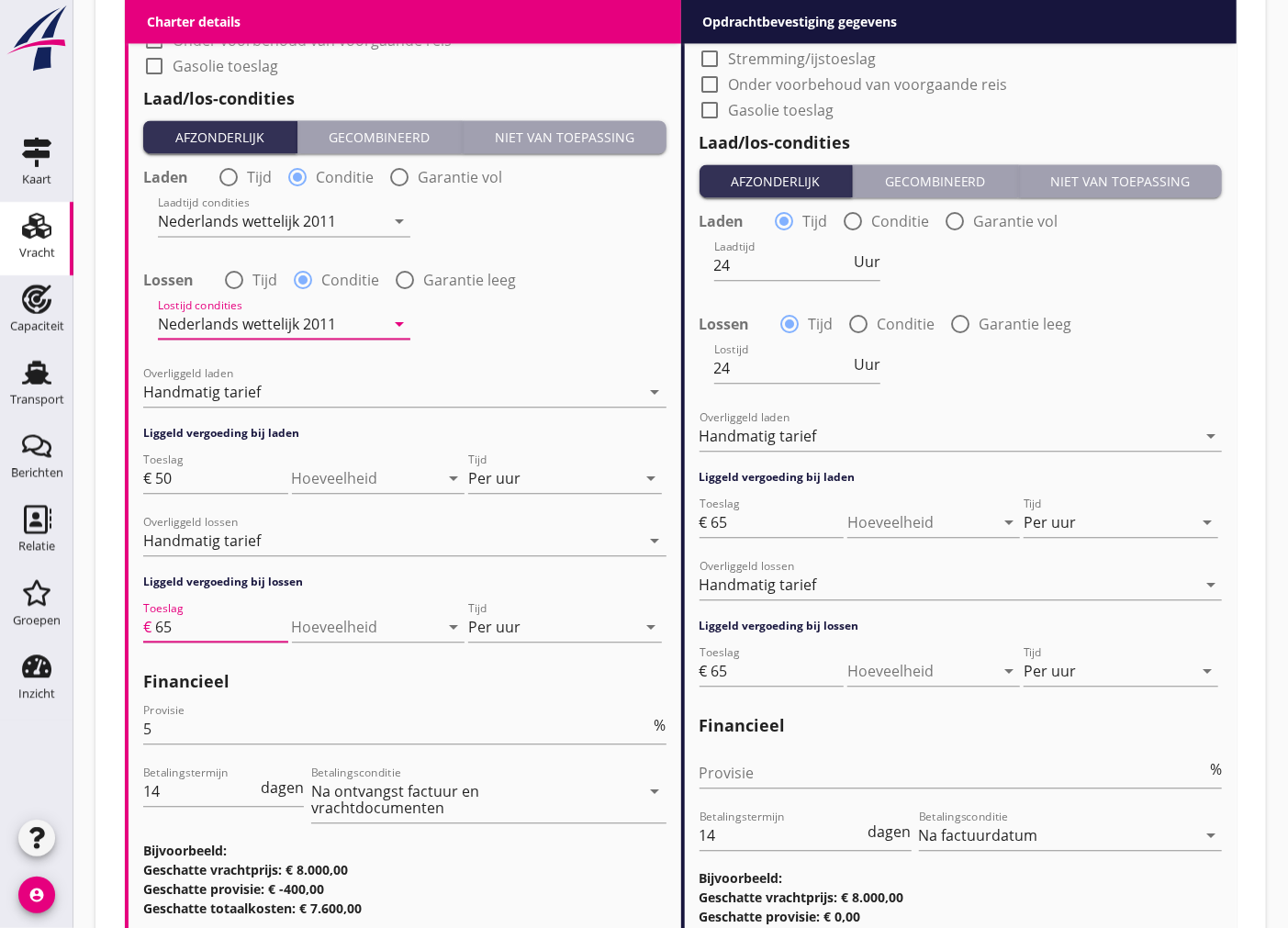
drag, startPoint x: 212, startPoint y: 628, endPoint x: 122, endPoint y: 641, distance: 90.9
type input "50"
click at [469, 873] on h3 "Geschatte vrachtprijs: € 8.000,00" at bounding box center [404, 869] width 523 height 20
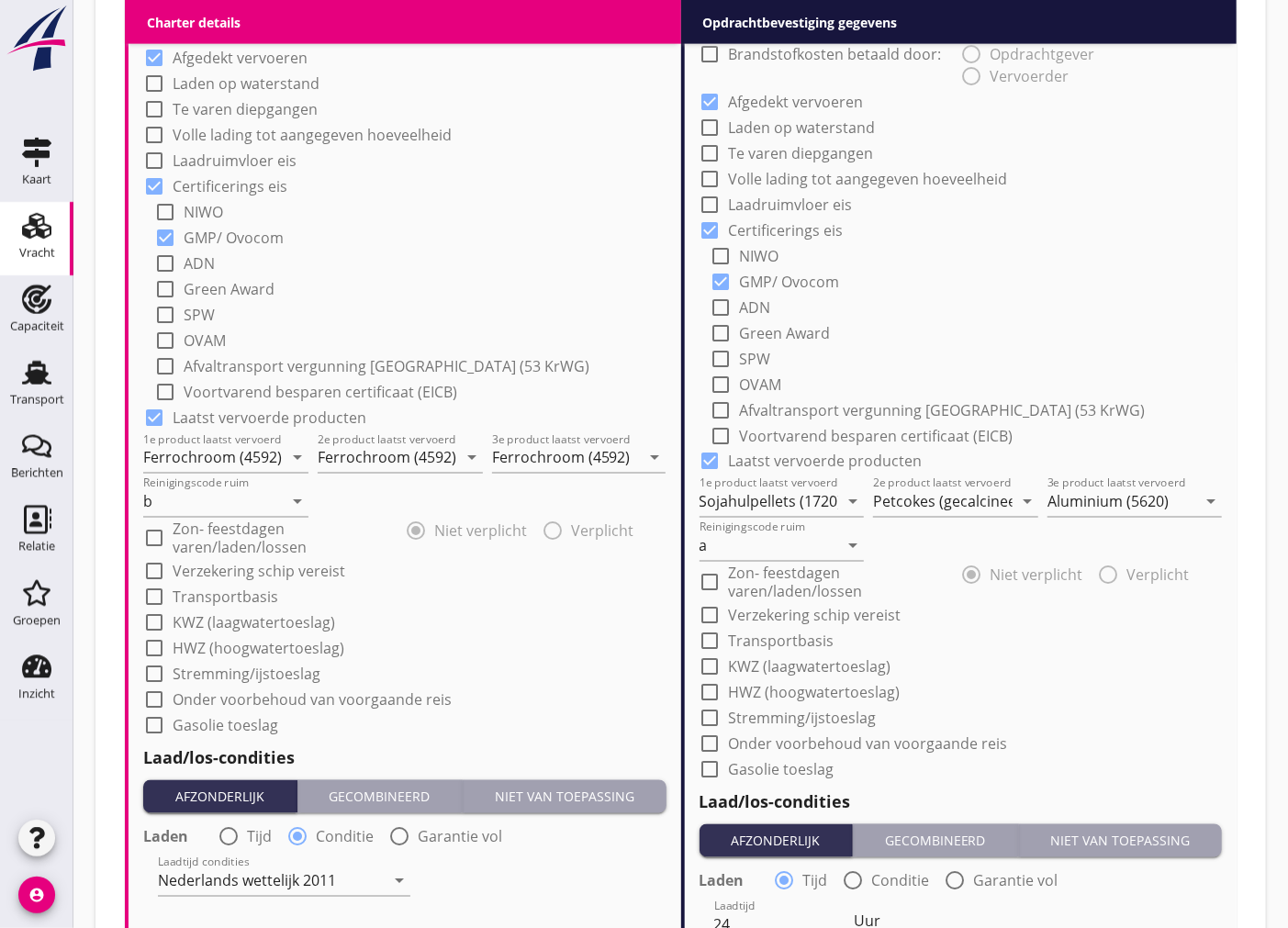
scroll to position [869, 0]
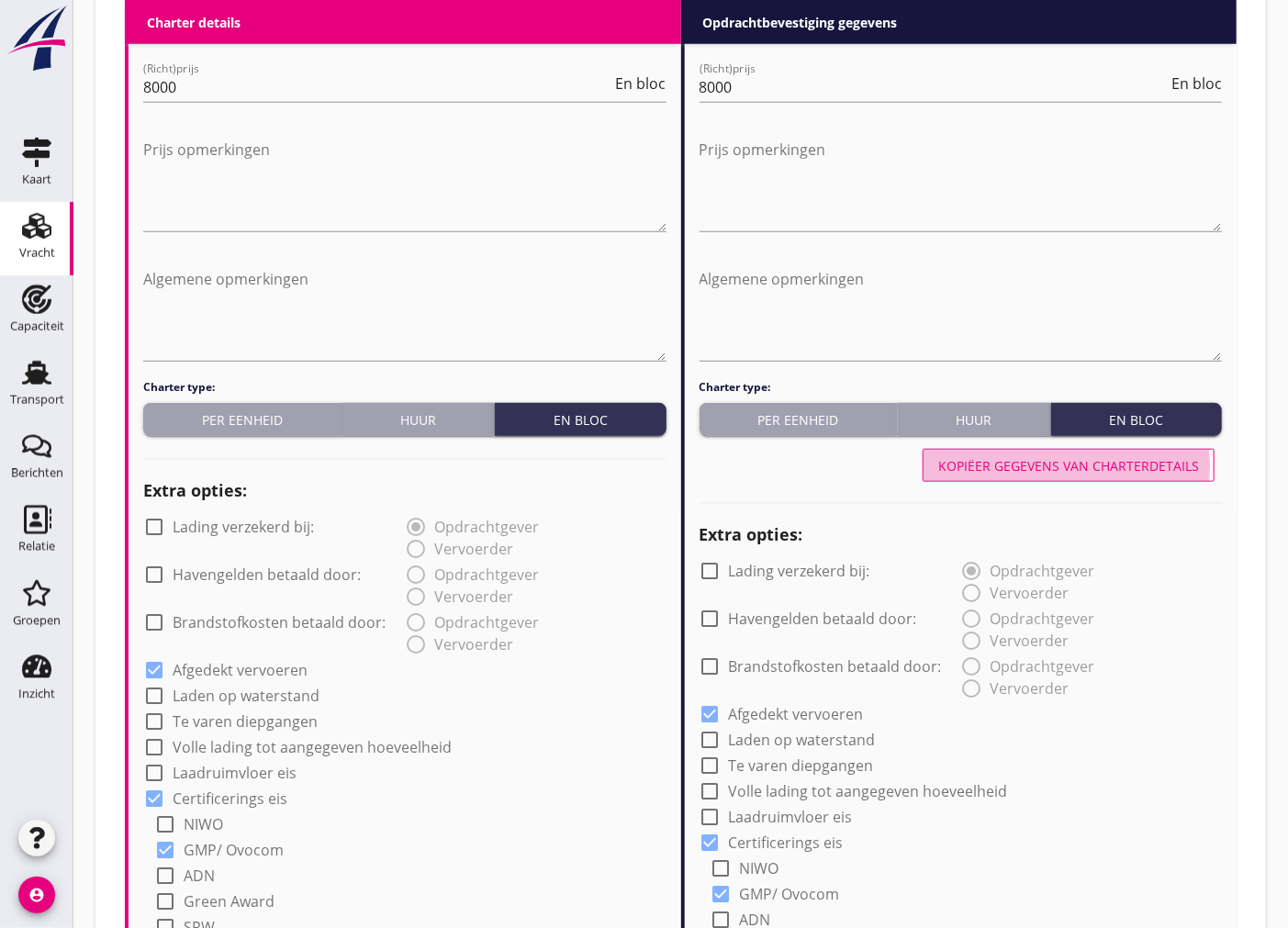
click at [1109, 464] on div "Kopiëer gegevens van charterdetails" at bounding box center [1069, 465] width 261 height 20
radio input "false"
radio input "true"
radio input "false"
radio input "true"
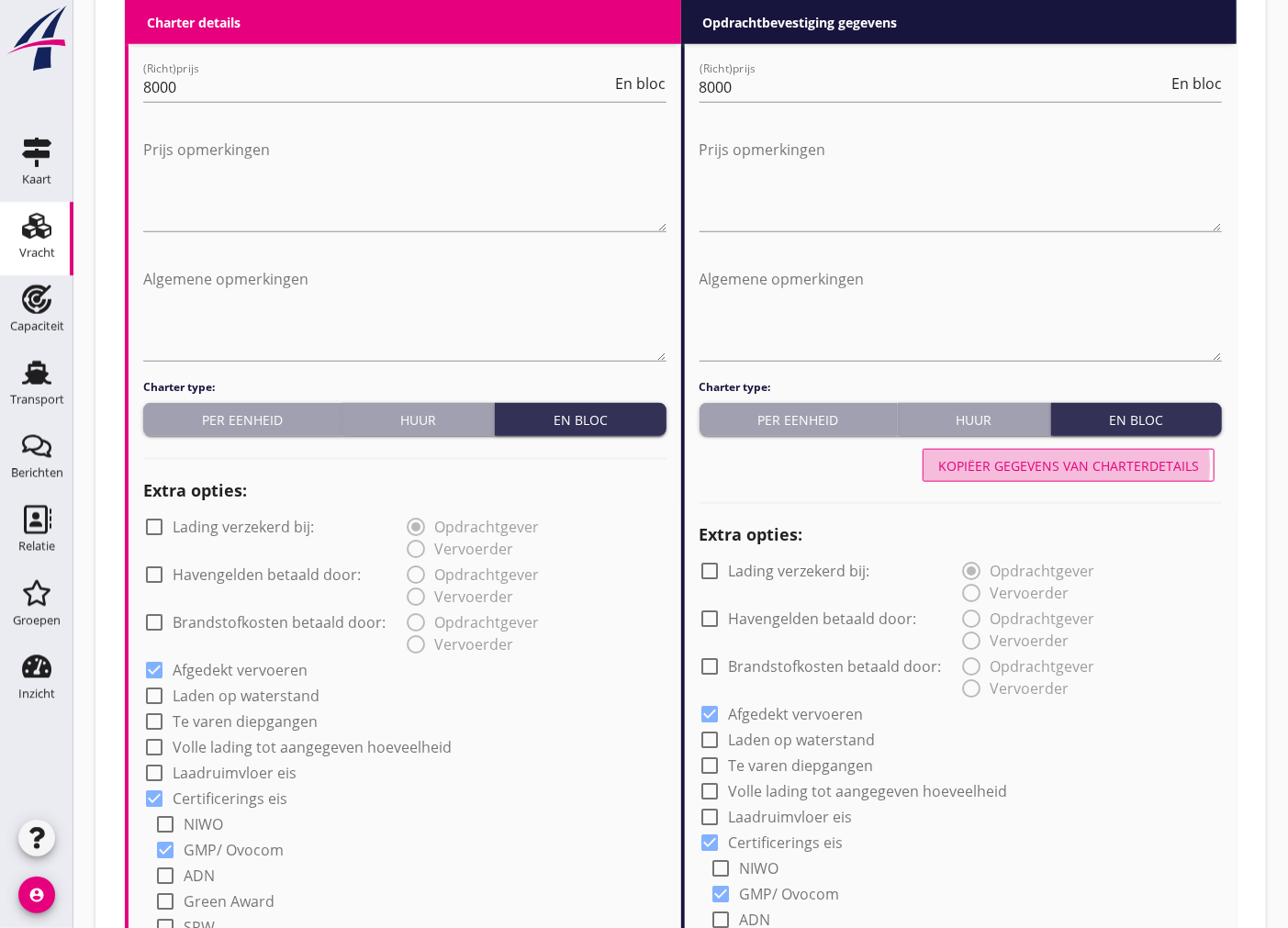
type input "Ferrochroom (4592)"
type input "b"
type input "50"
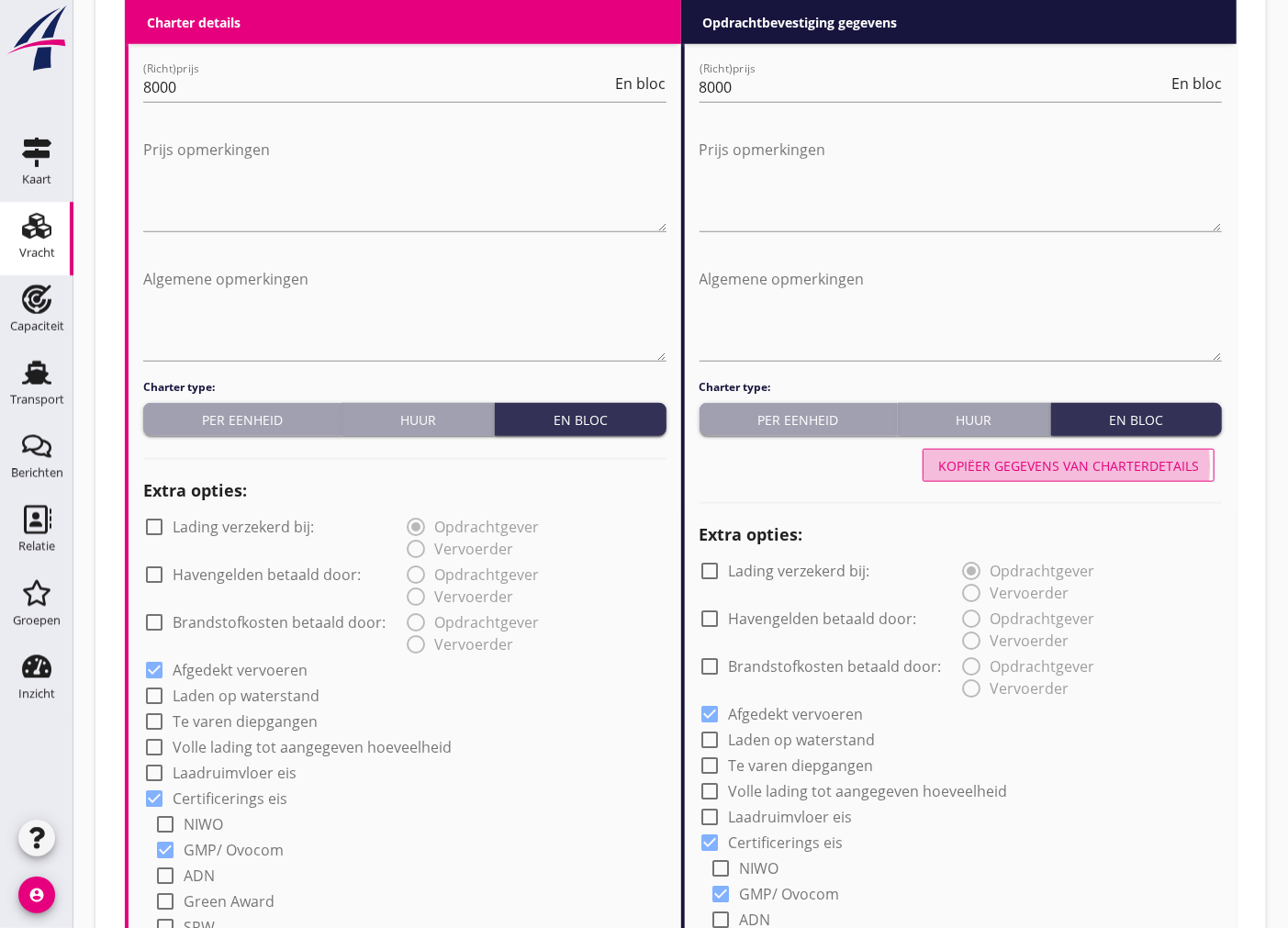
type input "50"
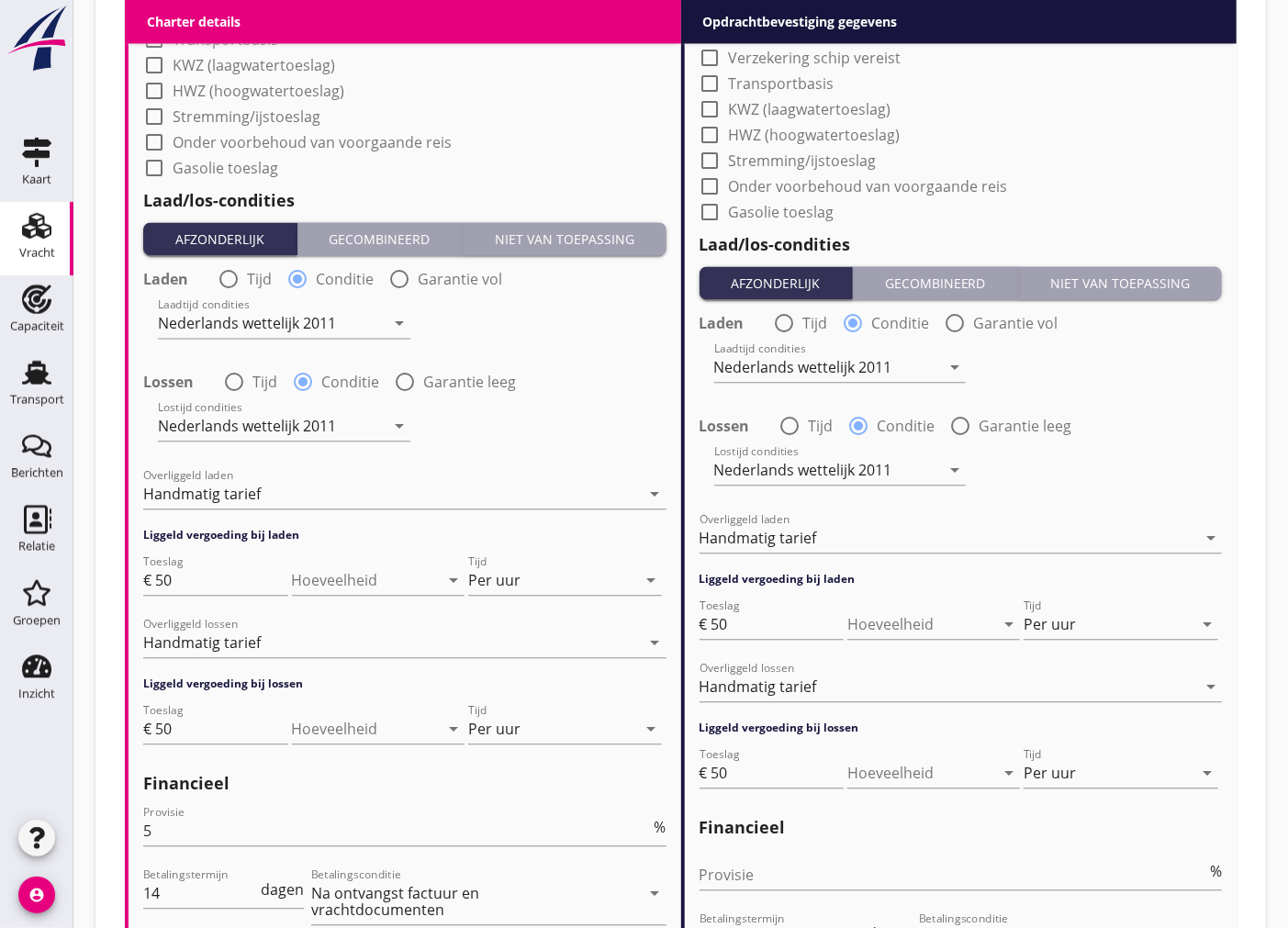
scroll to position [2297, 0]
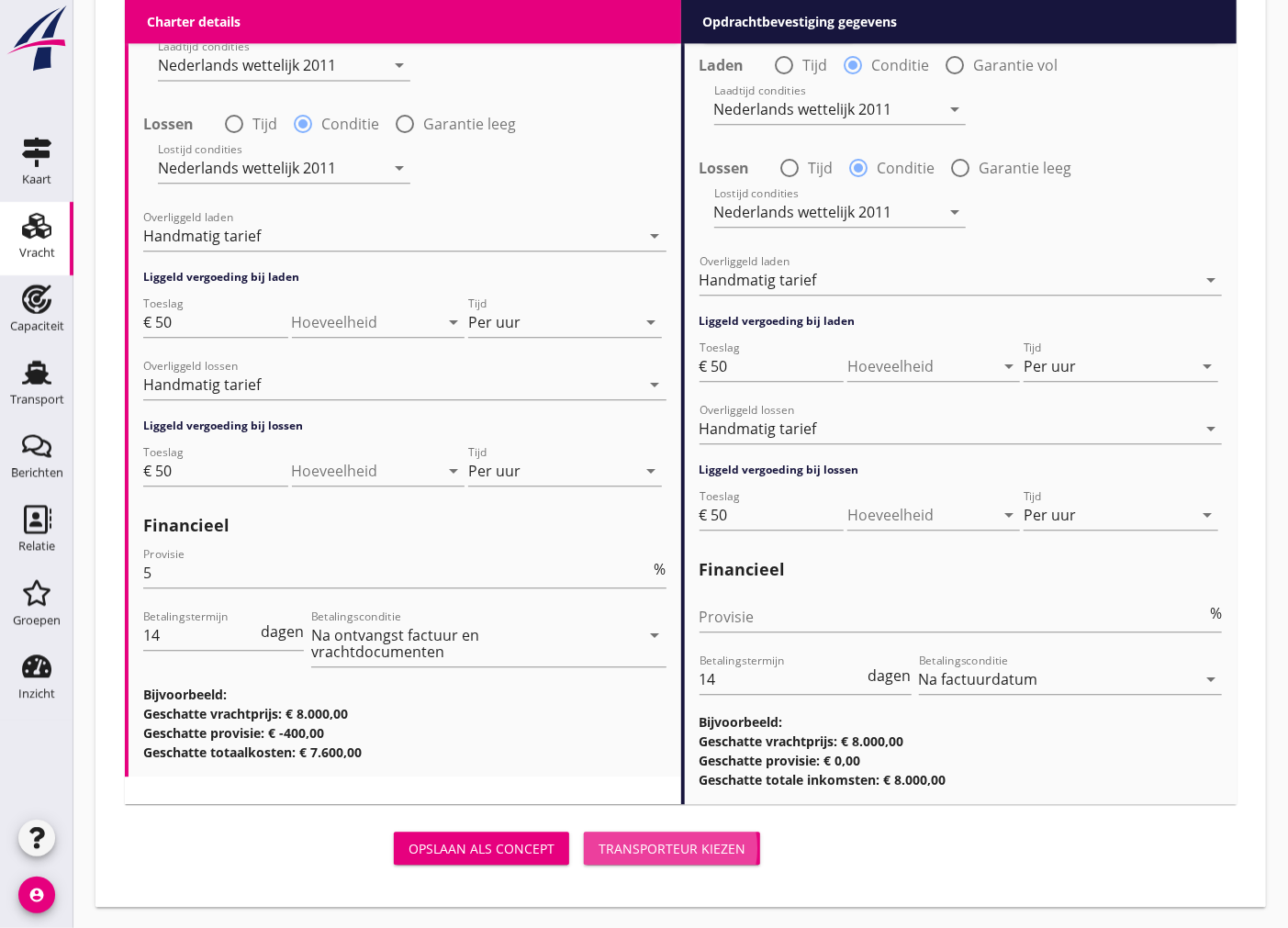
click at [656, 843] on div "Transporteur kiezen" at bounding box center [672, 848] width 147 height 20
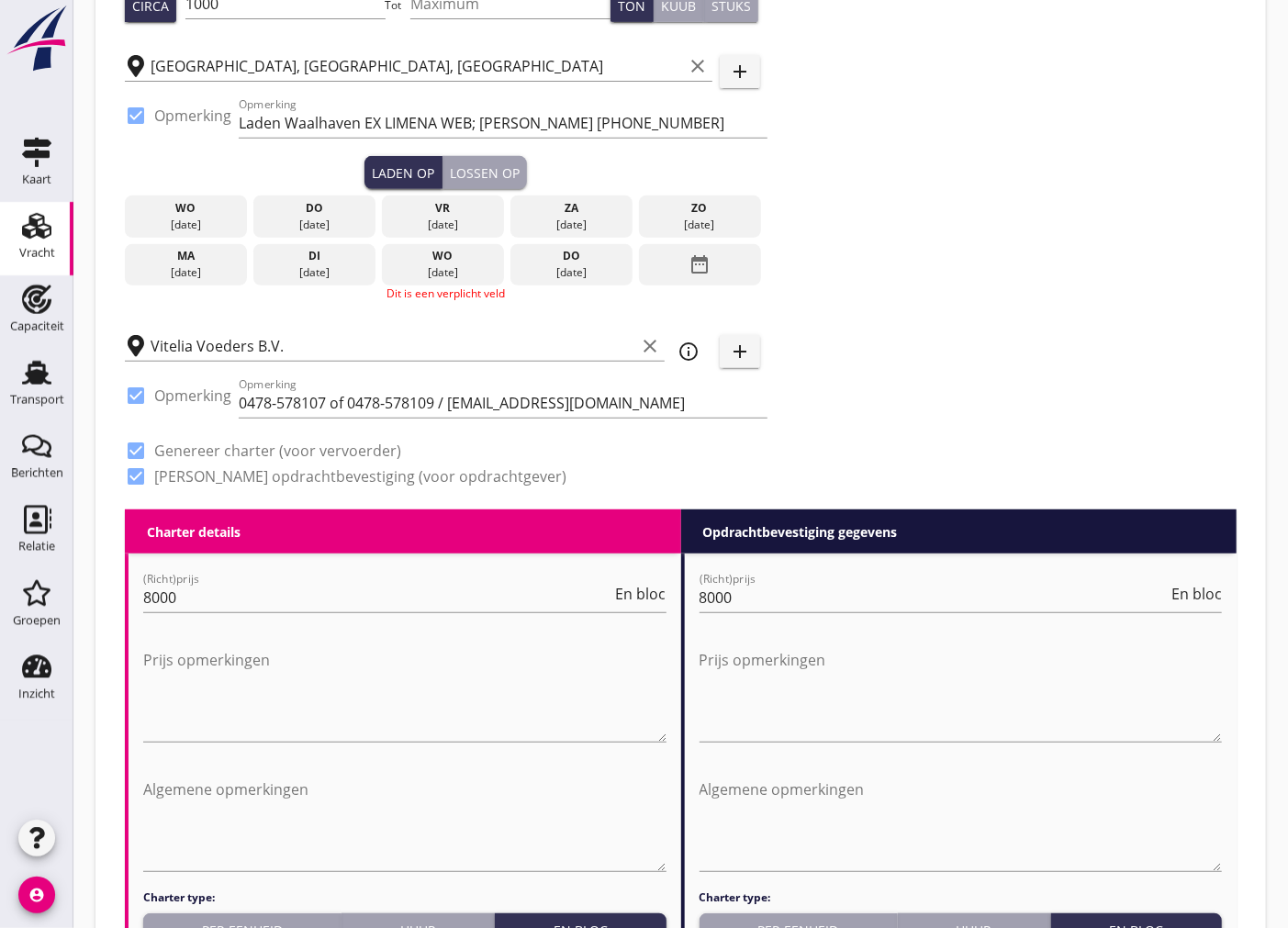
scroll to position [85, 0]
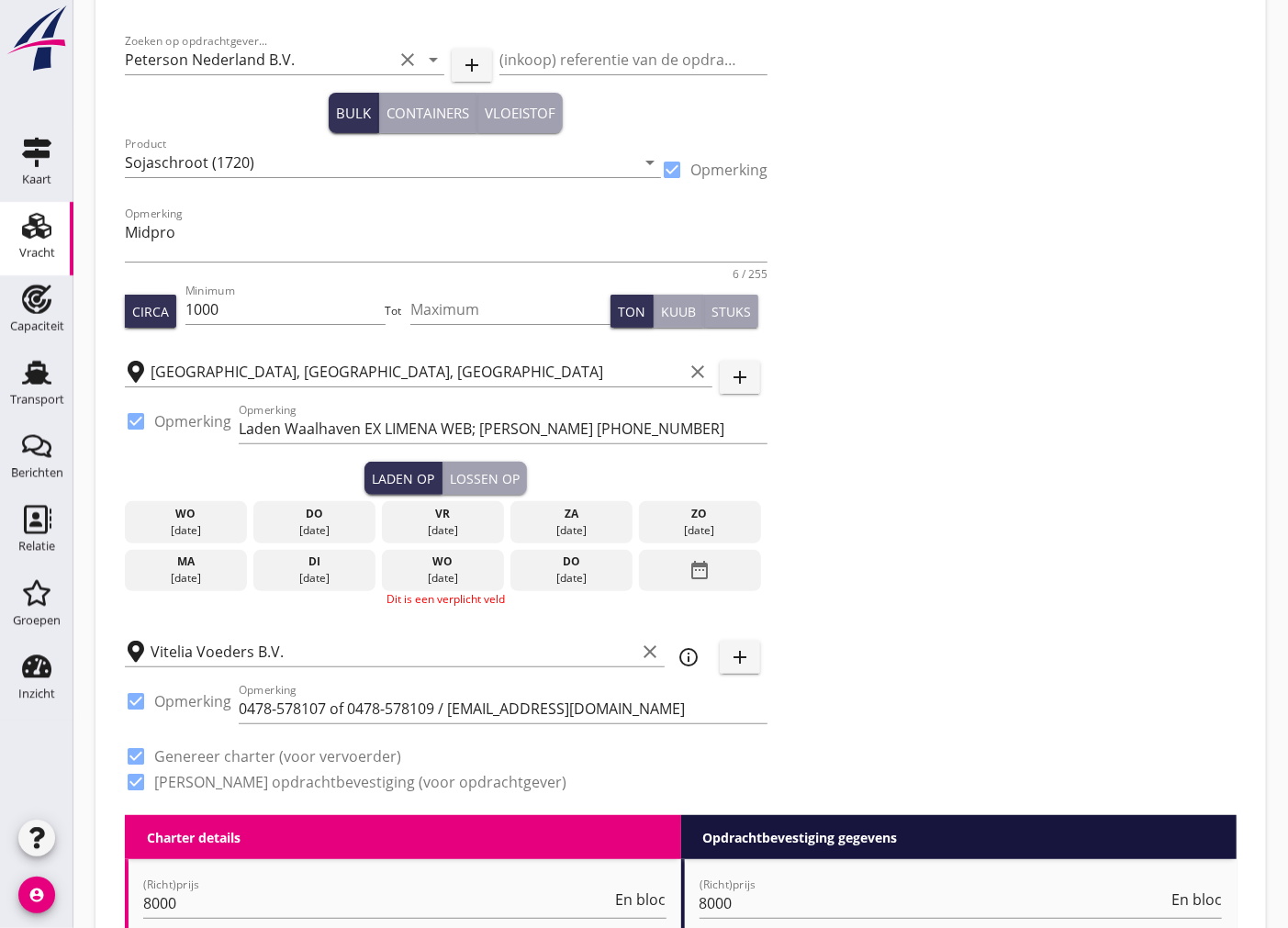
click at [333, 527] on div "[DATE]" at bounding box center [315, 530] width 113 height 17
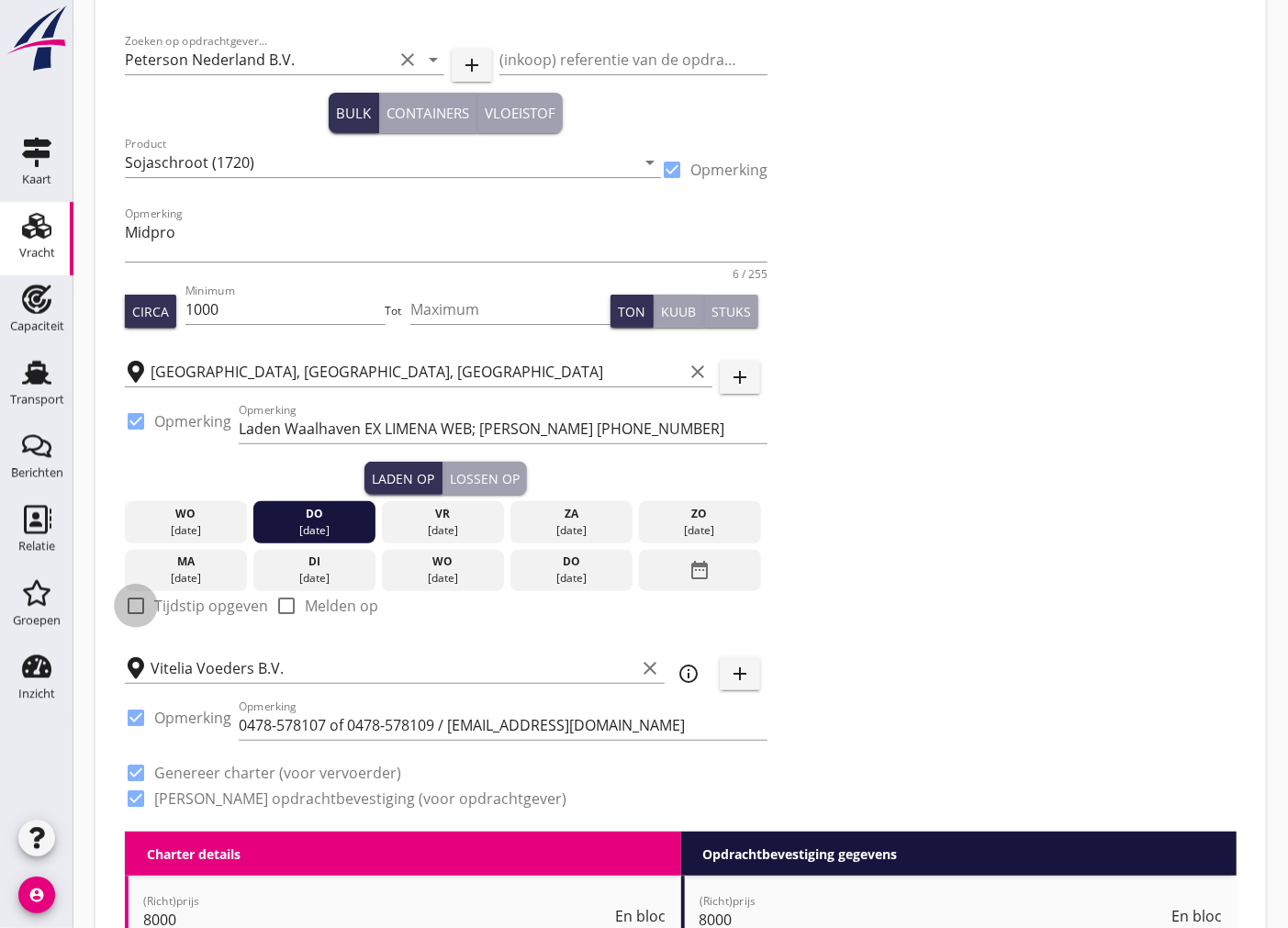
click at [138, 612] on div at bounding box center [136, 606] width 32 height 32
checkbox input "true"
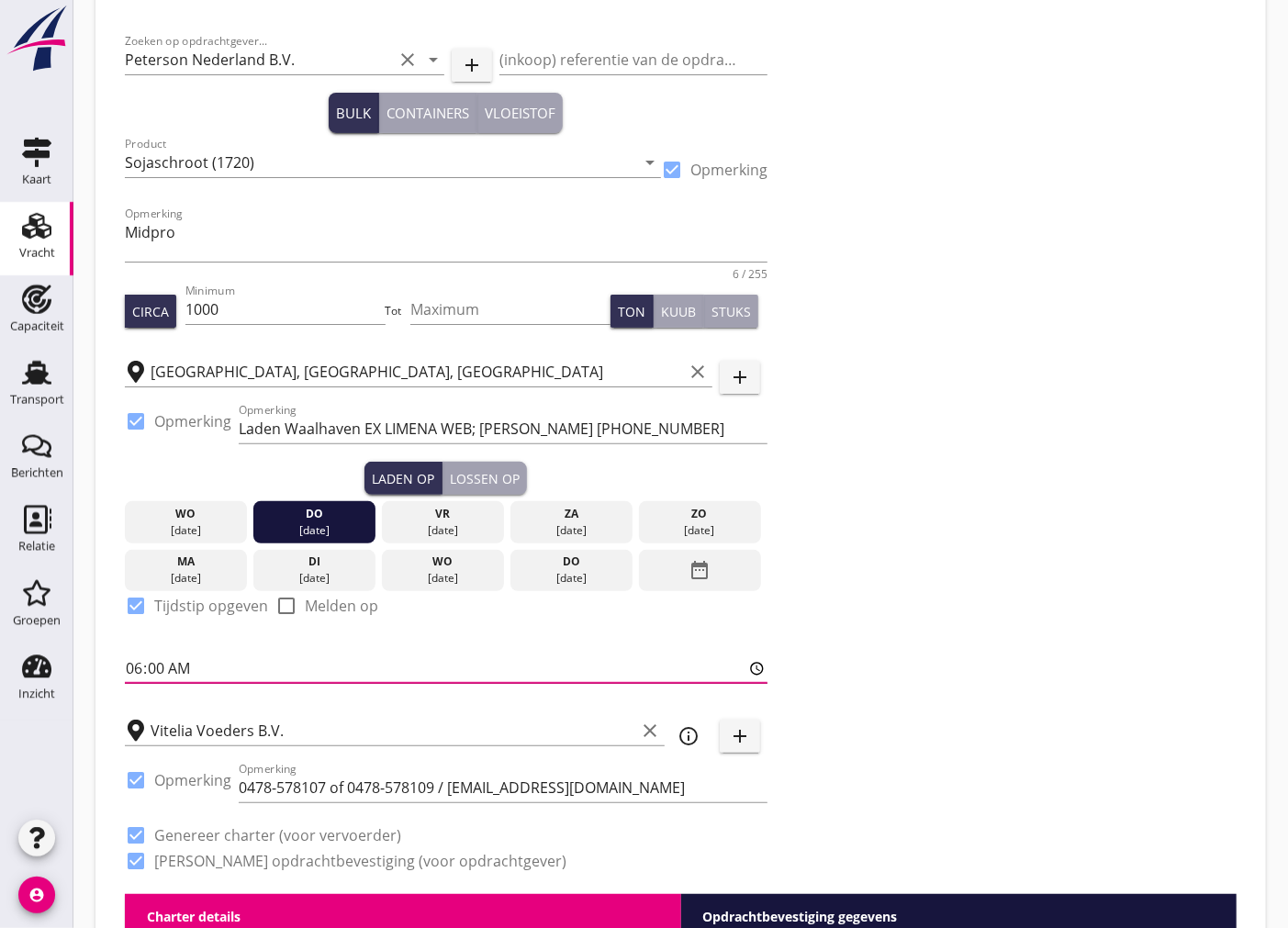
click at [134, 668] on input "06:00" at bounding box center [446, 668] width 643 height 30
type input "12:01"
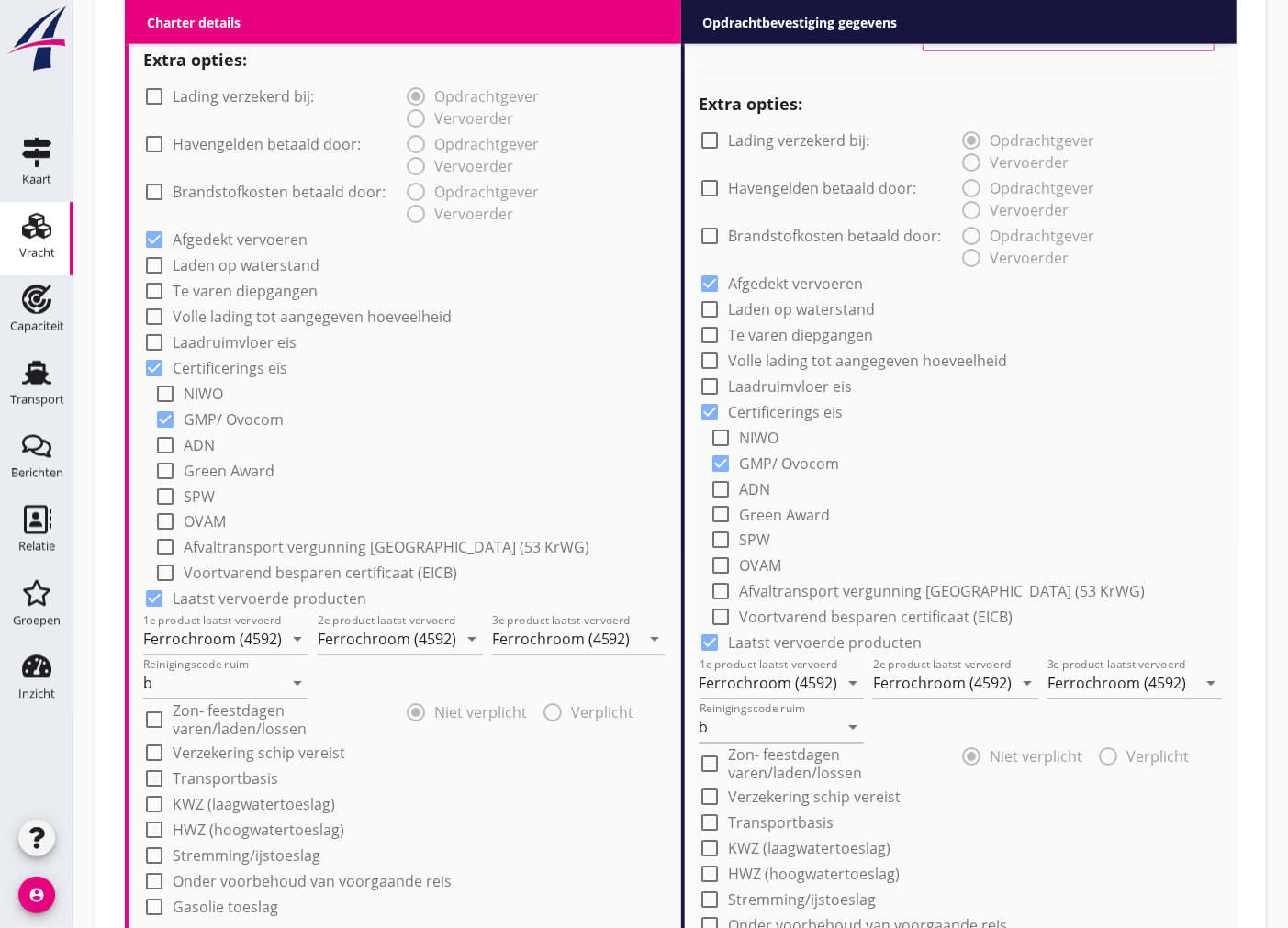
scroll to position [1511, 0]
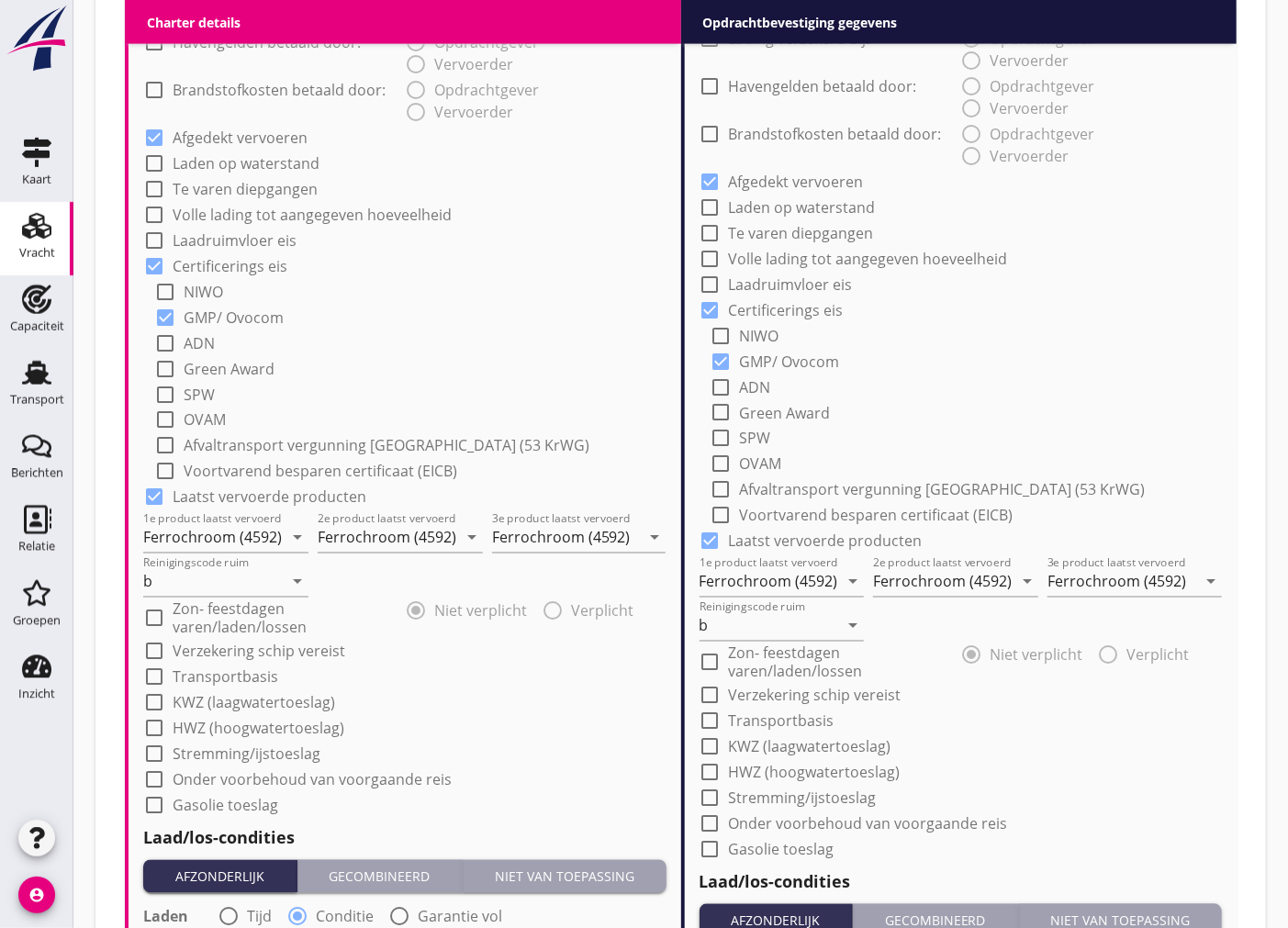
click at [716, 692] on div at bounding box center [711, 696] width 32 height 32
checkbox input "true"
click at [161, 648] on div at bounding box center [154, 652] width 32 height 32
checkbox input "true"
click at [721, 824] on div at bounding box center [711, 824] width 32 height 32
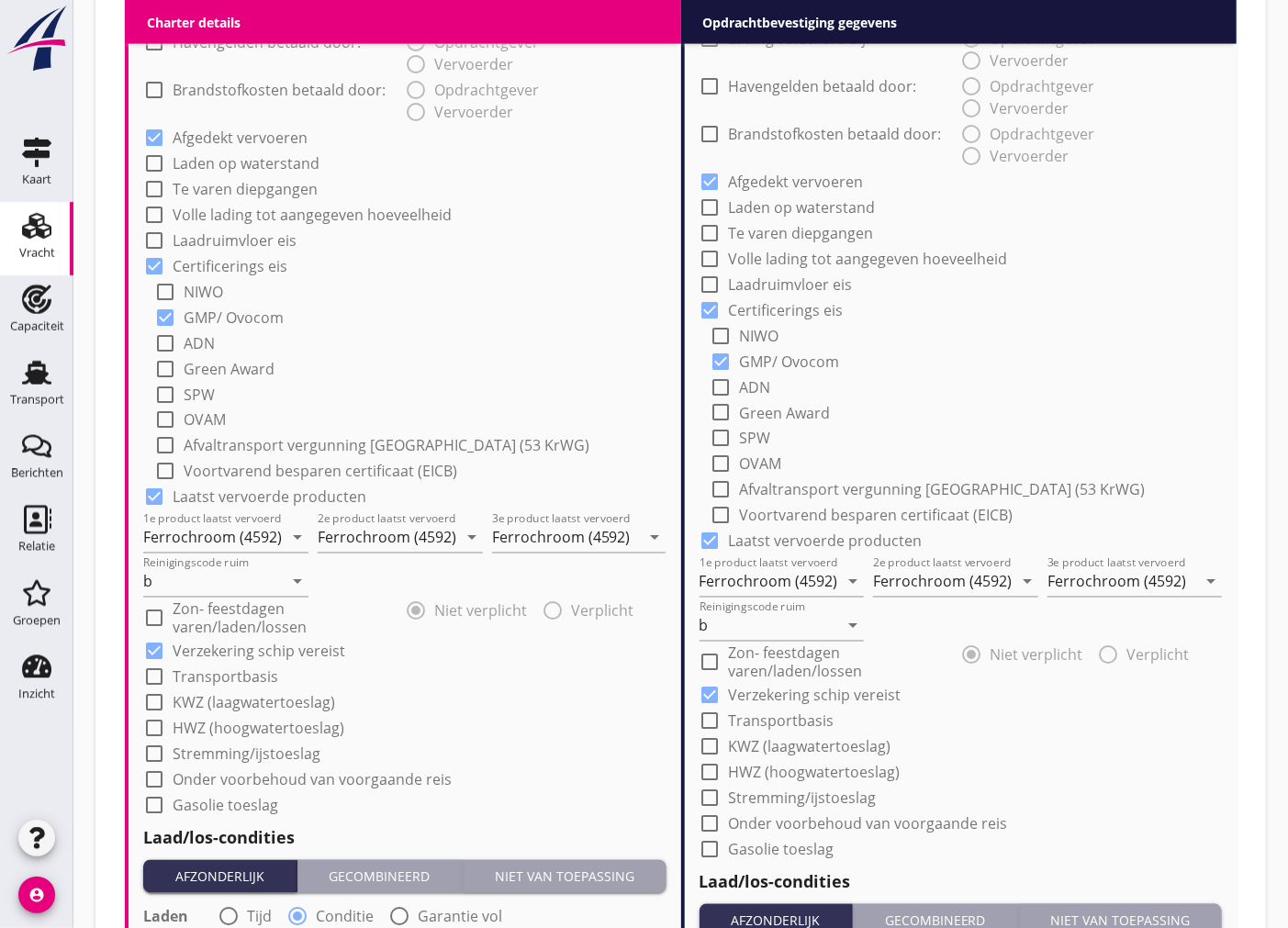
checkbox input "true"
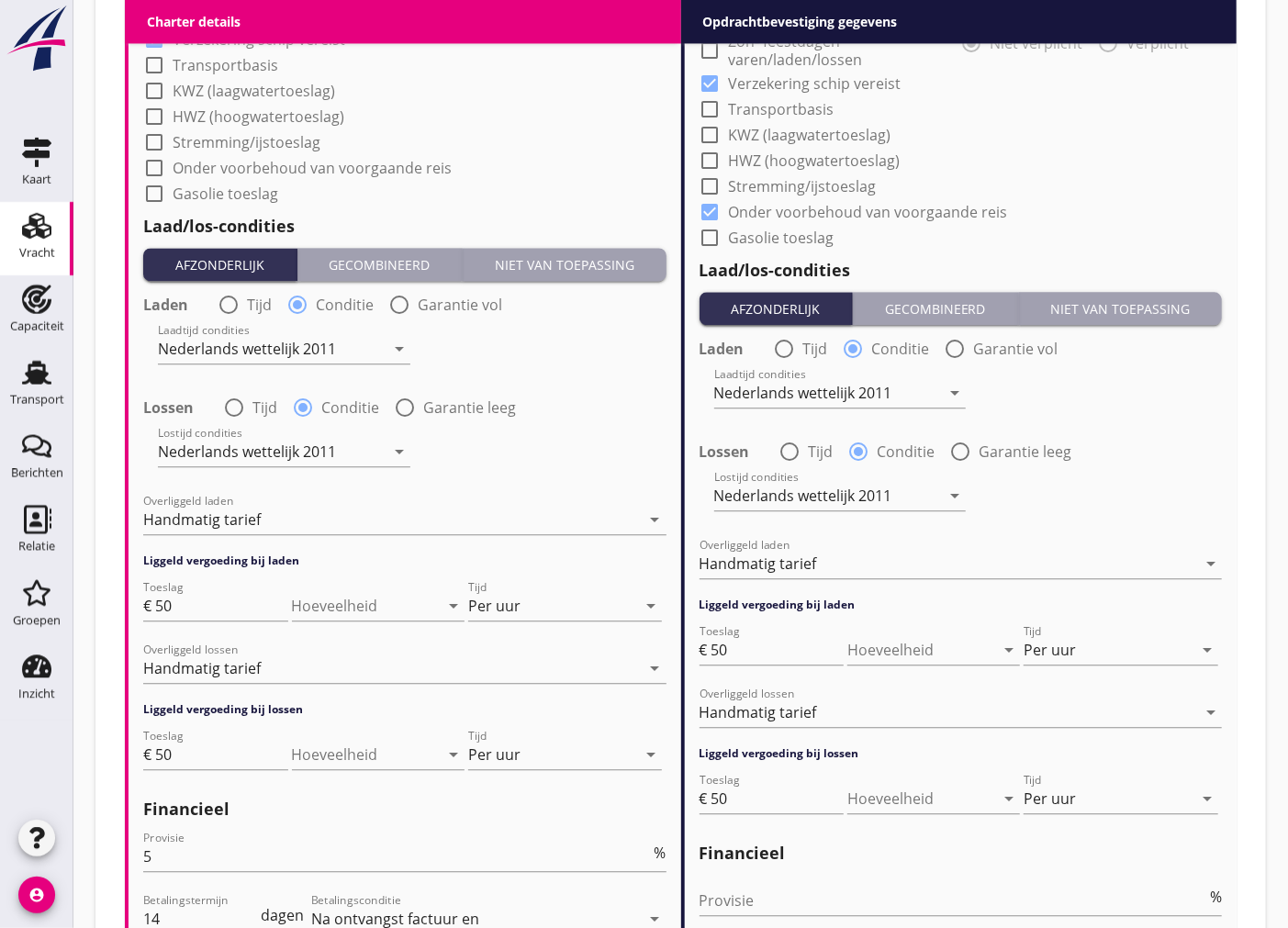
scroll to position [2407, 0]
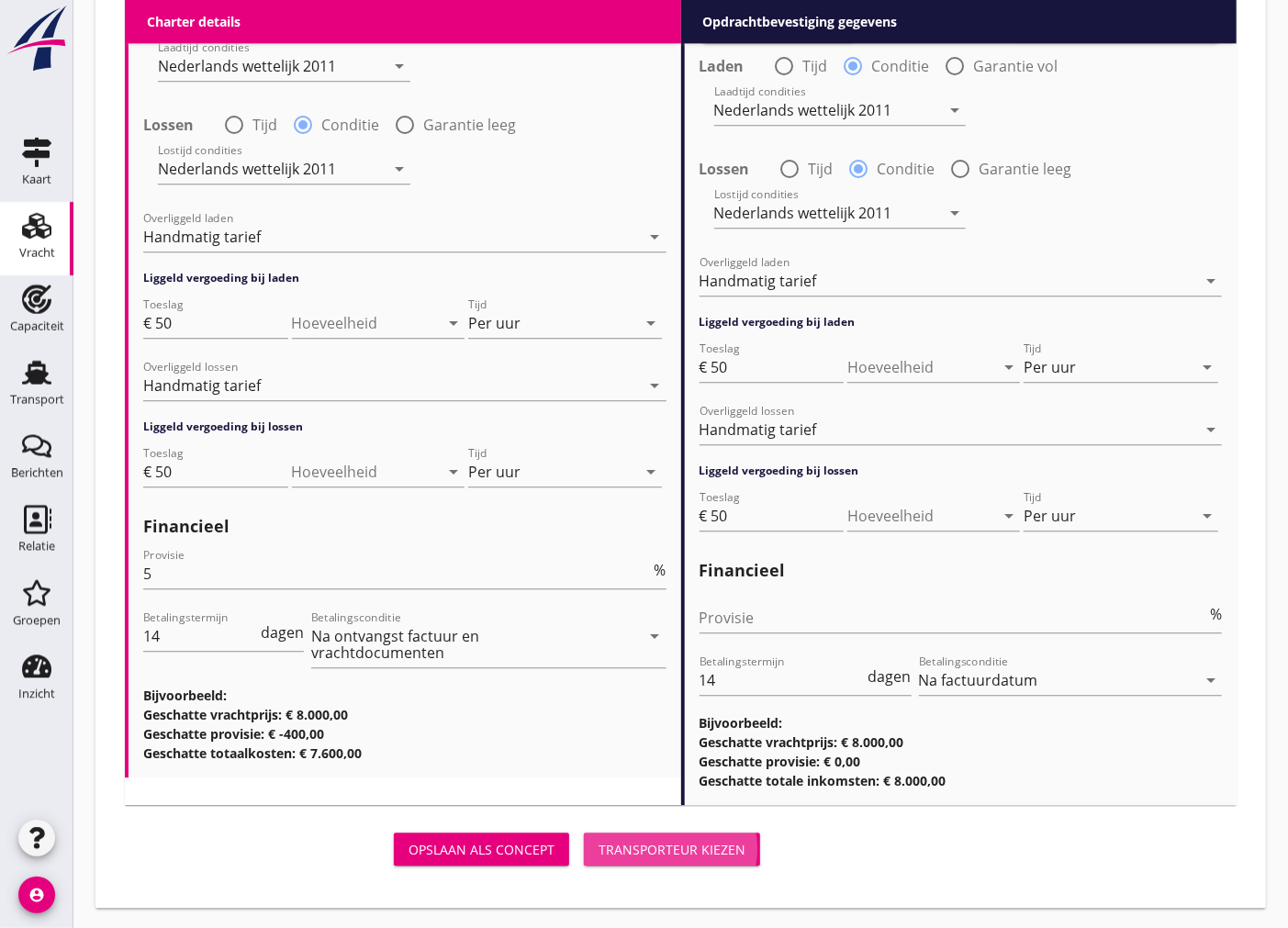
click at [679, 835] on button "Transporteur kiezen" at bounding box center [672, 849] width 177 height 33
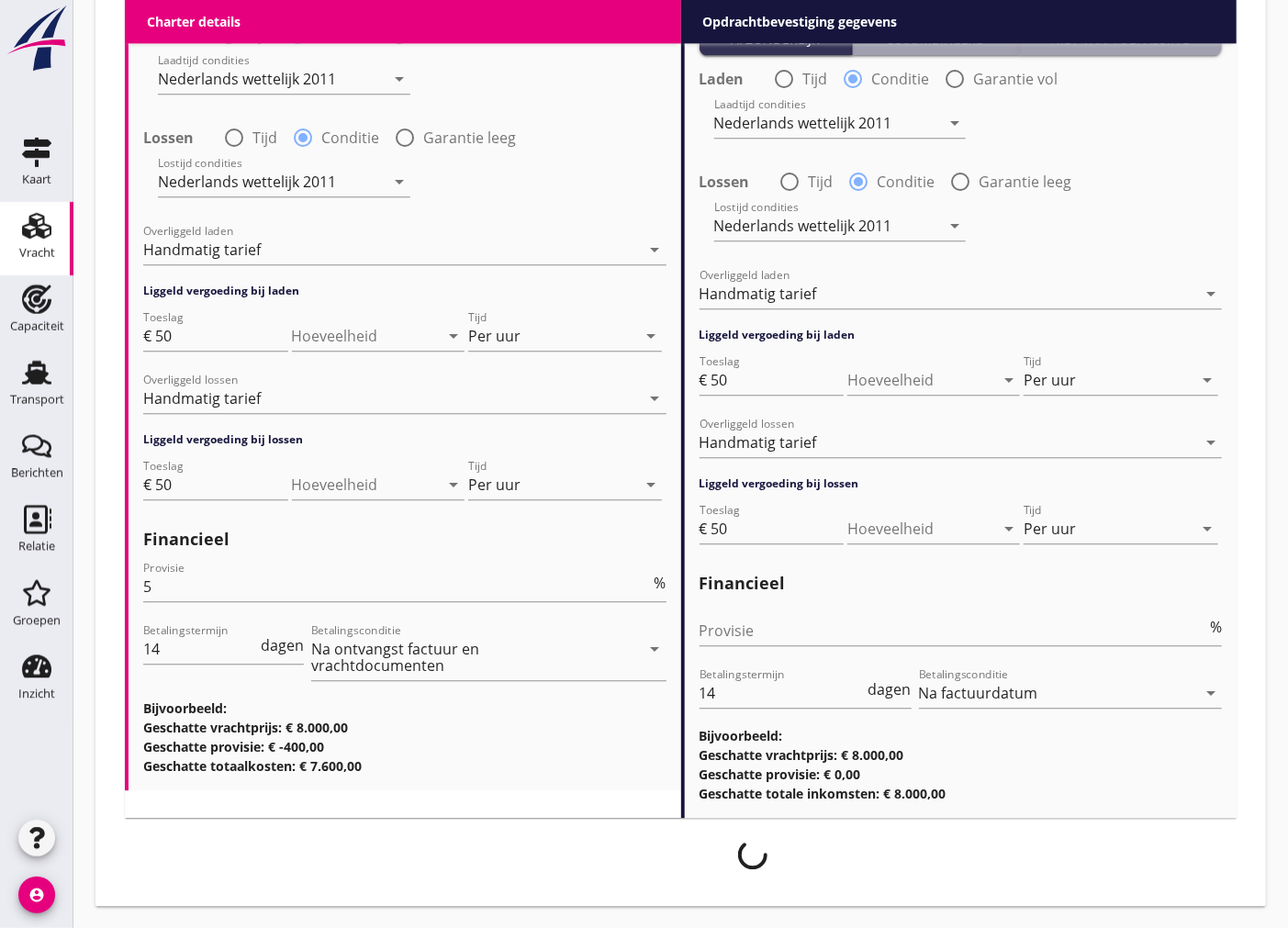
scroll to position [2392, 0]
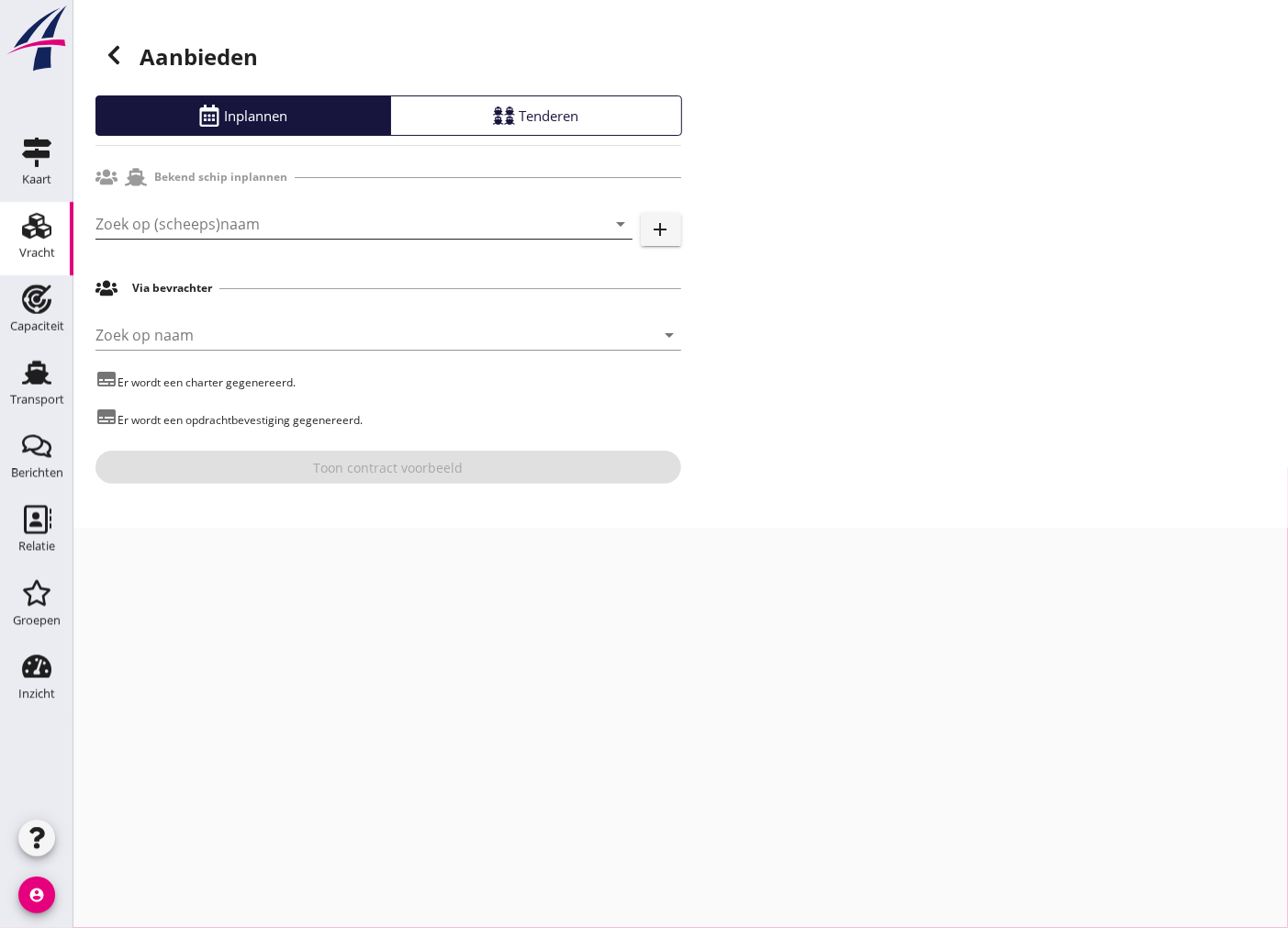
click at [405, 232] on input "Zoek op (scheeps)naam" at bounding box center [338, 224] width 486 height 30
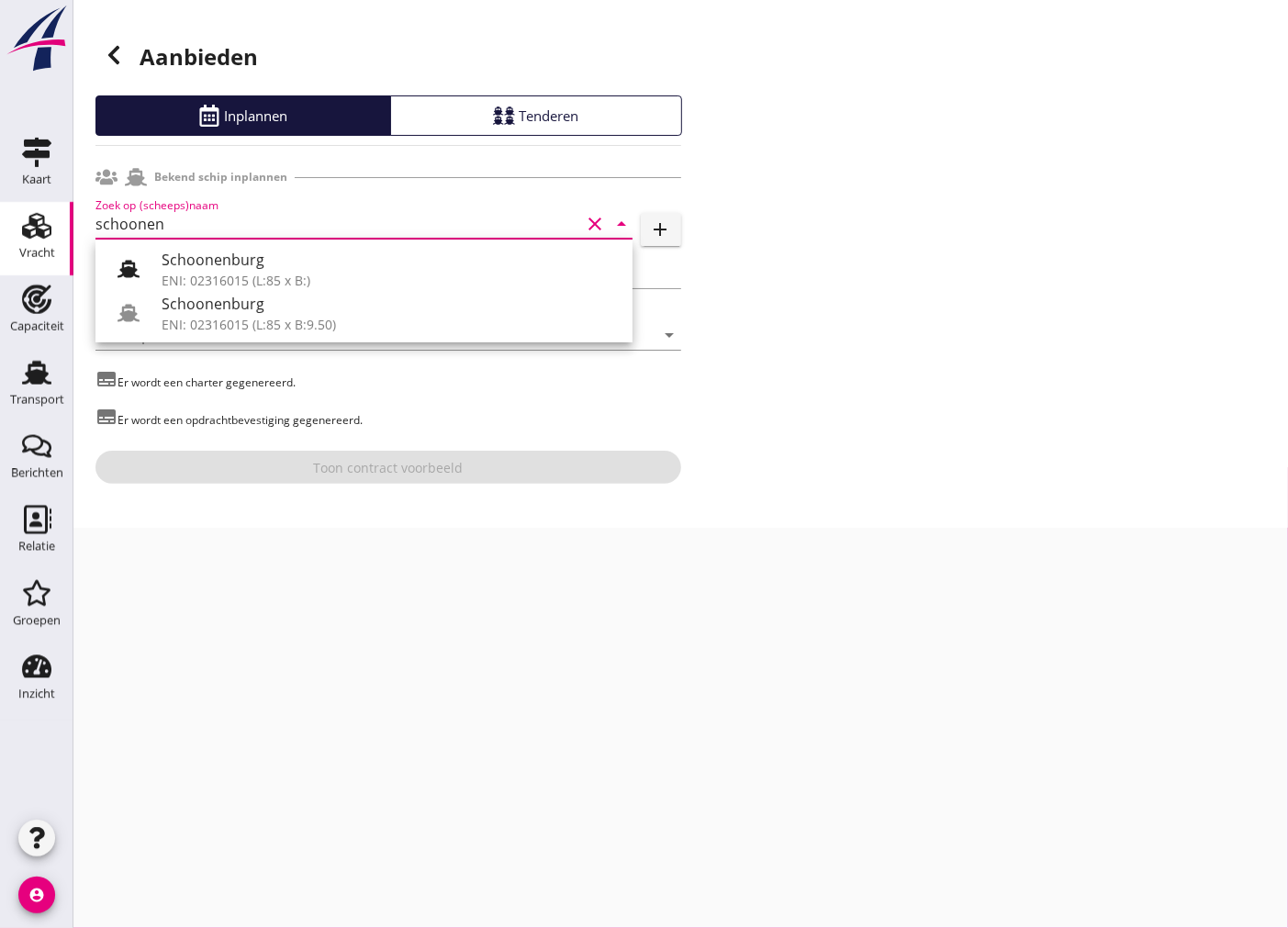
click at [359, 336] on div "Schoonenburg ENI: 02316015 (L:85 x B:) Schoonenburg ENI: 02316015 (L:85 x B:9.5…" at bounding box center [364, 291] width 537 height 103
click at [360, 329] on div "ENI: 02316015 (L:85 x B:9.50)" at bounding box center [389, 324] width 456 height 20
type input "Schoonenburg"
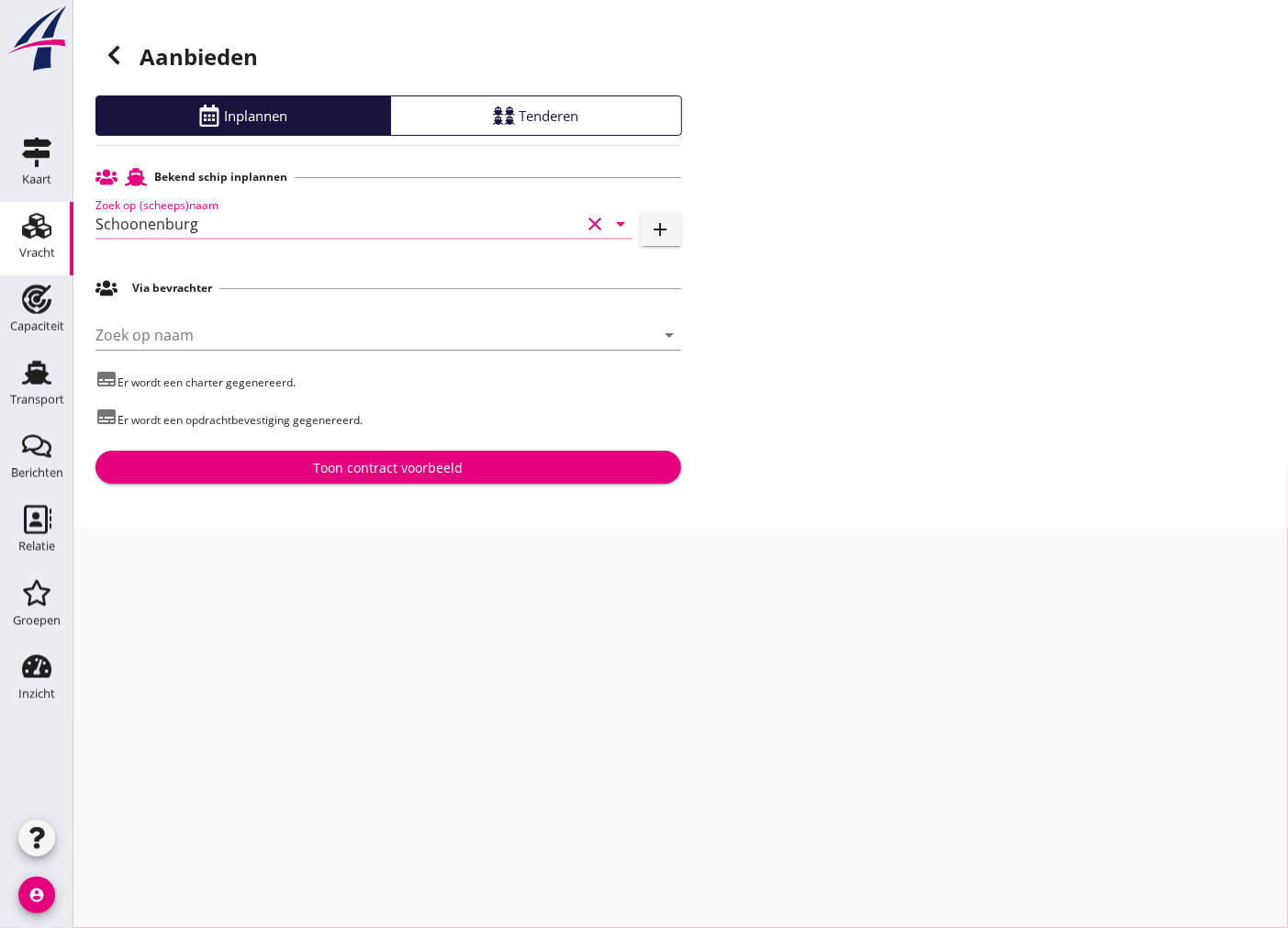
click at [427, 470] on div "Toon contract voorbeeld" at bounding box center [388, 467] width 150 height 20
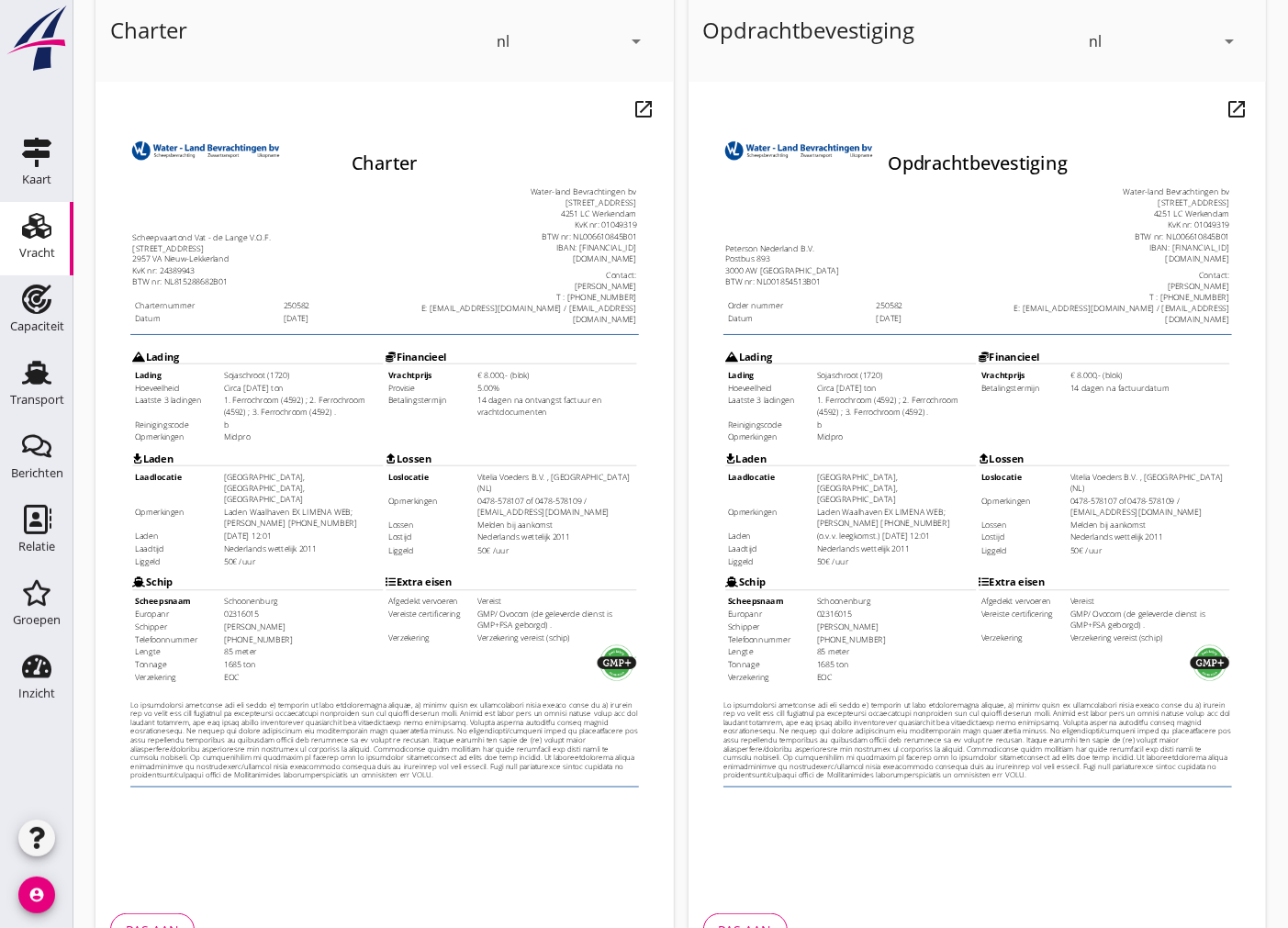
scroll to position [217, 0]
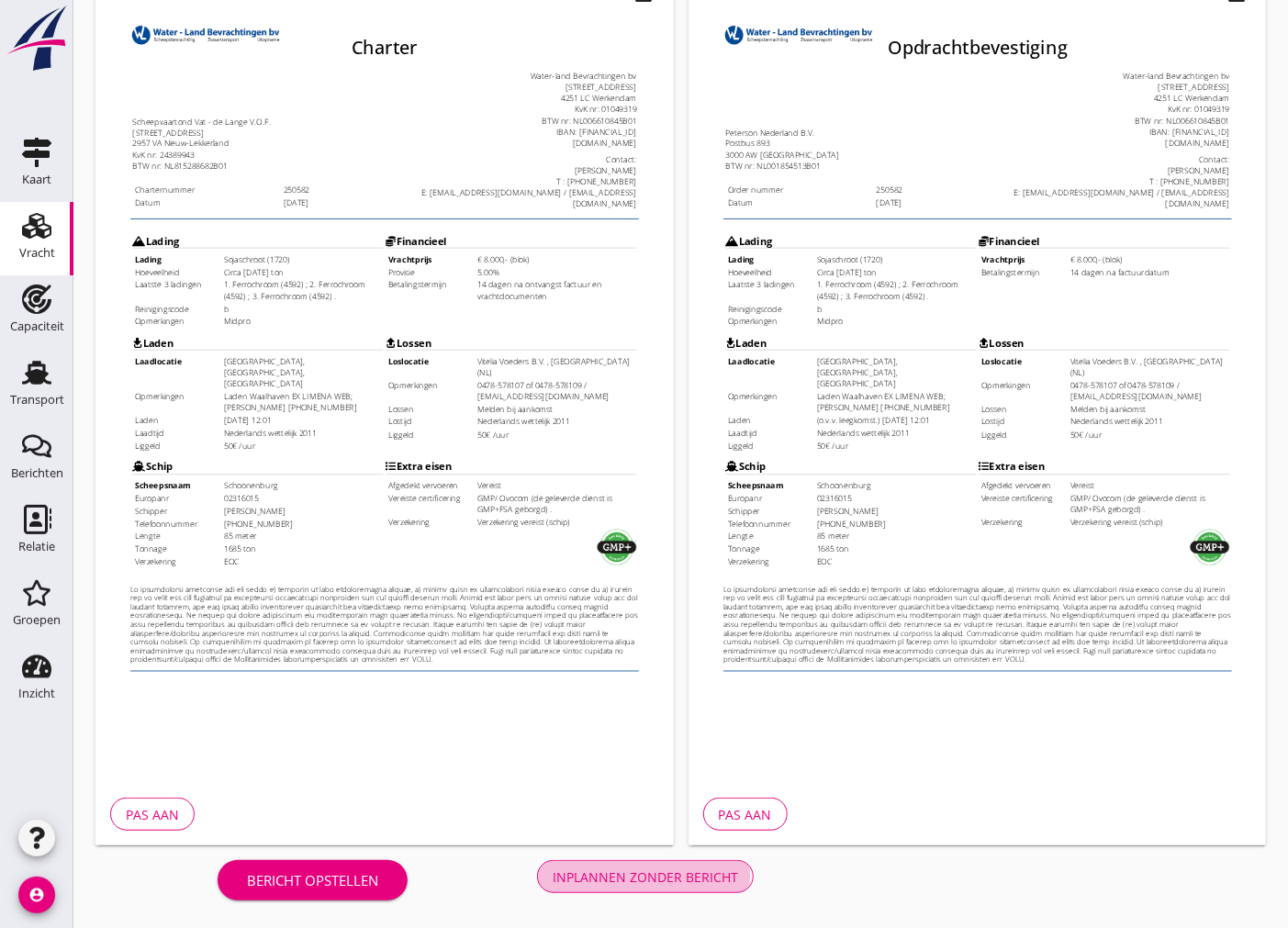
click at [665, 868] on div "Inplannen zonder bericht" at bounding box center [646, 877] width 186 height 20
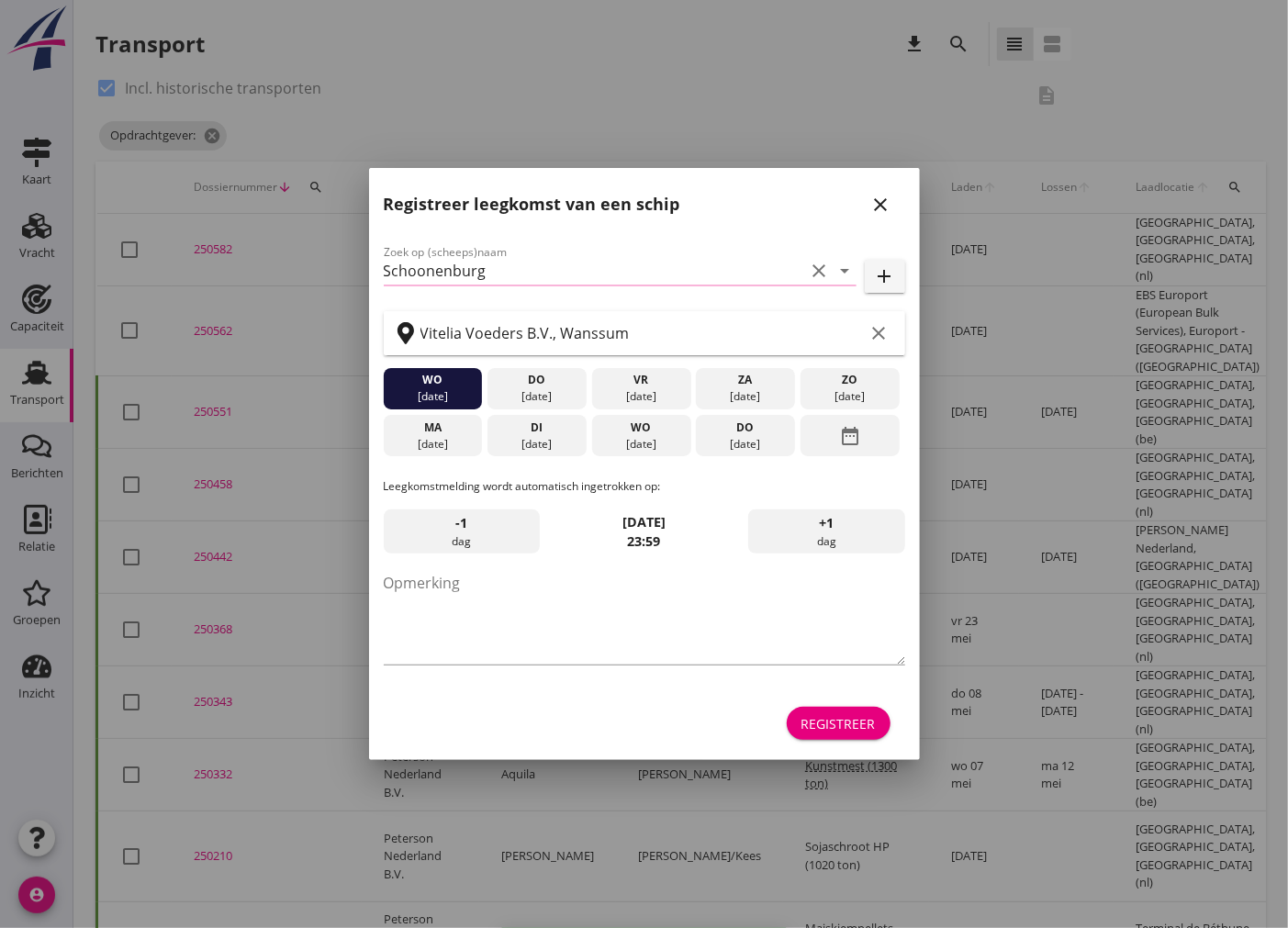
click at [863, 725] on div "Registreer" at bounding box center [839, 724] width 74 height 20
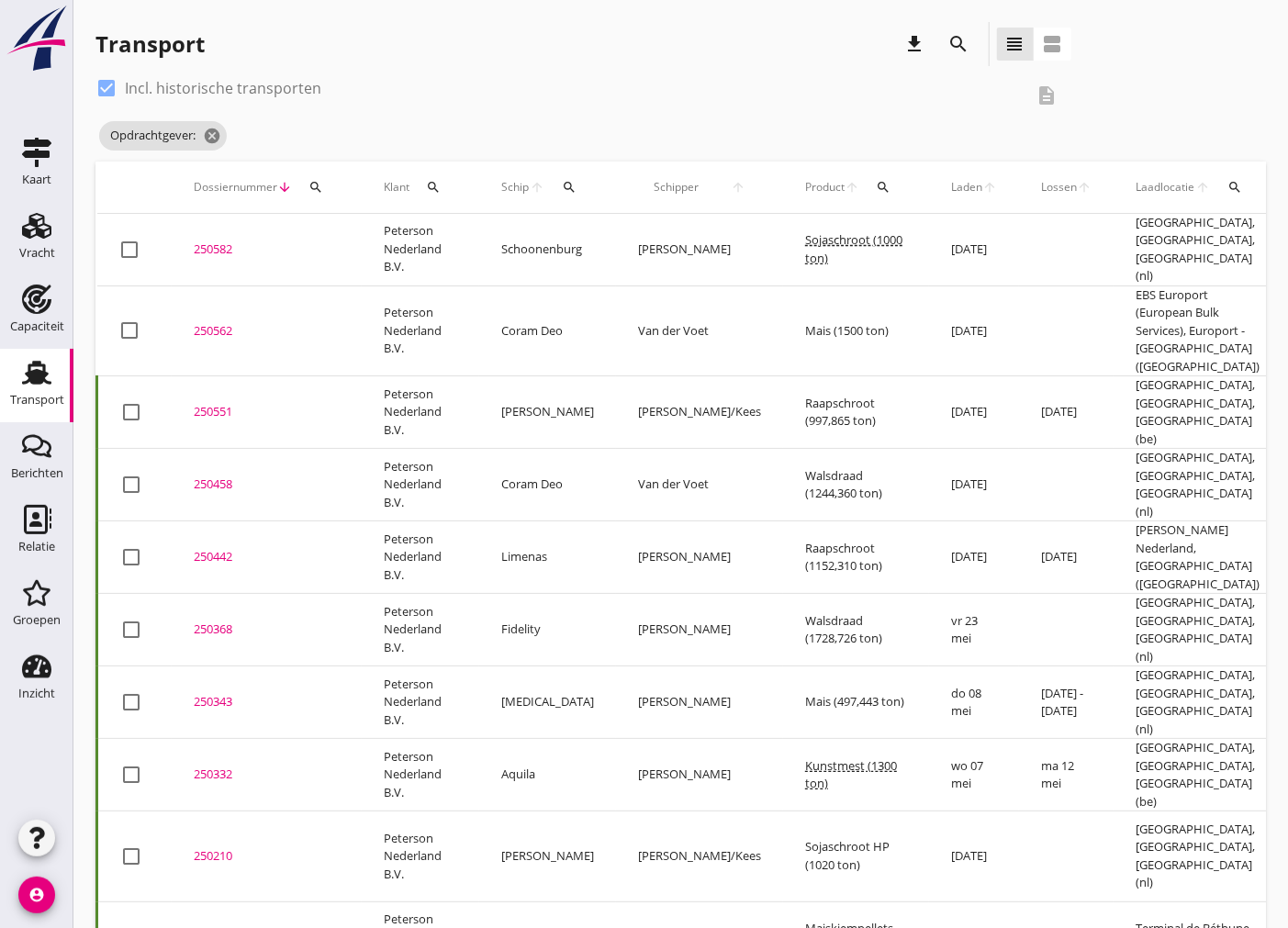
click at [213, 242] on div "250582" at bounding box center [266, 250] width 146 height 19
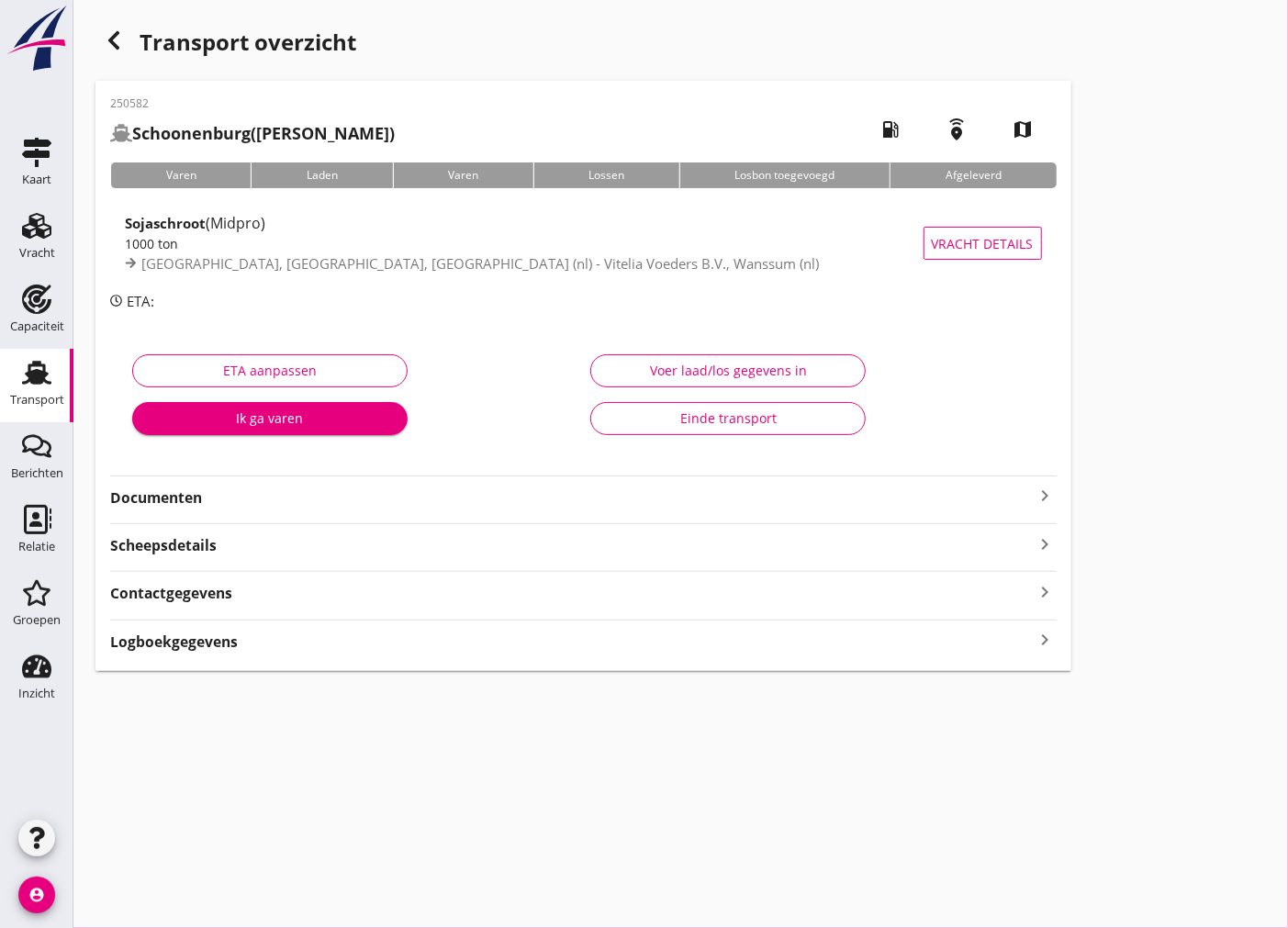
click at [863, 502] on strong "Documenten" at bounding box center [572, 498] width 925 height 21
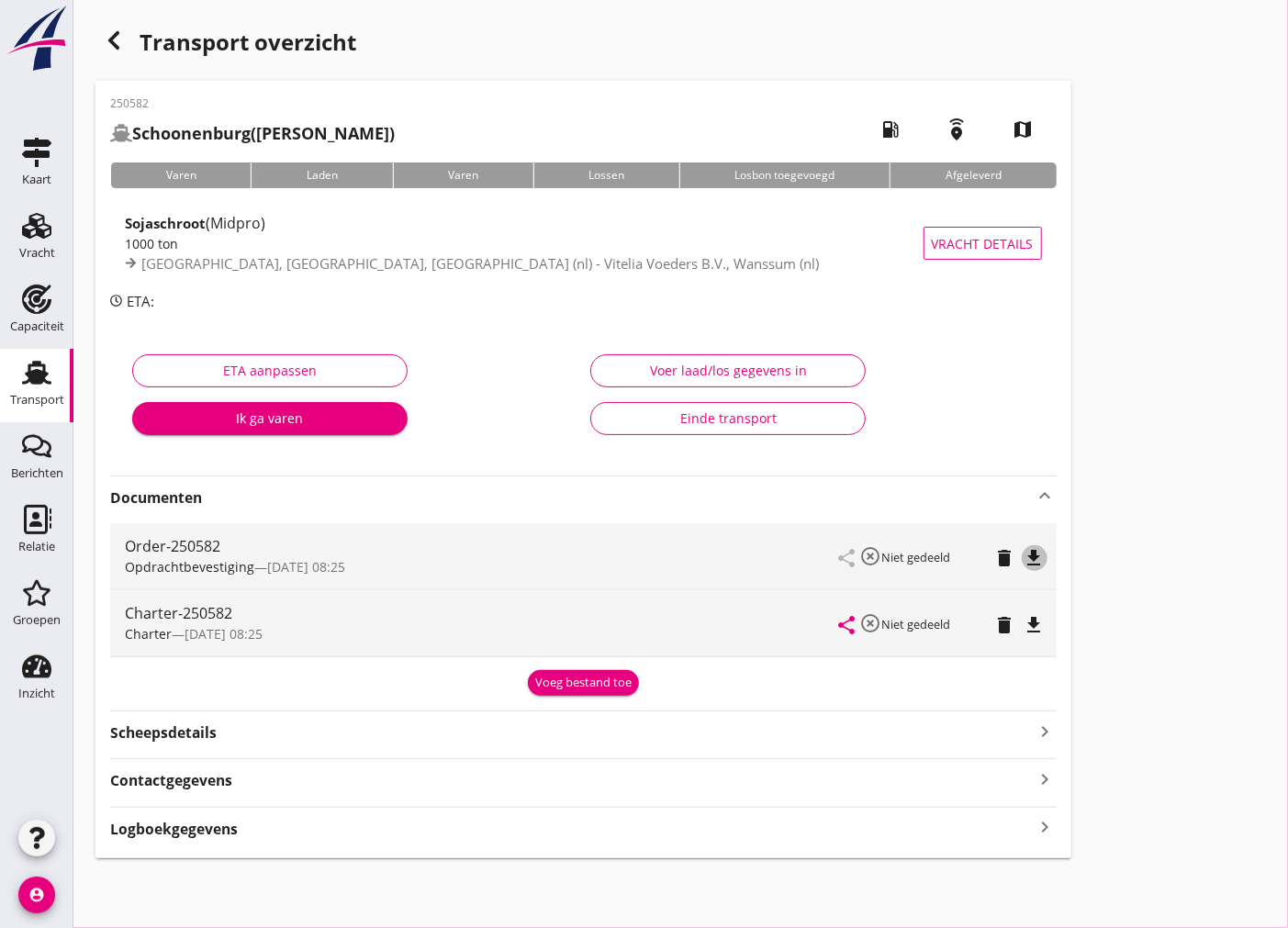
click at [1044, 556] on icon "file_download" at bounding box center [1035, 558] width 22 height 22
click at [1039, 621] on icon "file_download" at bounding box center [1035, 625] width 22 height 22
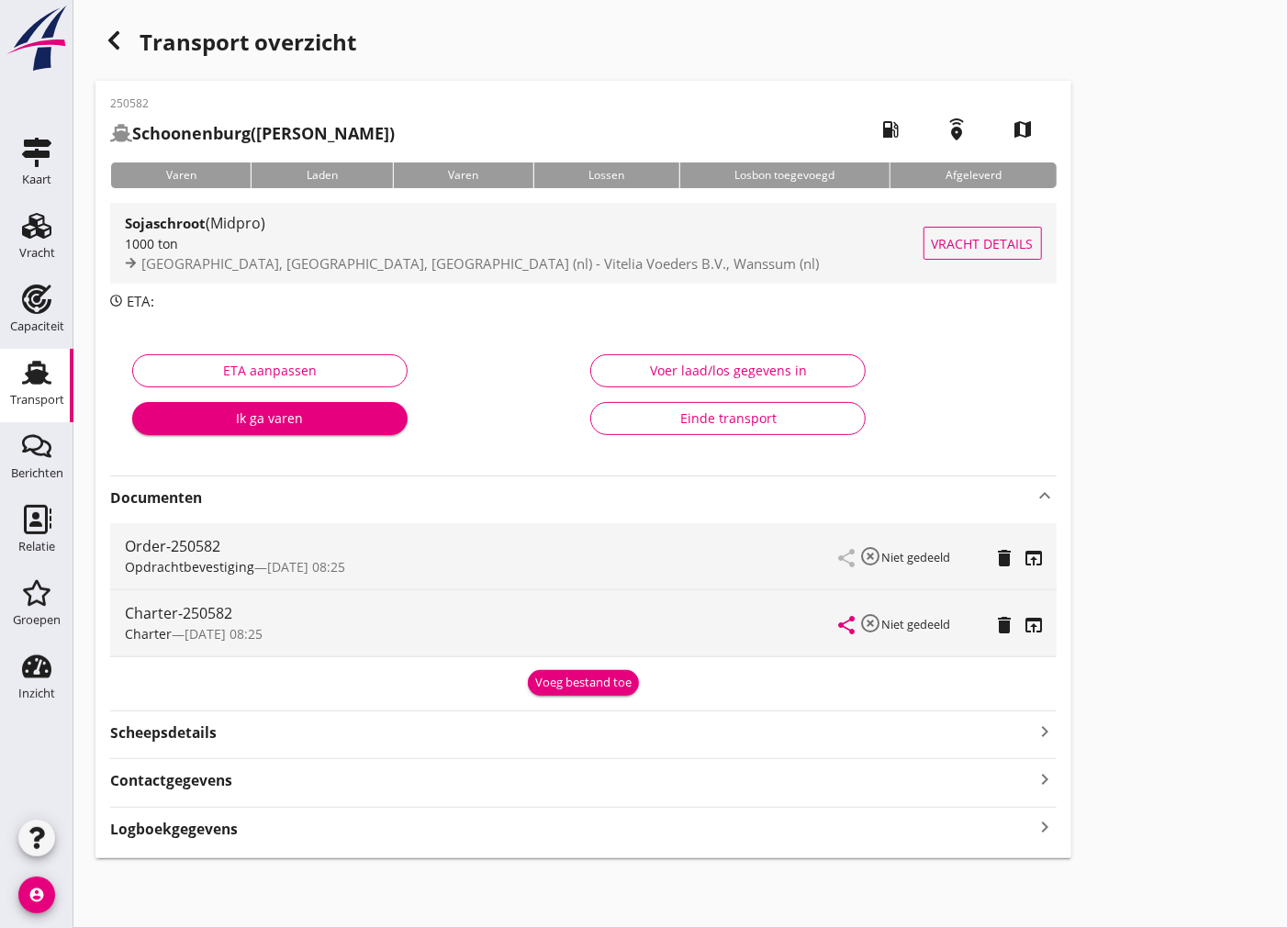
click at [241, 236] on div "1000 ton" at bounding box center [524, 243] width 799 height 20
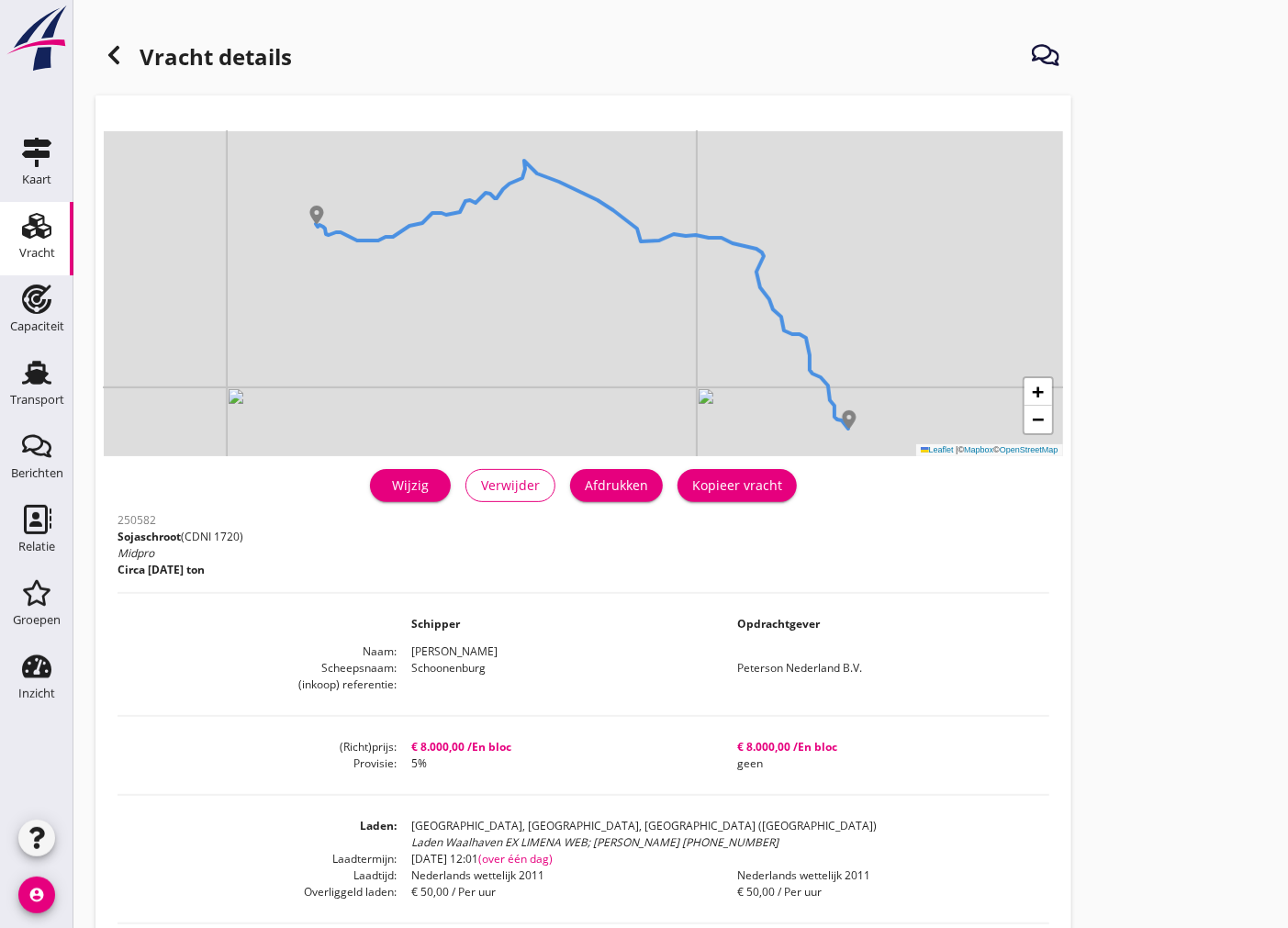
scroll to position [406, 0]
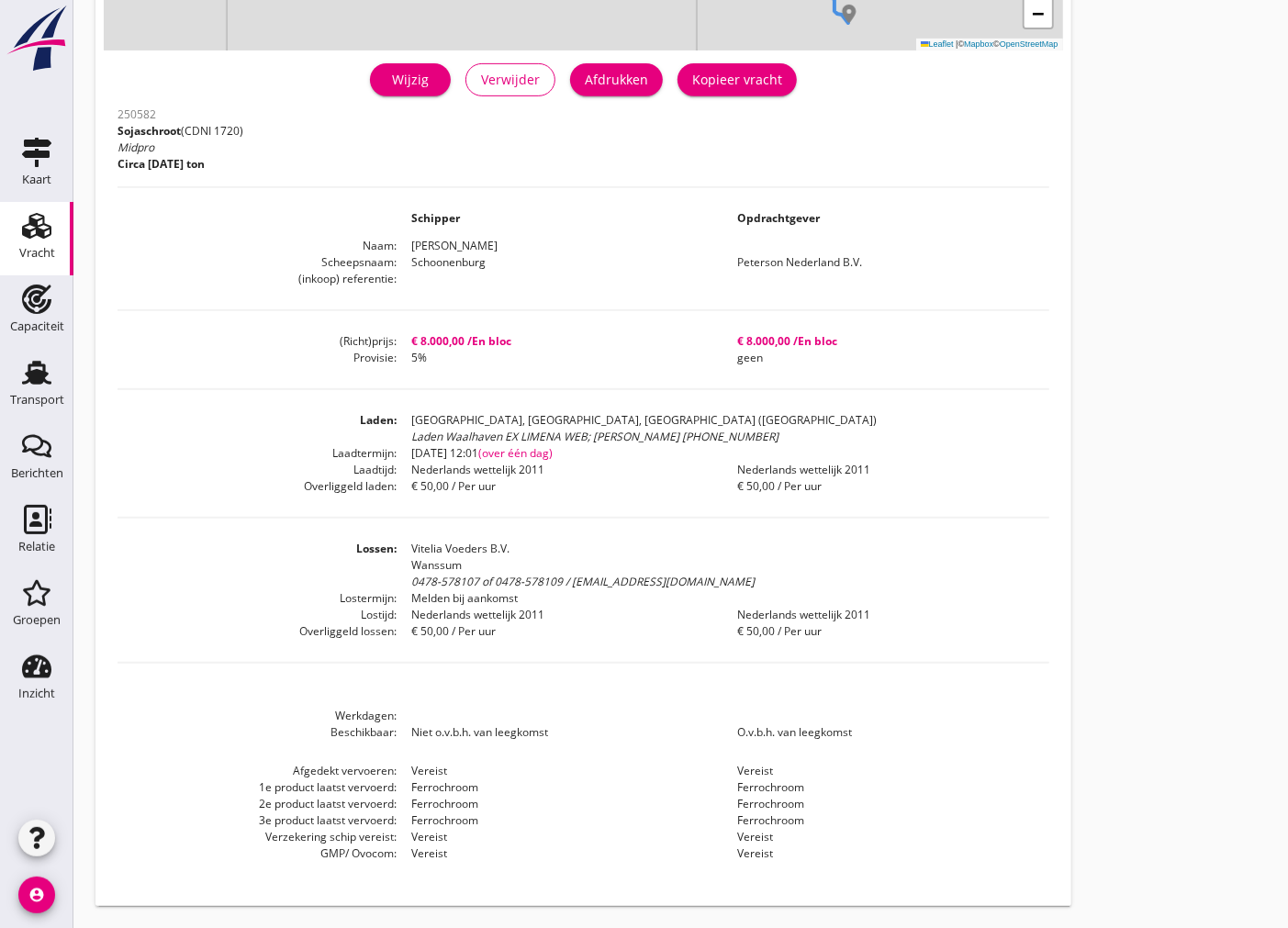
click at [1008, 476] on dd "Nederlands wettelijk 2011" at bounding box center [886, 470] width 326 height 17
drag, startPoint x: 918, startPoint y: 487, endPoint x: 297, endPoint y: 255, distance: 662.9
click at [297, 255] on div "250582 Sojaschroot (CDNI 1720) Midpro Circa [DATE] ton Schipper Opdrachtgever N…" at bounding box center [583, 493] width 932 height 782
click at [315, 211] on dt at bounding box center [256, 218] width 279 height 17
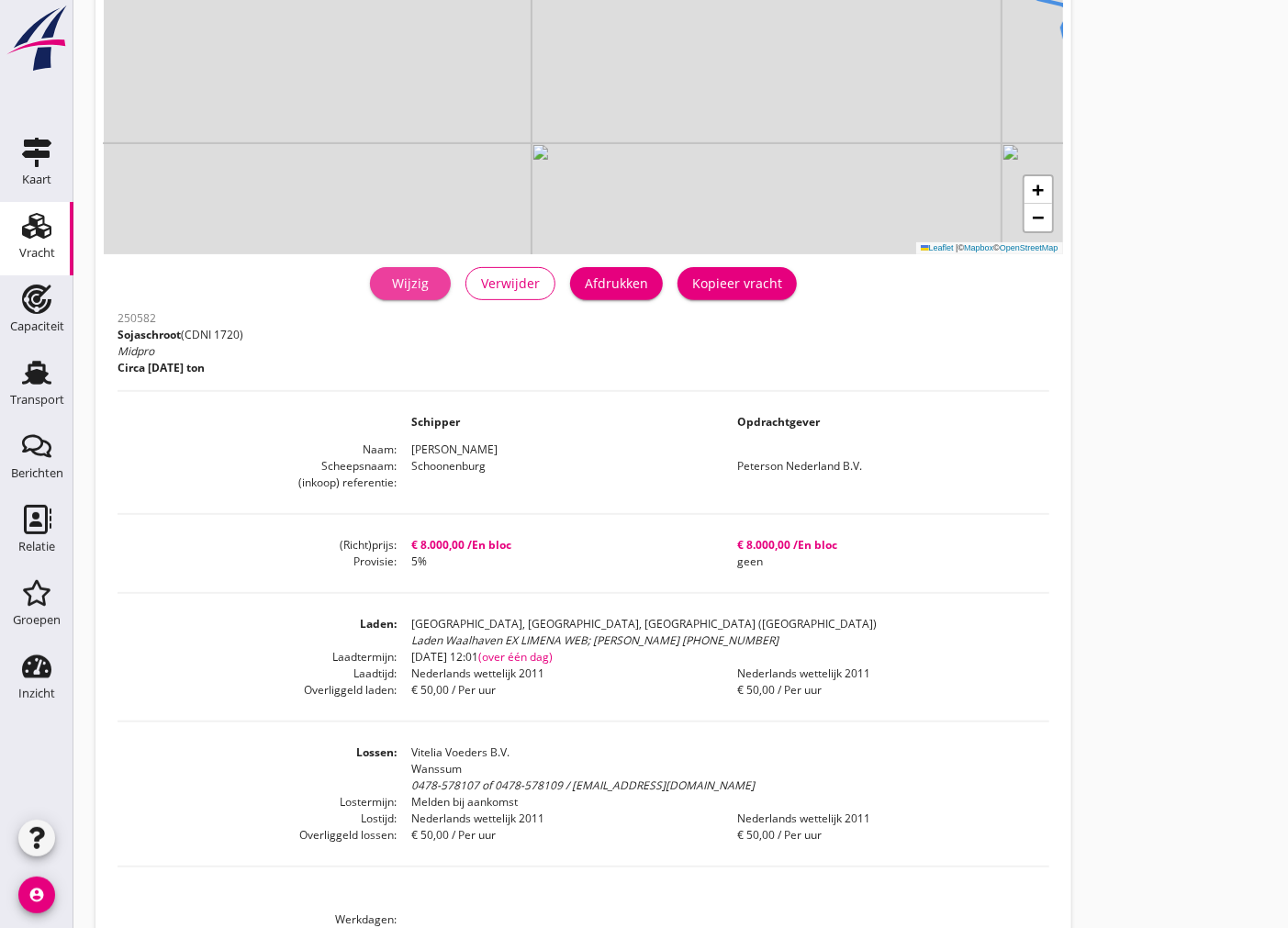
click at [409, 285] on div "Wijzig" at bounding box center [410, 282] width 51 height 20
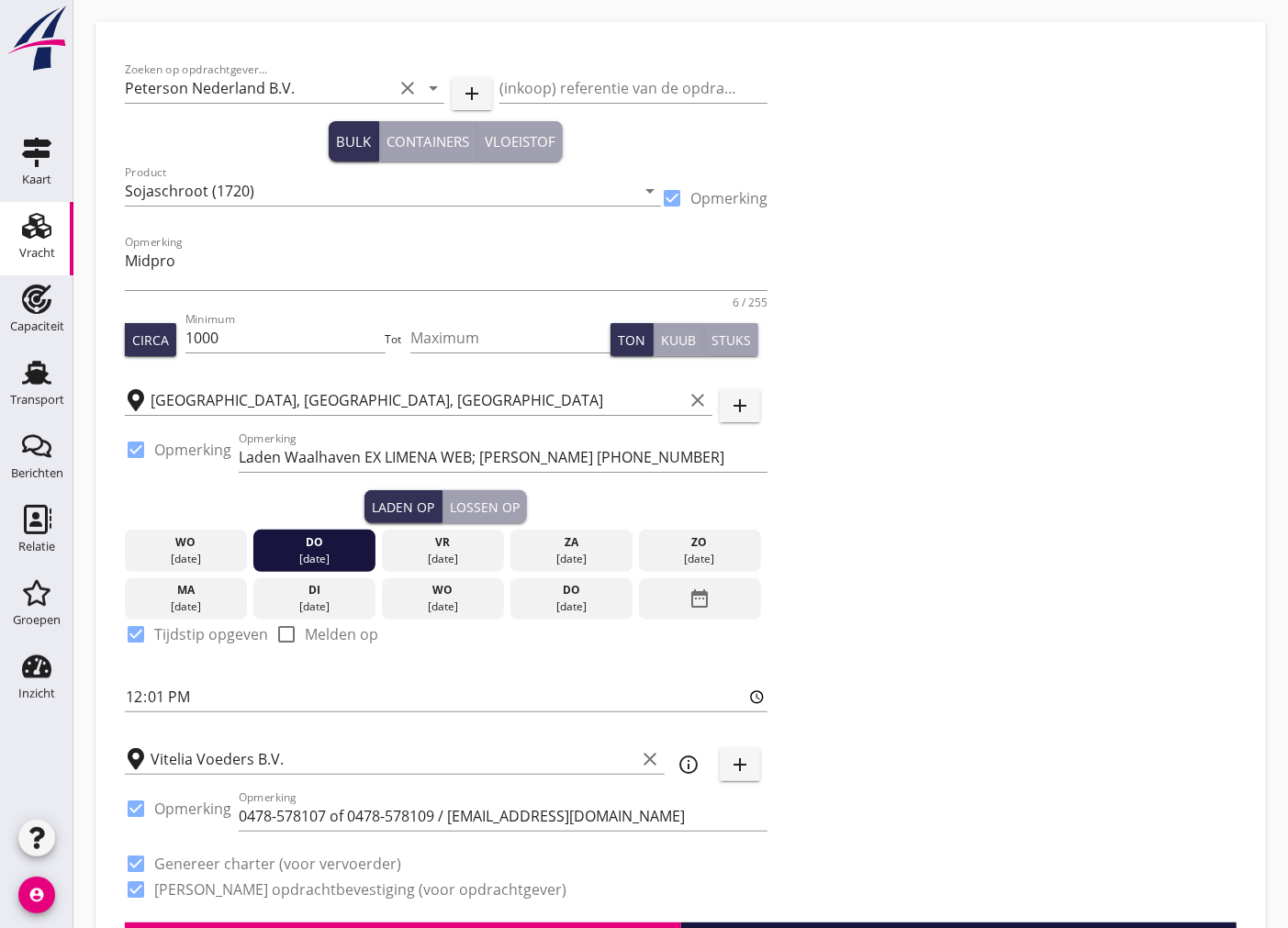
click at [191, 243] on div "Opmerking Midpro 6 / 255" at bounding box center [446, 271] width 643 height 73
click at [278, 203] on input "Sojaschroot (1720)" at bounding box center [379, 191] width 510 height 30
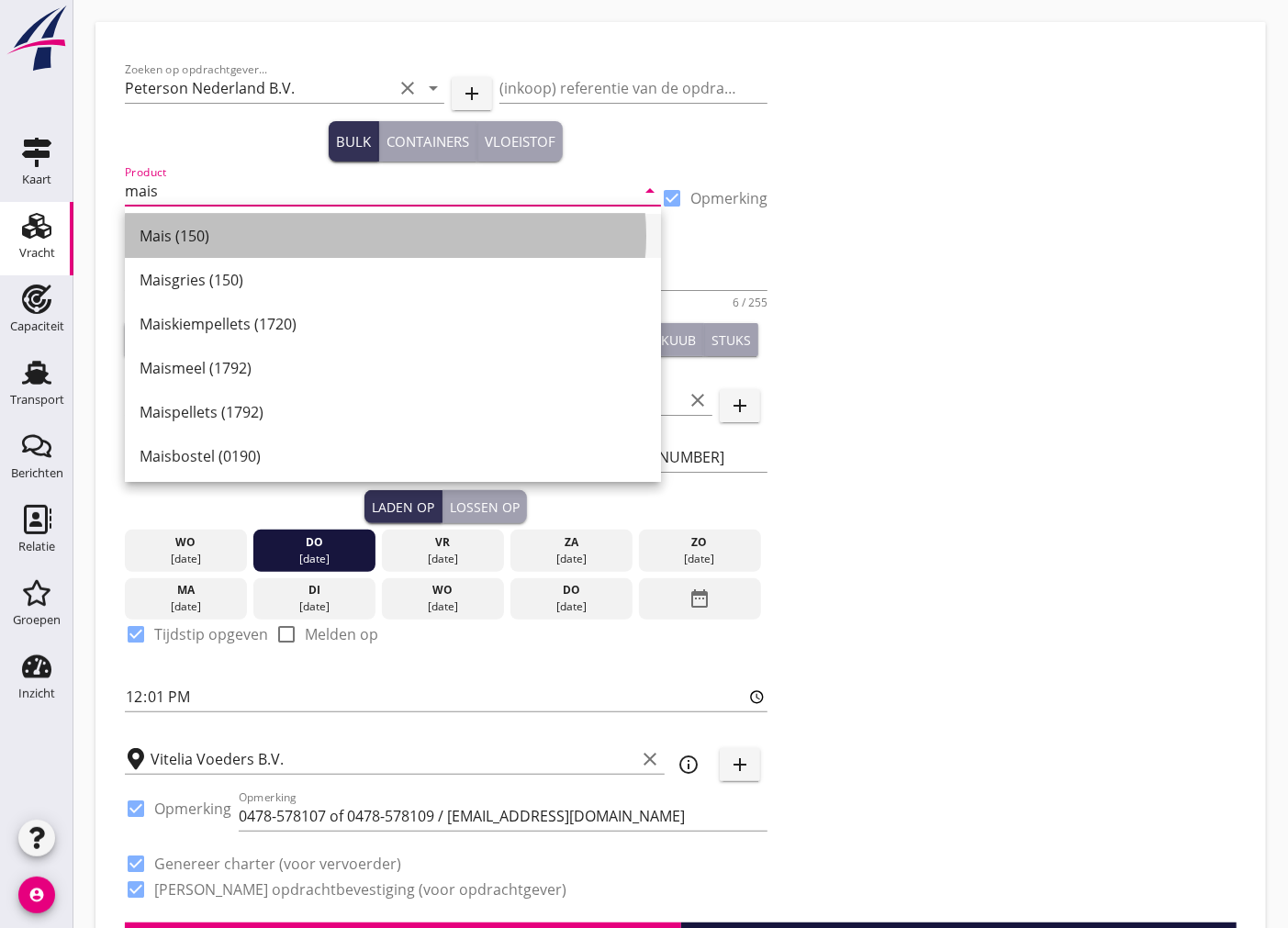
click at [283, 249] on div "Mais (150)" at bounding box center [392, 235] width 506 height 44
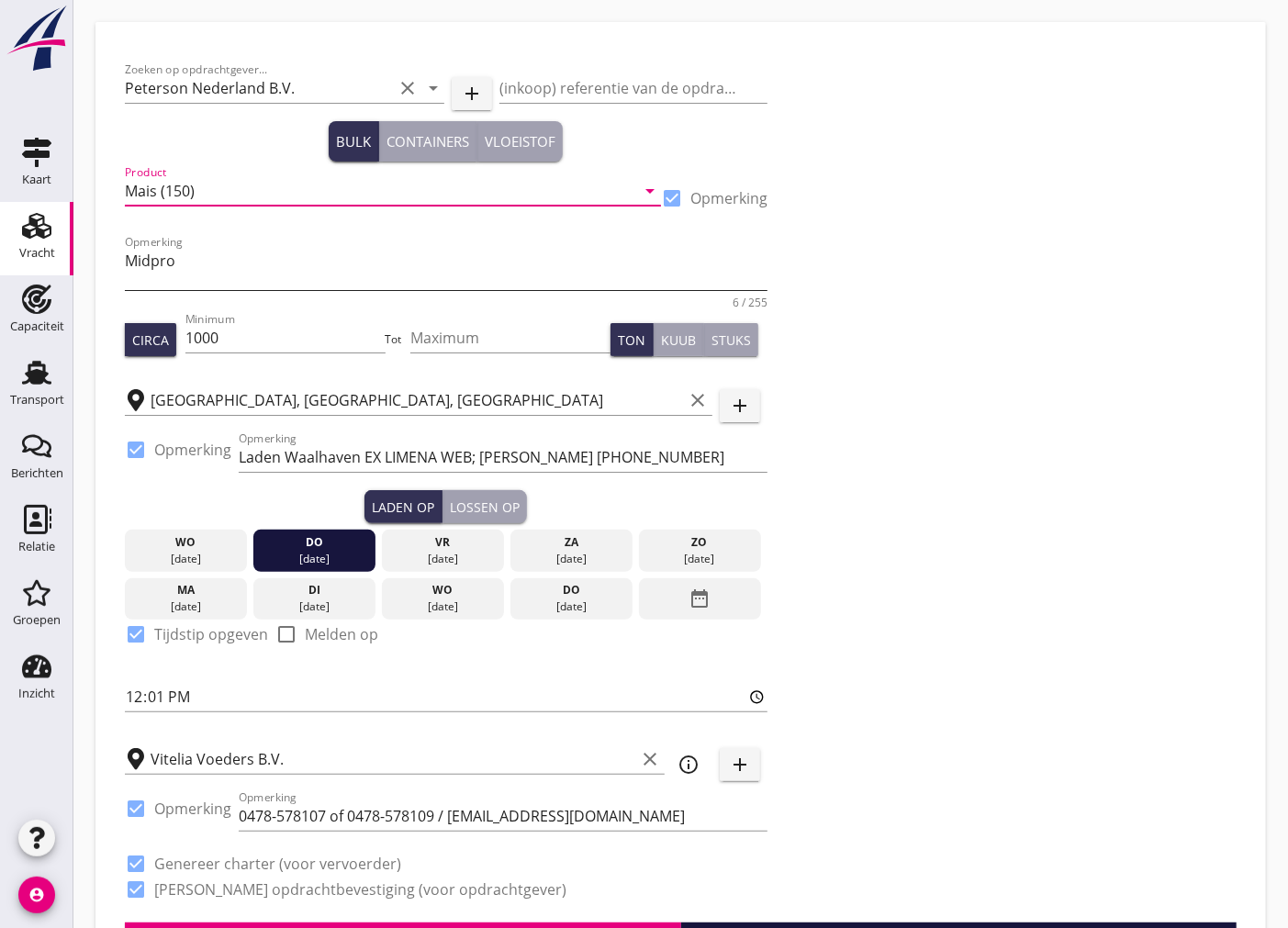
type input "Mais (150)"
drag, startPoint x: 192, startPoint y: 258, endPoint x: 59, endPoint y: 273, distance: 133.8
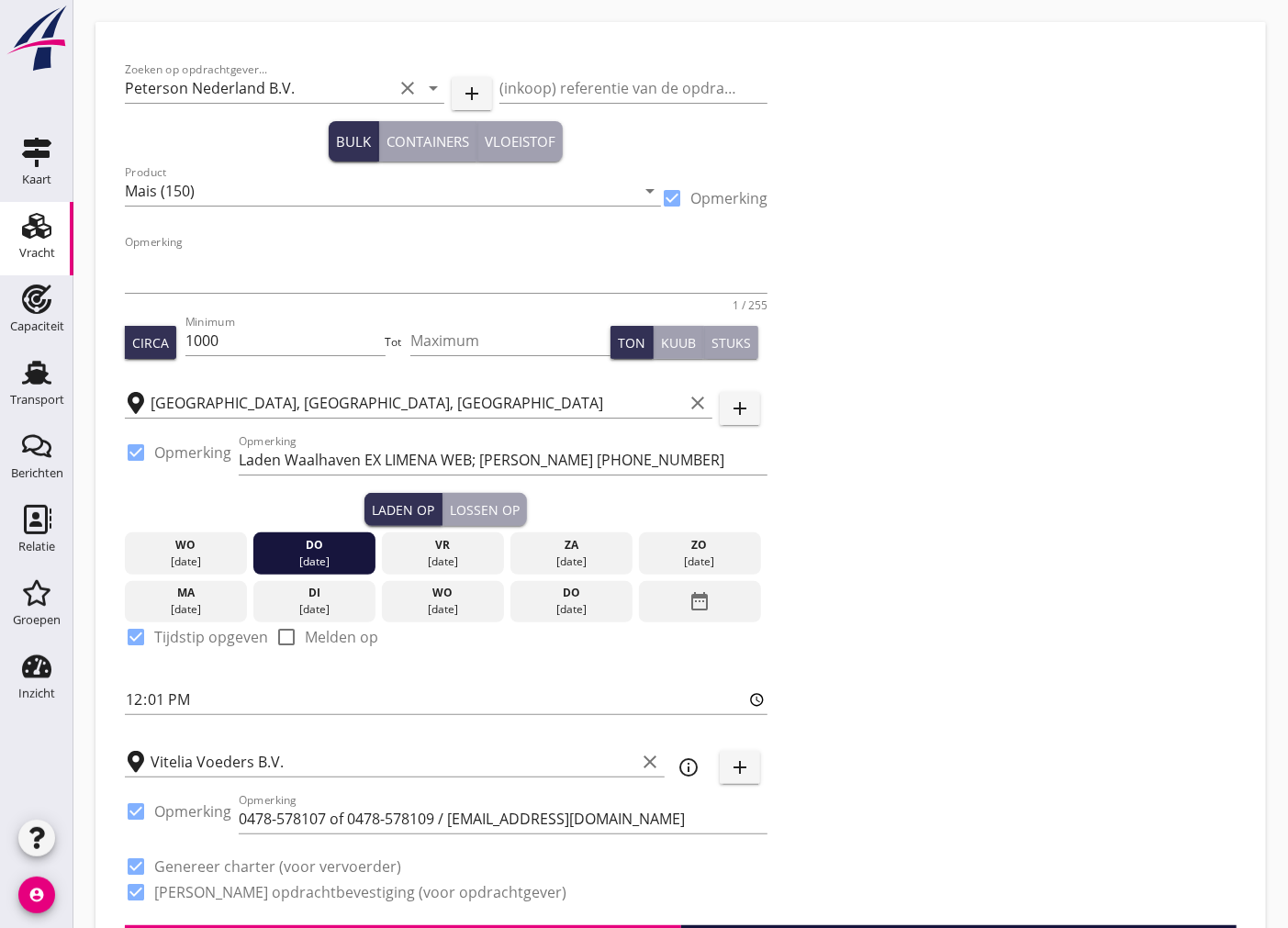
click at [951, 318] on div "Zoeken op opdrachtgever... [PERSON_NAME] Nederland B.V. clear arrow_drop_down a…" at bounding box center [680, 488] width 1126 height 874
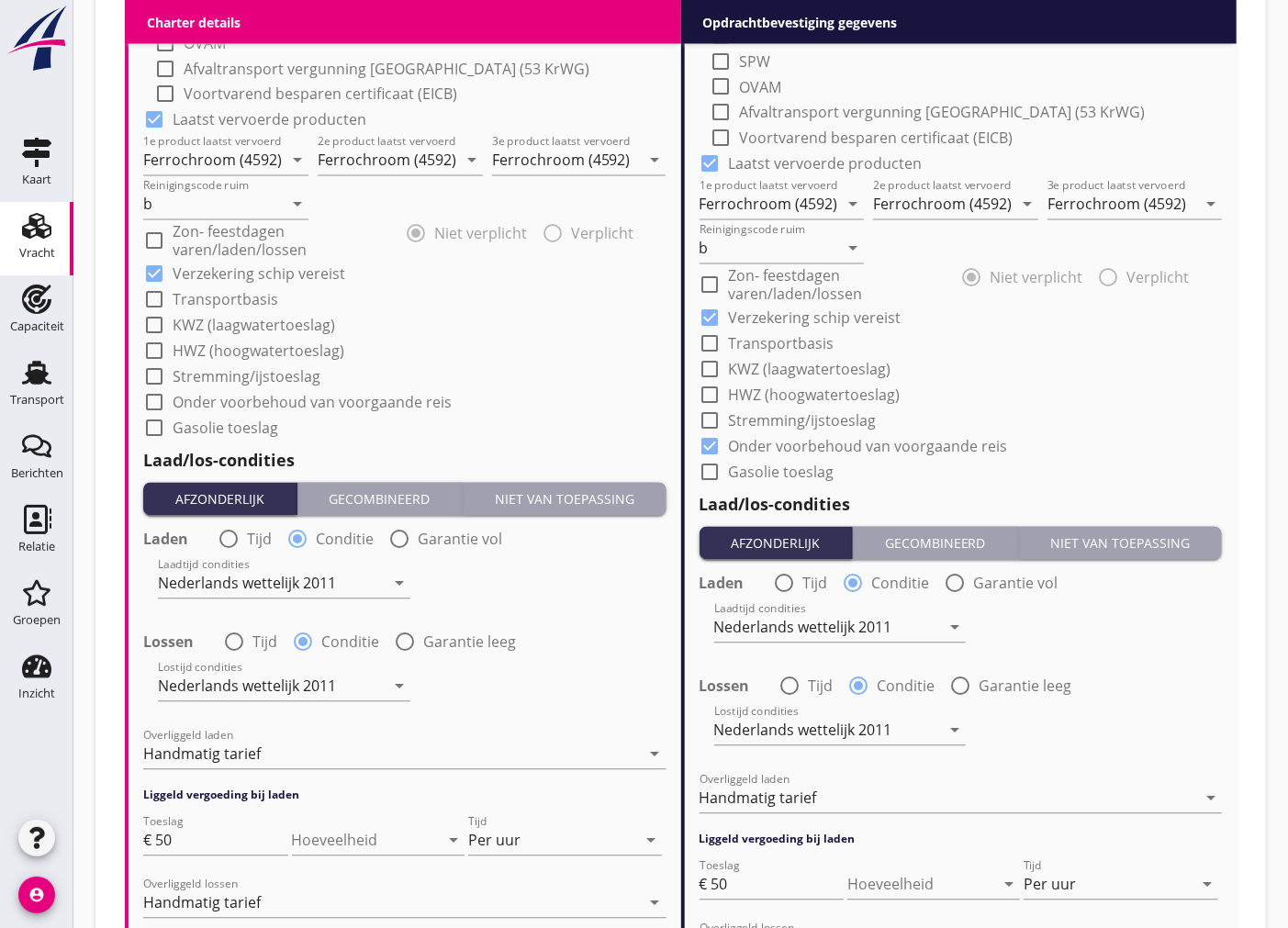
scroll to position [2353, 0]
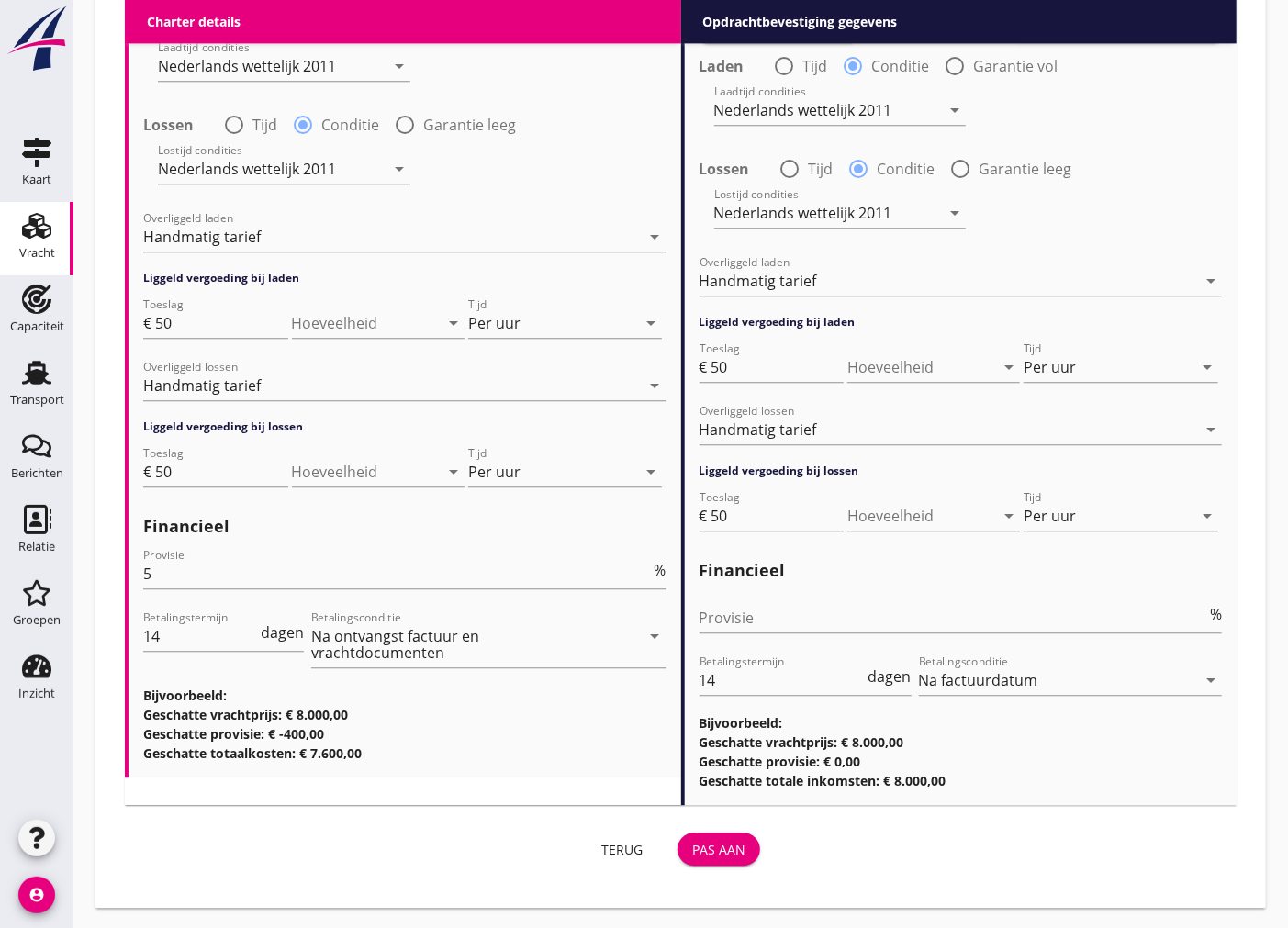
click at [705, 856] on div "Pas aan" at bounding box center [718, 849] width 53 height 20
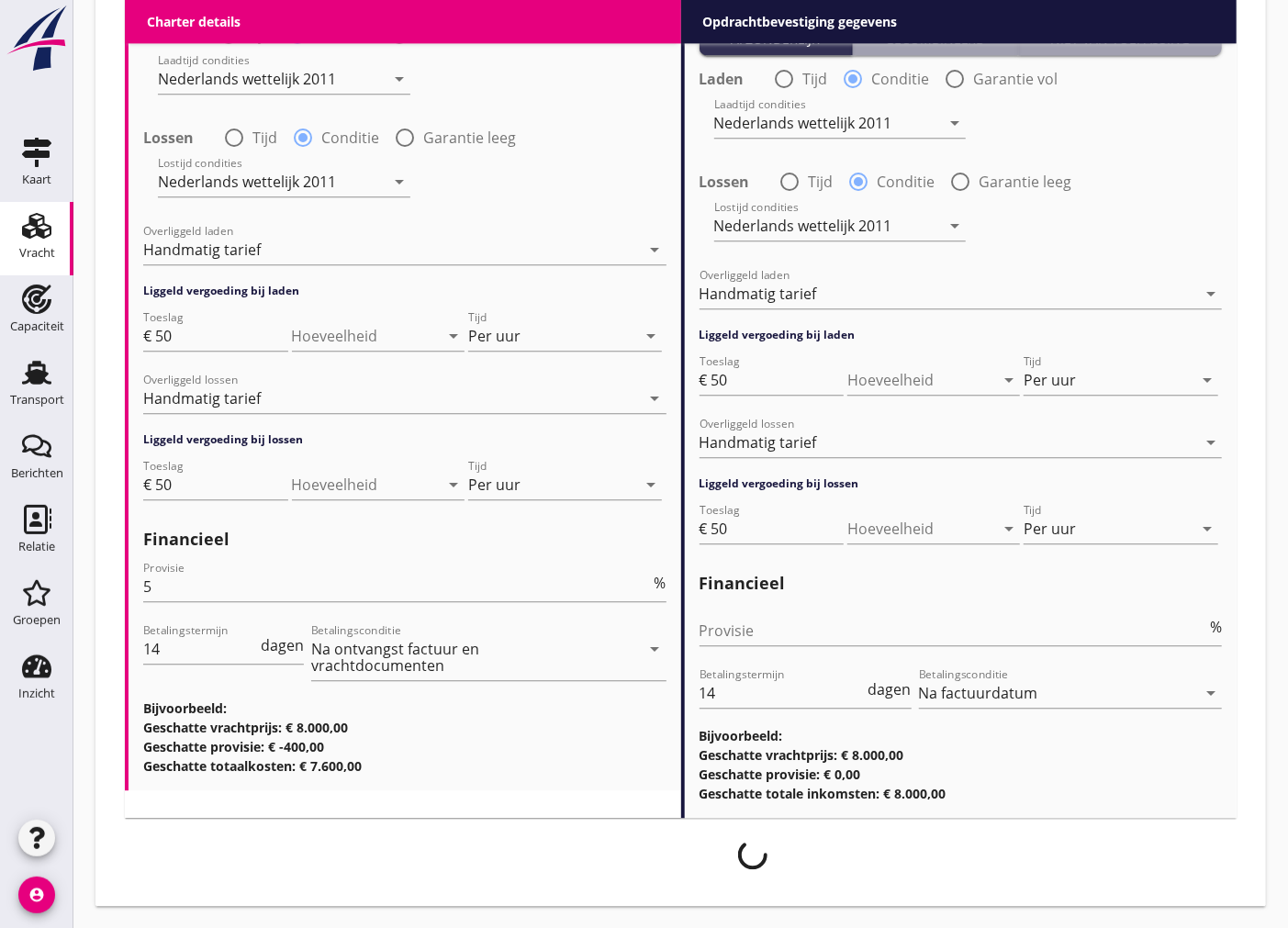
scroll to position [2338, 0]
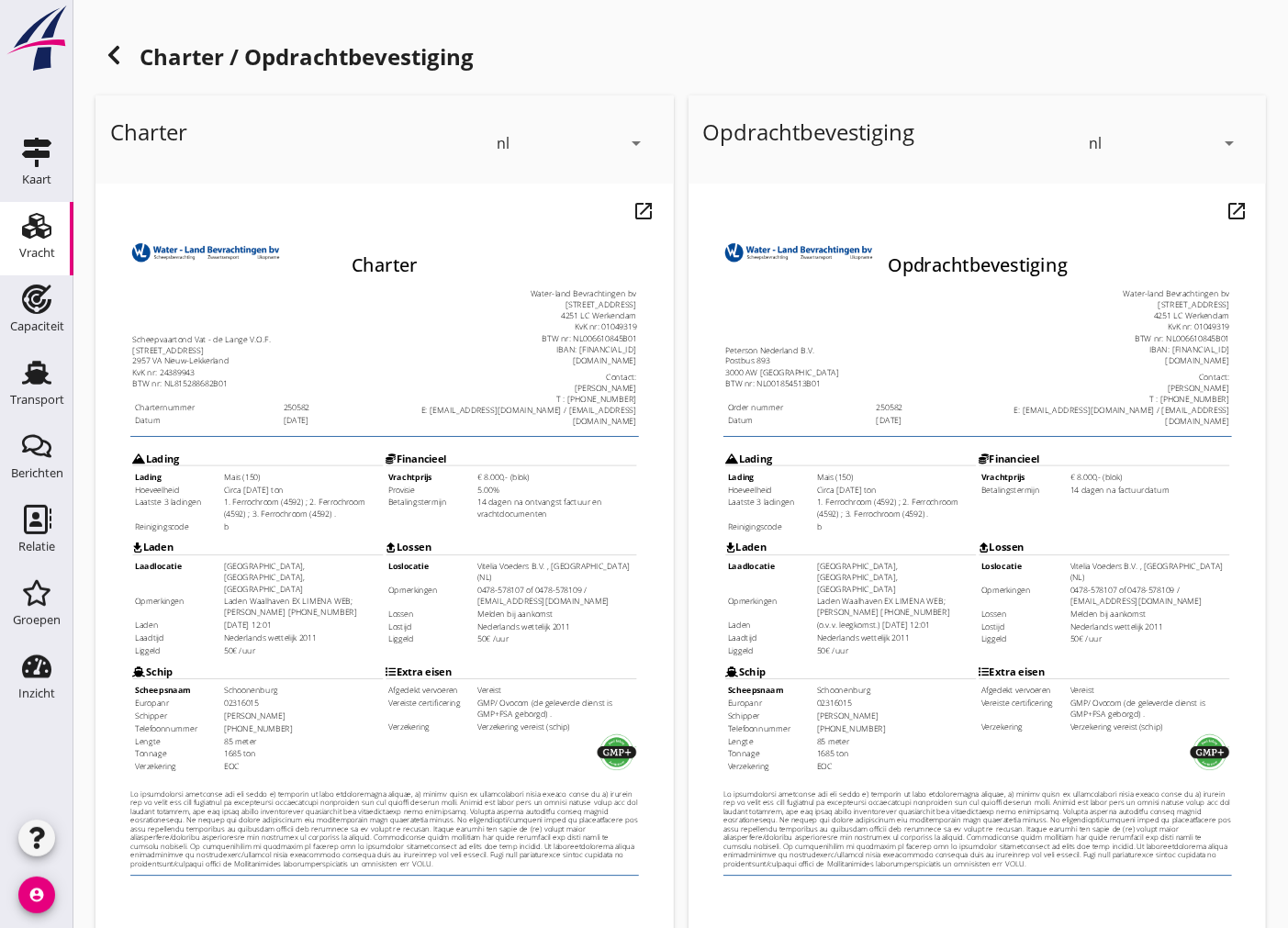
scroll to position [217, 0]
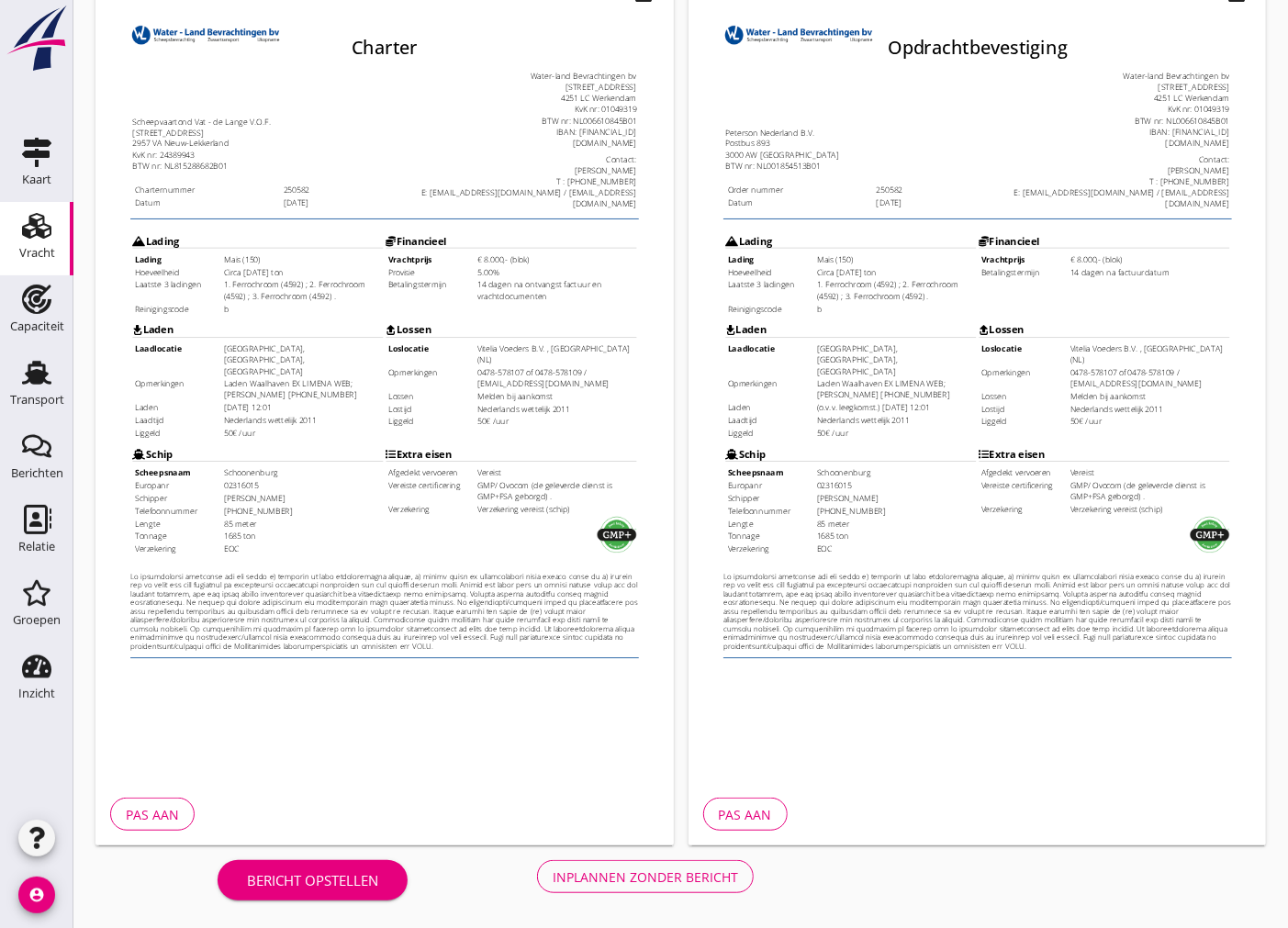
click at [666, 880] on div "Inplannen zonder bericht" at bounding box center [646, 877] width 186 height 20
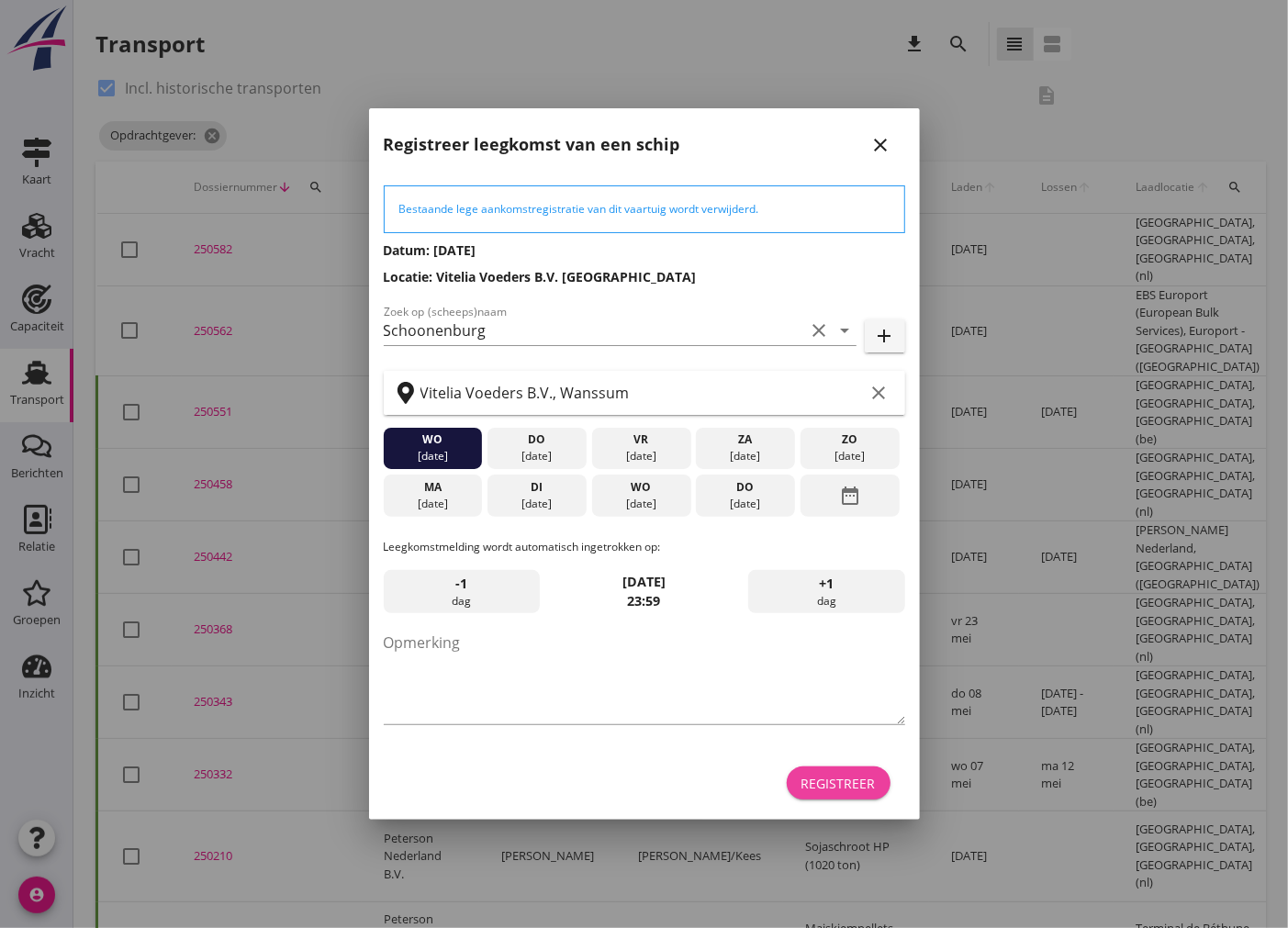
click at [840, 793] on button "Registreer" at bounding box center [839, 783] width 104 height 33
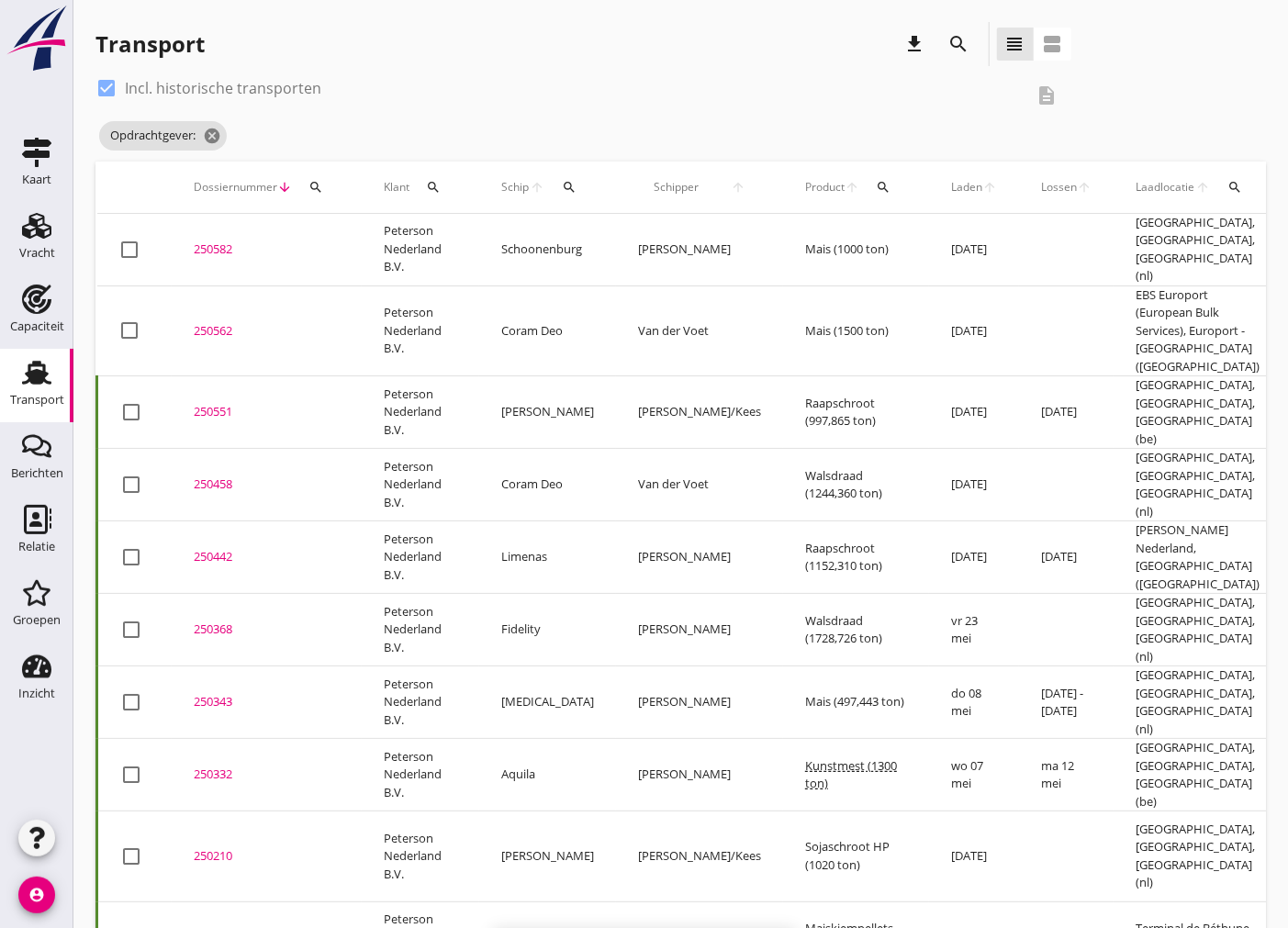
click at [232, 250] on div "250582" at bounding box center [266, 250] width 146 height 19
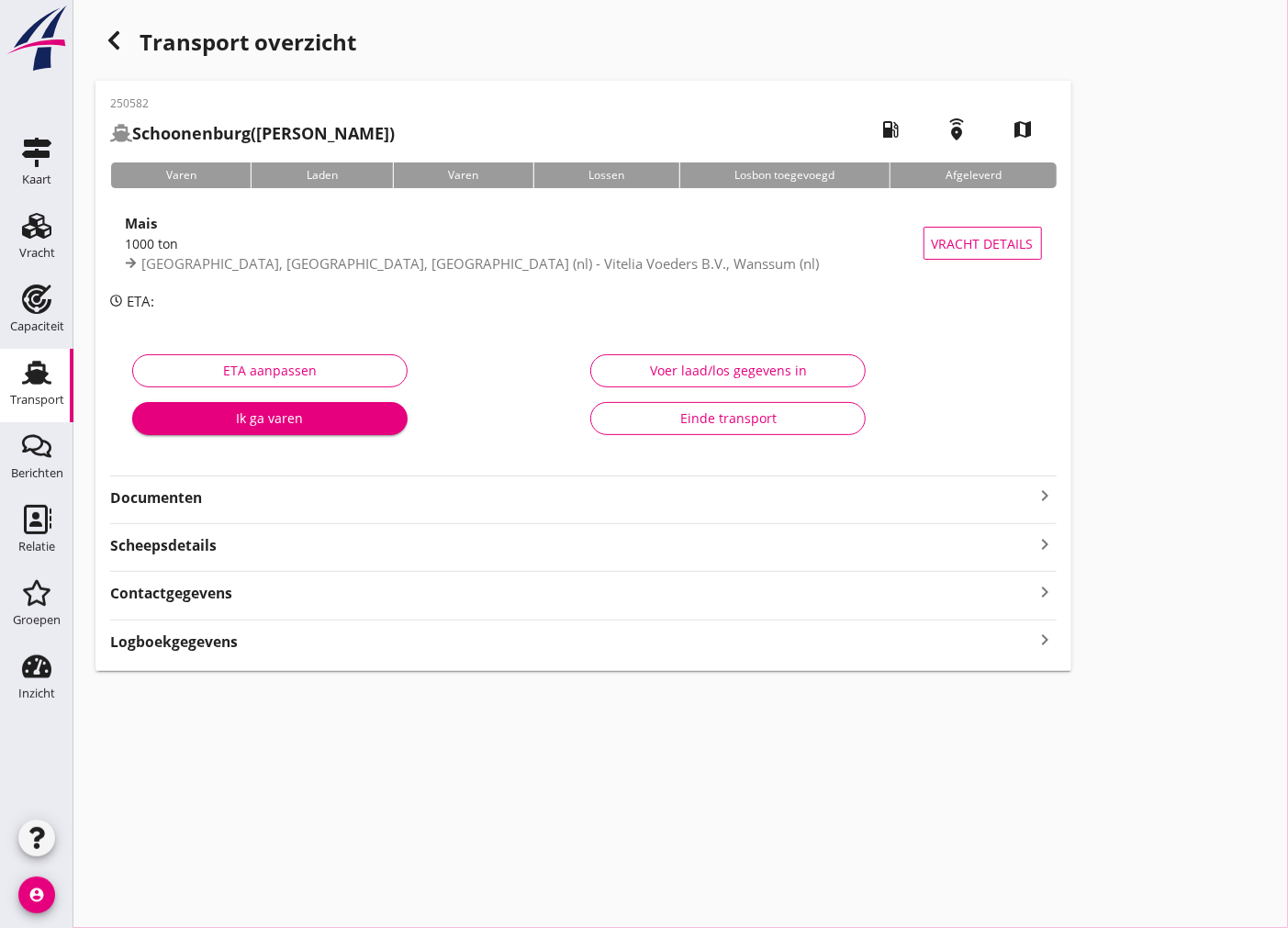
click at [944, 496] on strong "Documenten" at bounding box center [572, 498] width 925 height 21
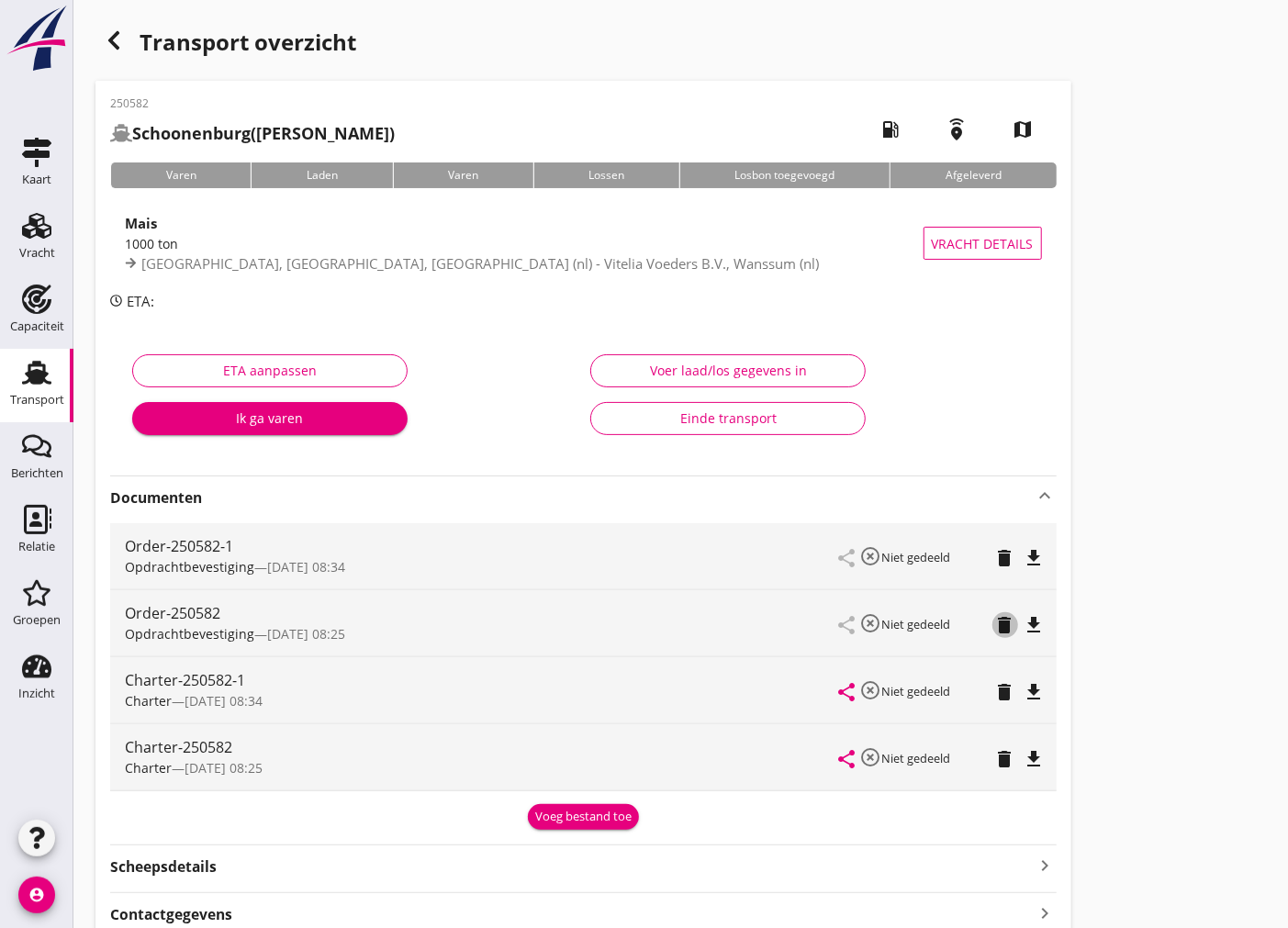
click at [1010, 634] on icon "delete" at bounding box center [1005, 625] width 22 height 22
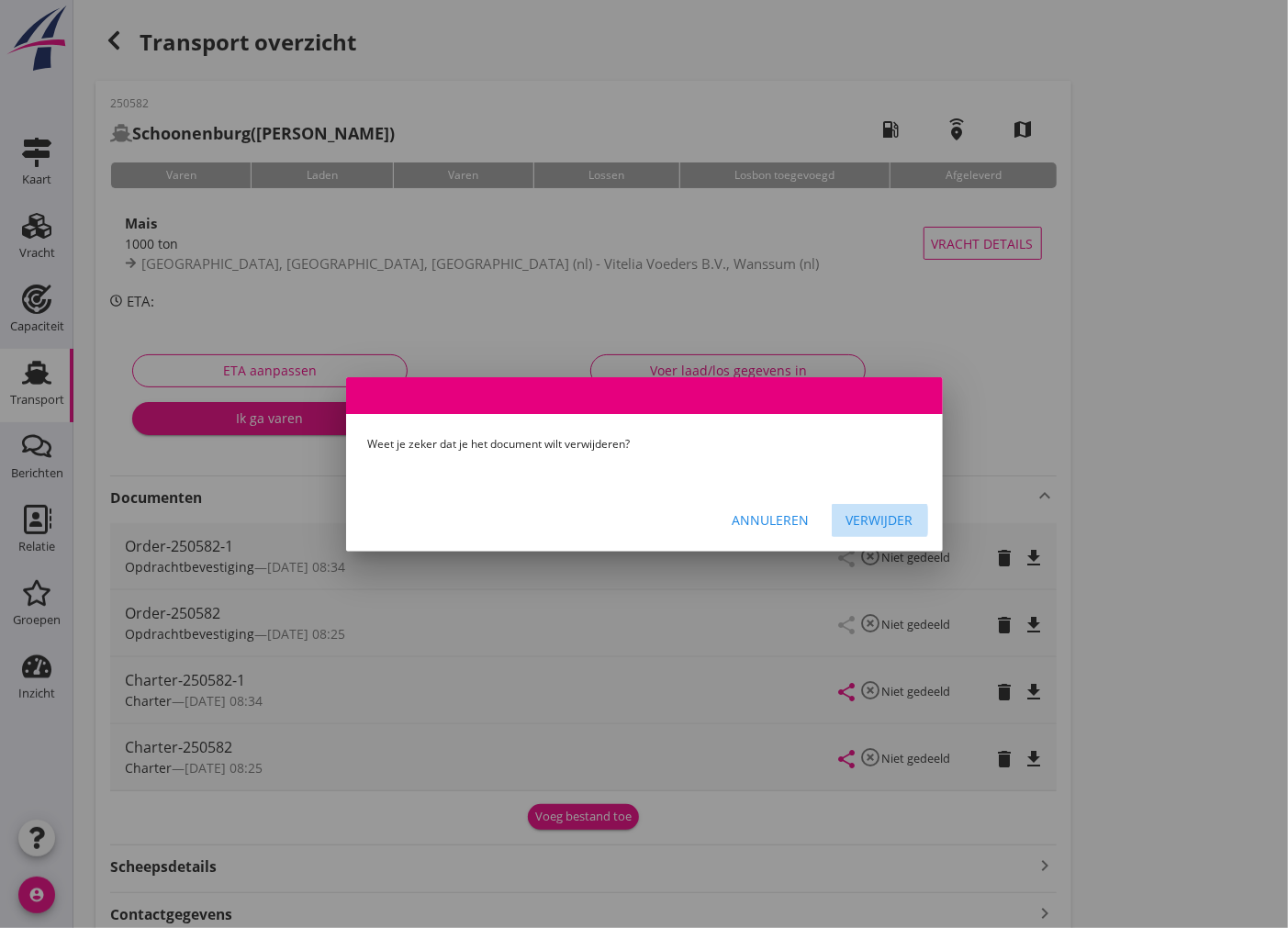
click at [860, 516] on div "Verwijder" at bounding box center [880, 519] width 67 height 20
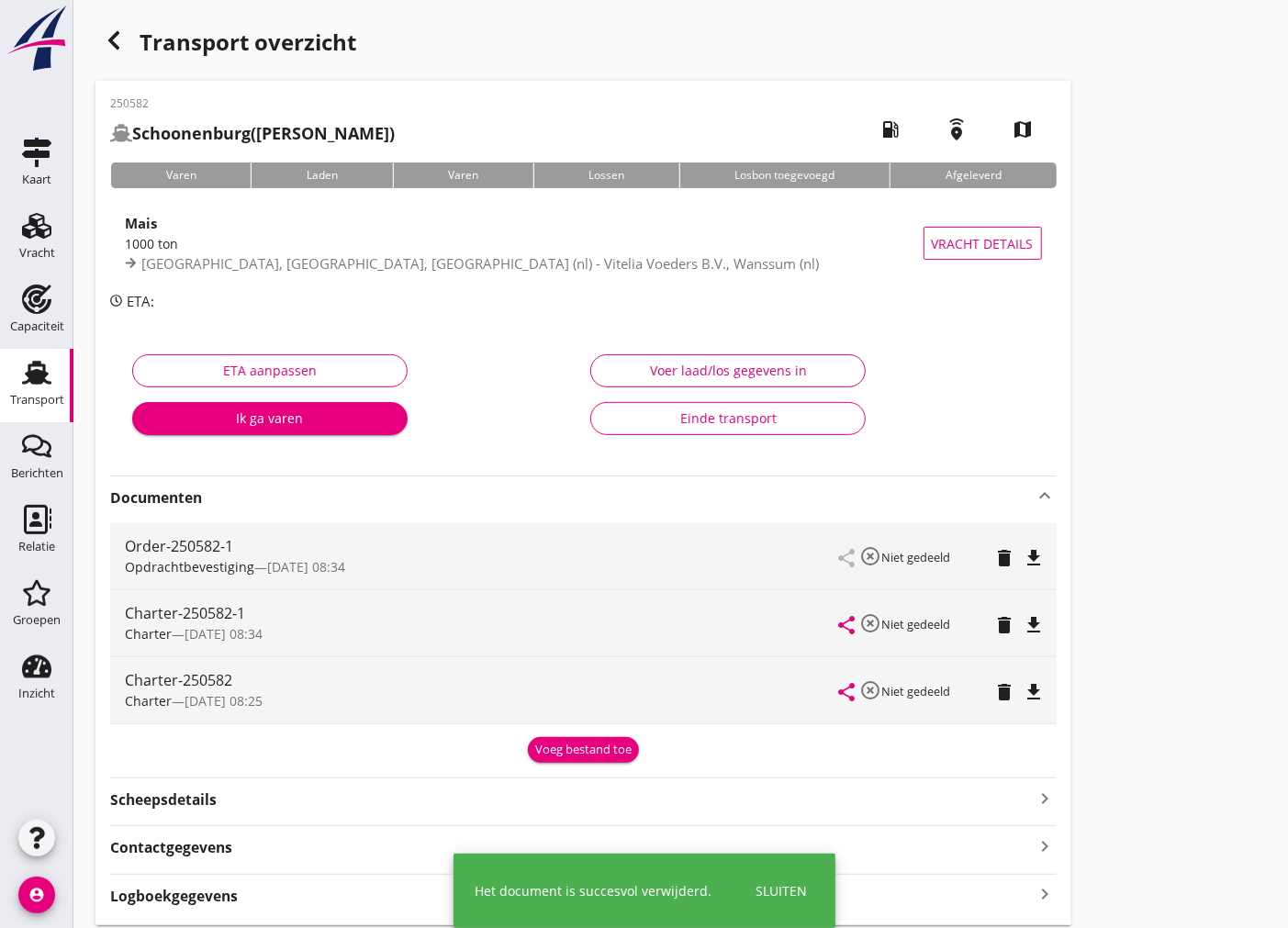
click at [1005, 681] on icon "delete" at bounding box center [1005, 692] width 22 height 22
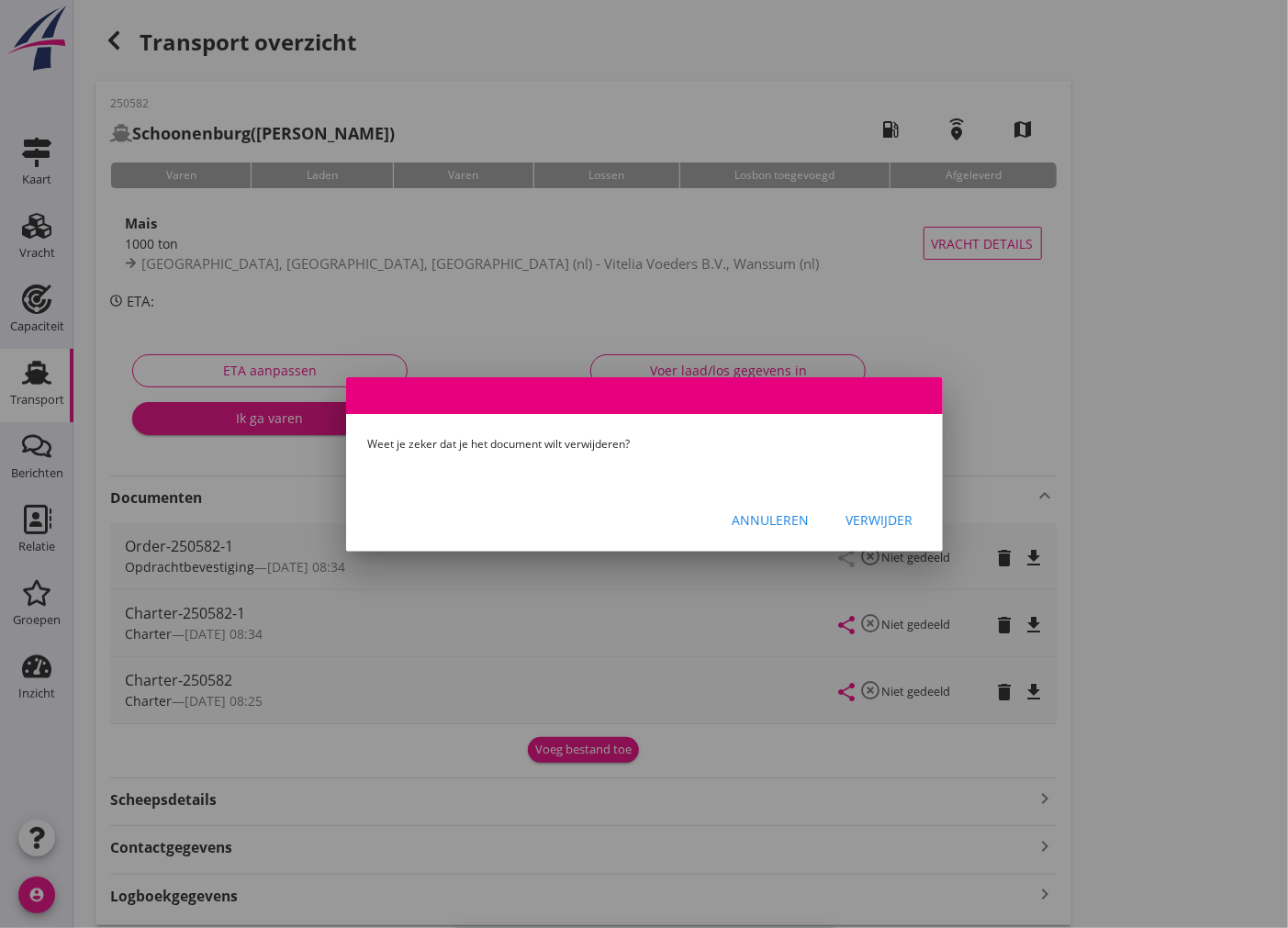
click at [868, 499] on div "Annuleren Verwijder" at bounding box center [644, 520] width 597 height 62
click at [874, 512] on div "Verwijder" at bounding box center [880, 519] width 67 height 20
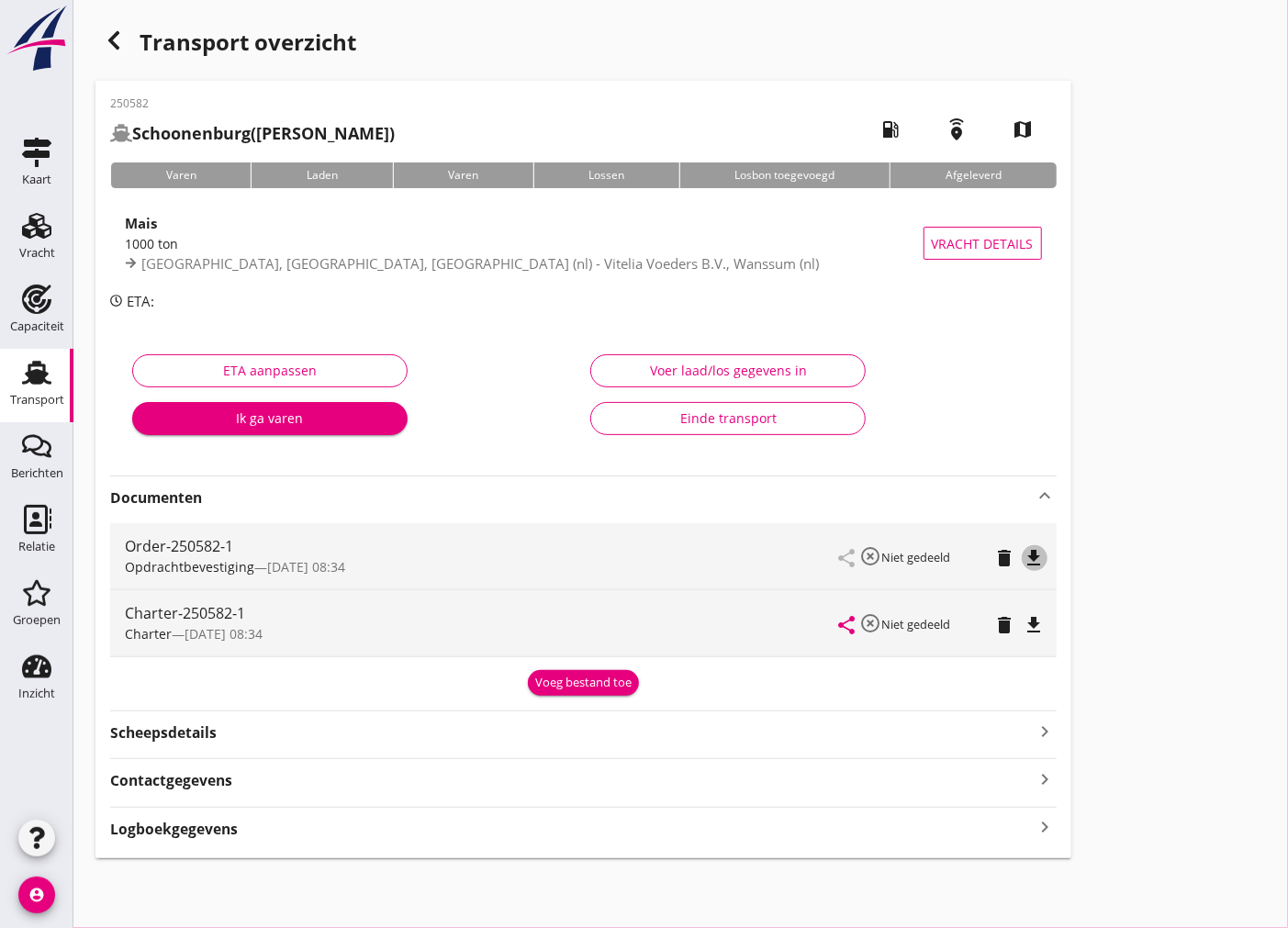
click at [1033, 555] on icon "file_download" at bounding box center [1035, 558] width 22 height 22
click at [1032, 626] on icon "file_download" at bounding box center [1035, 625] width 22 height 22
